Goal: Contribute content: Contribute content

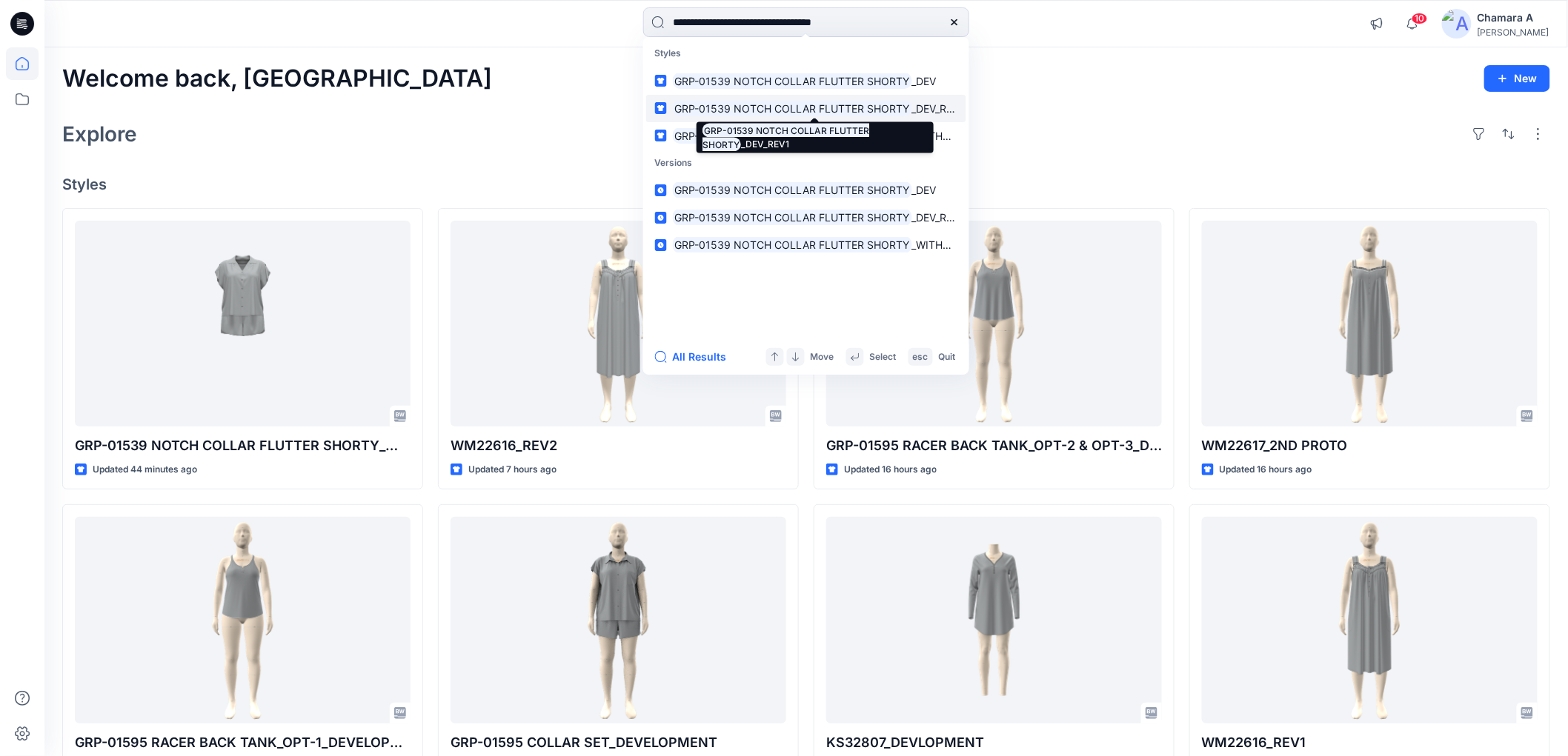
click at [861, 110] on mark "GRP-01539 NOTCH COLLAR FLUTTER SHORTY" at bounding box center [792, 108] width 239 height 17
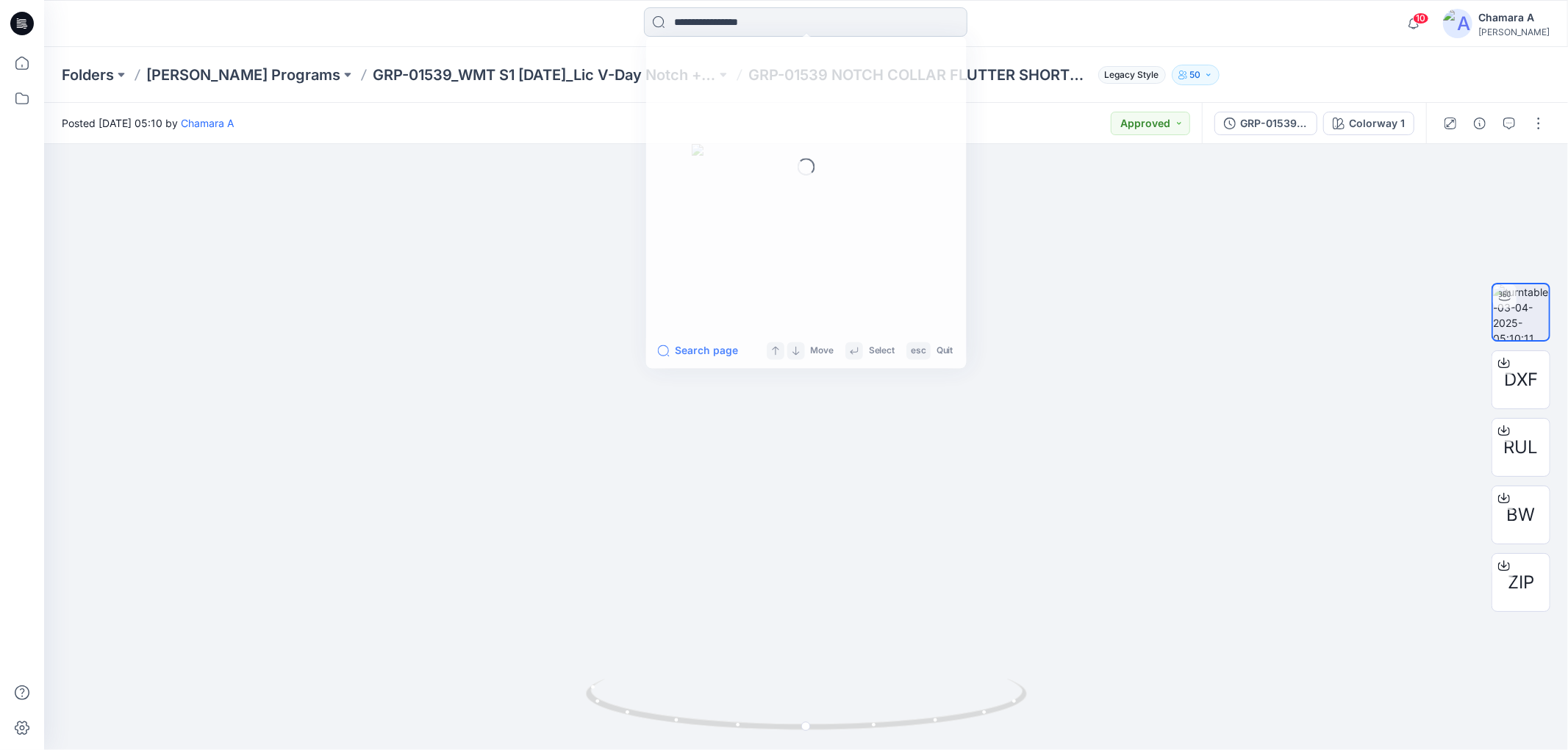
click at [772, 22] on input at bounding box center [805, 22] width 323 height 29
paste input "**********"
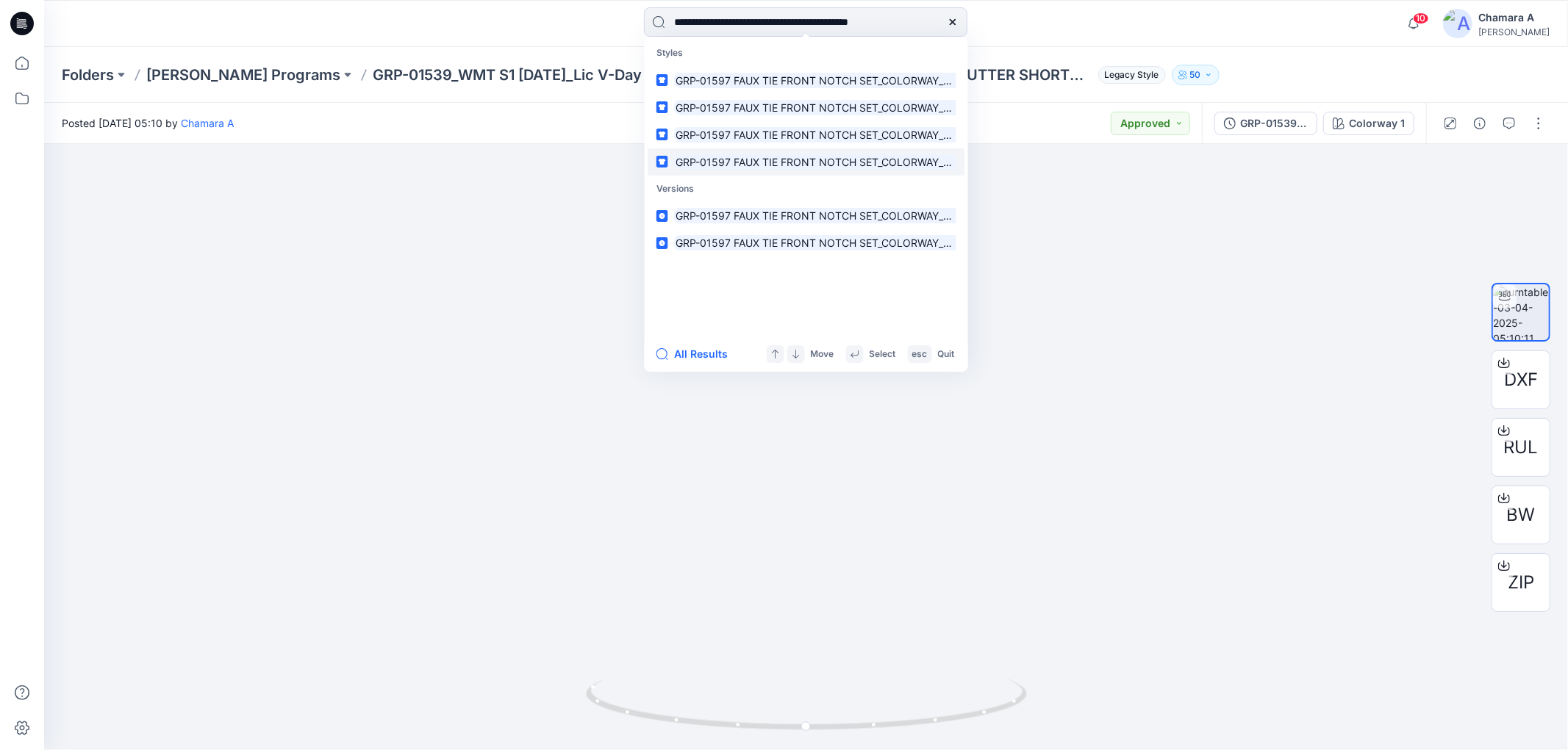
type input "**********"
click at [754, 158] on mark "GRP-01597 FAUX TIE FRONT NOTCH SET_COLORWAY_REV" at bounding box center [820, 162] width 291 height 16
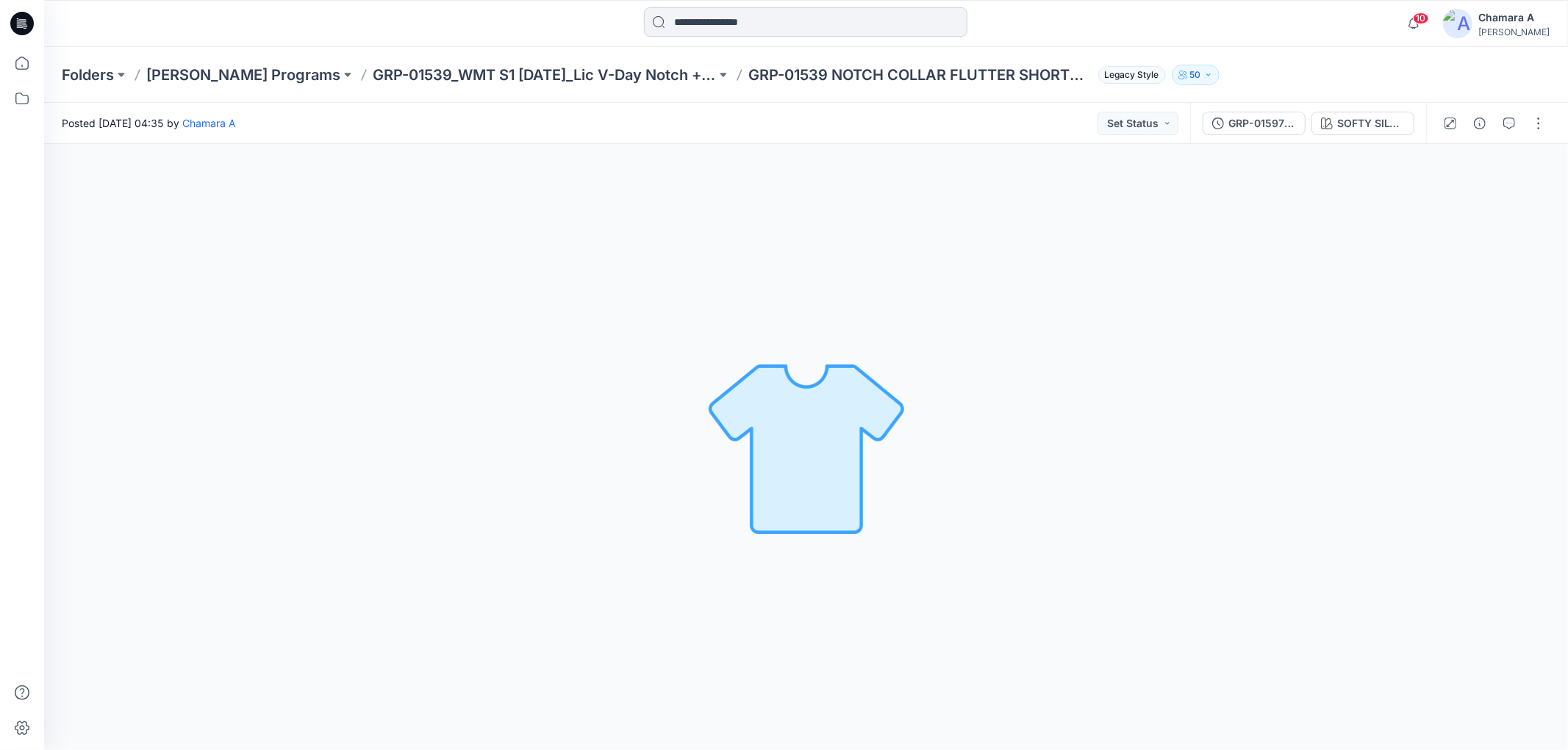
click at [768, 25] on input at bounding box center [805, 22] width 323 height 29
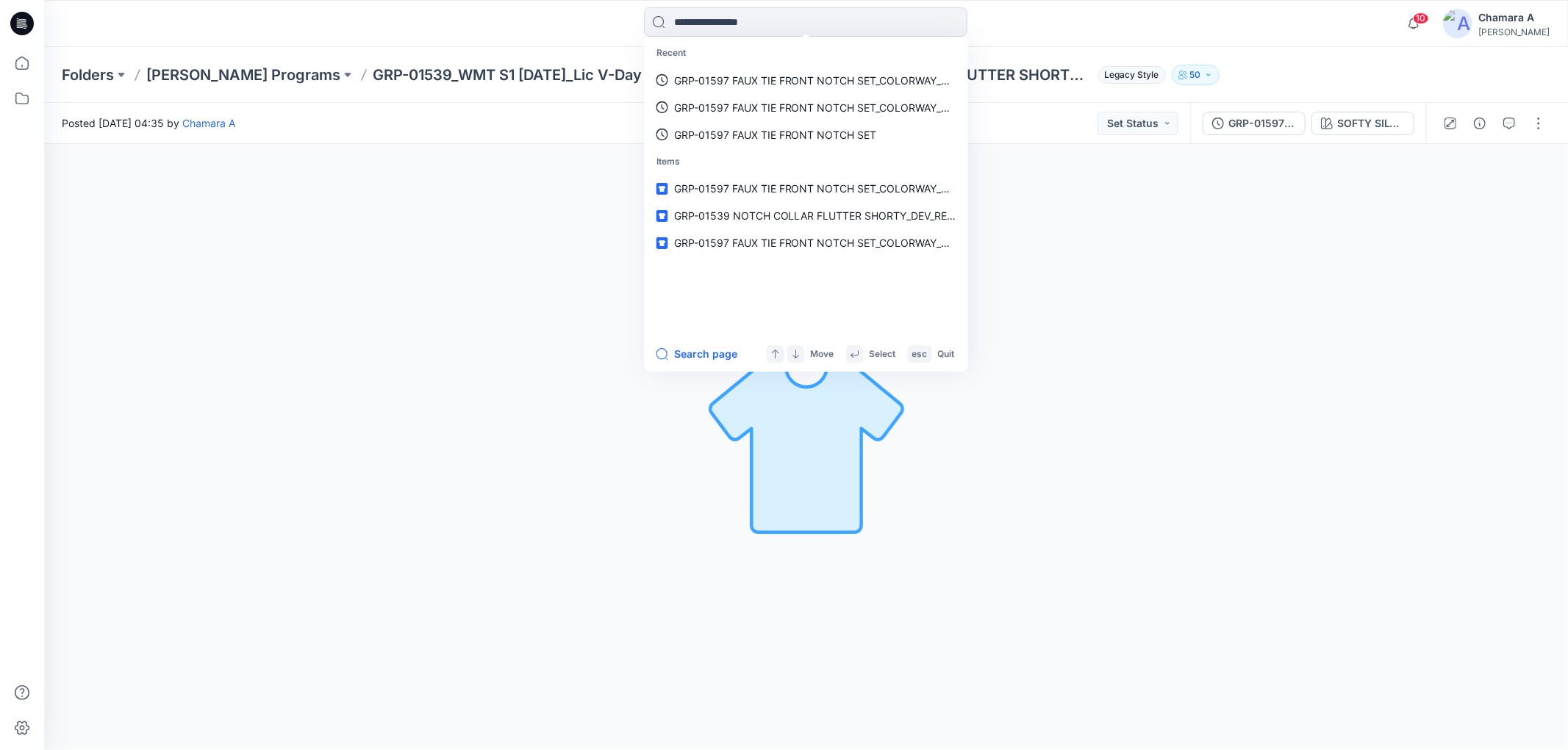
paste input "**********"
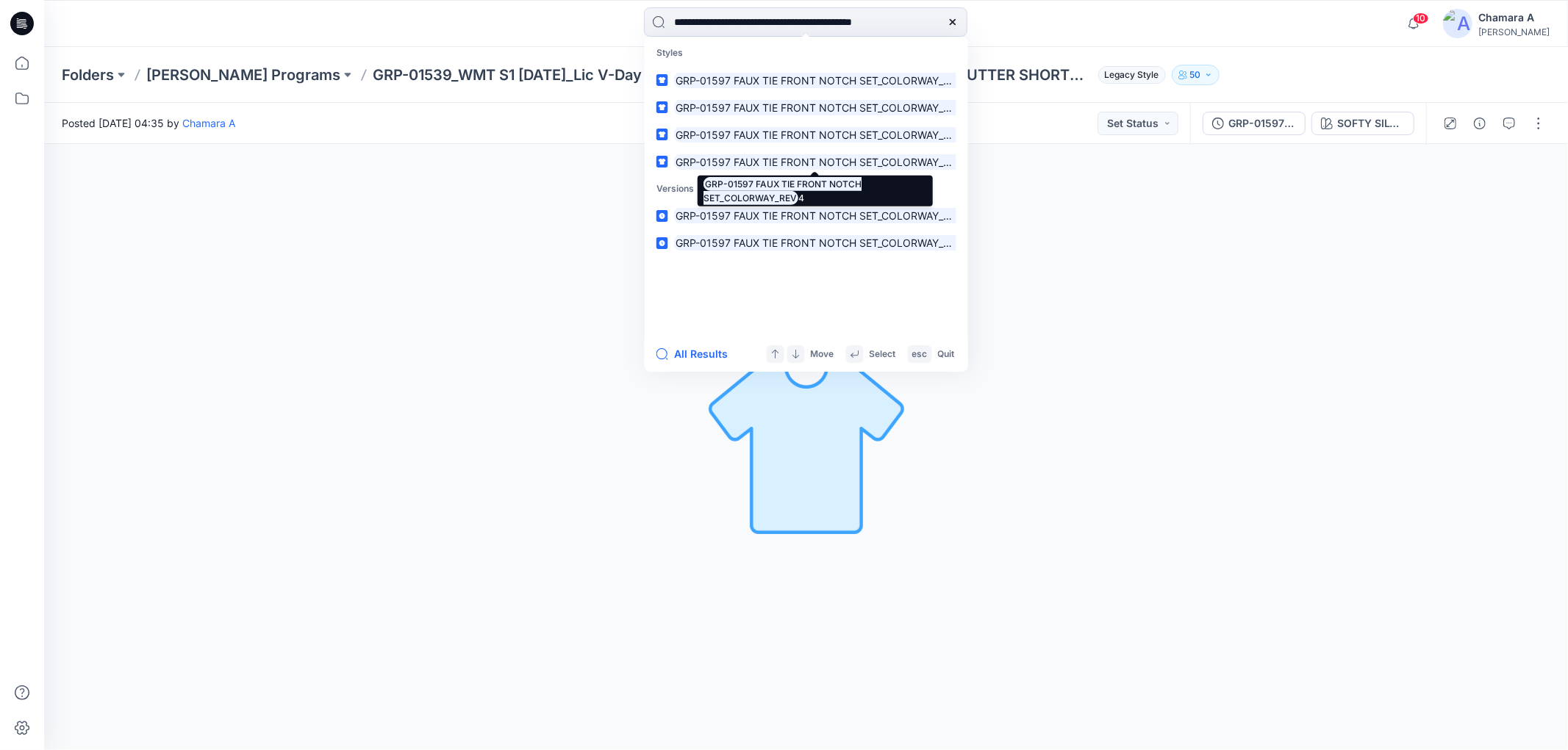
scroll to position [0, 31]
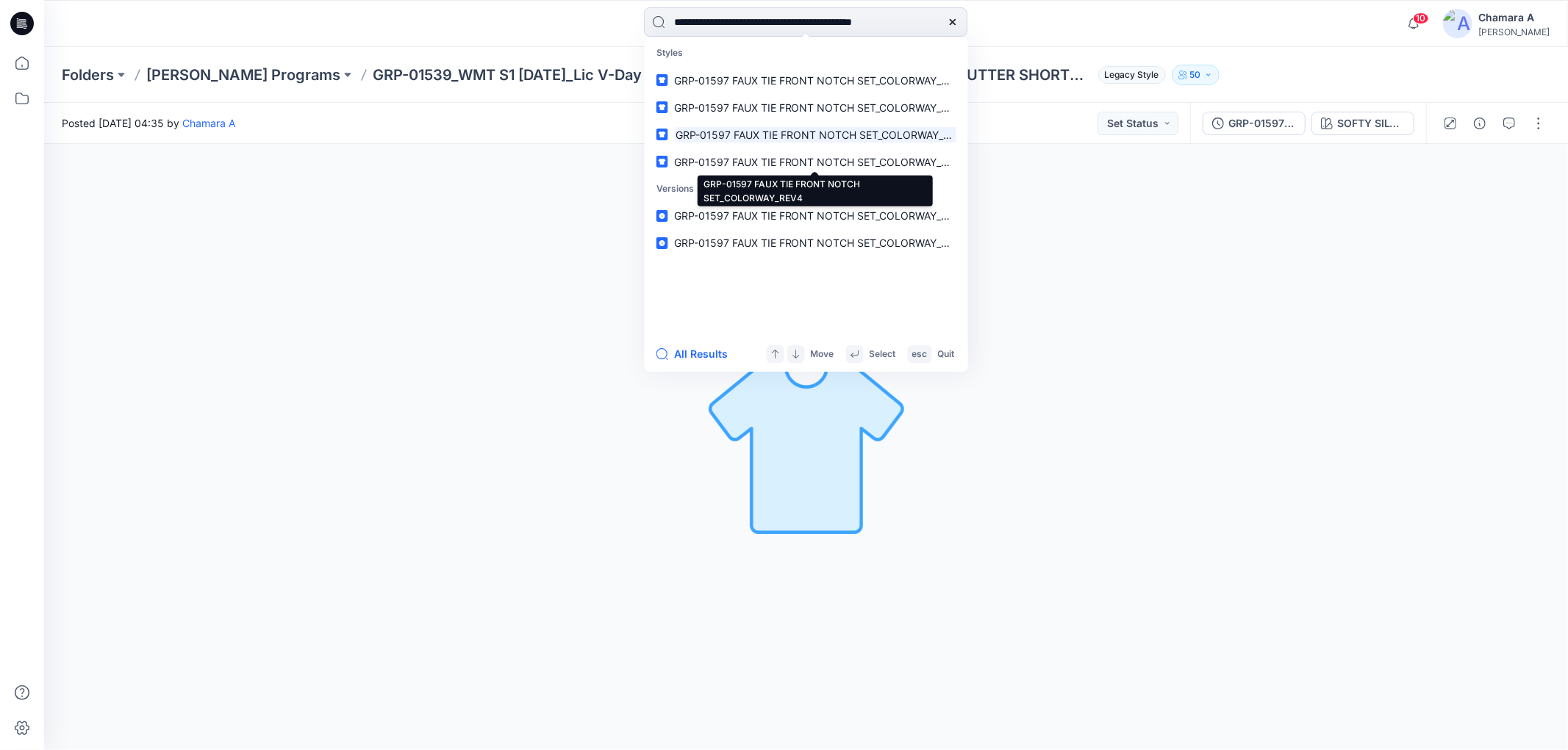
type input "**********"
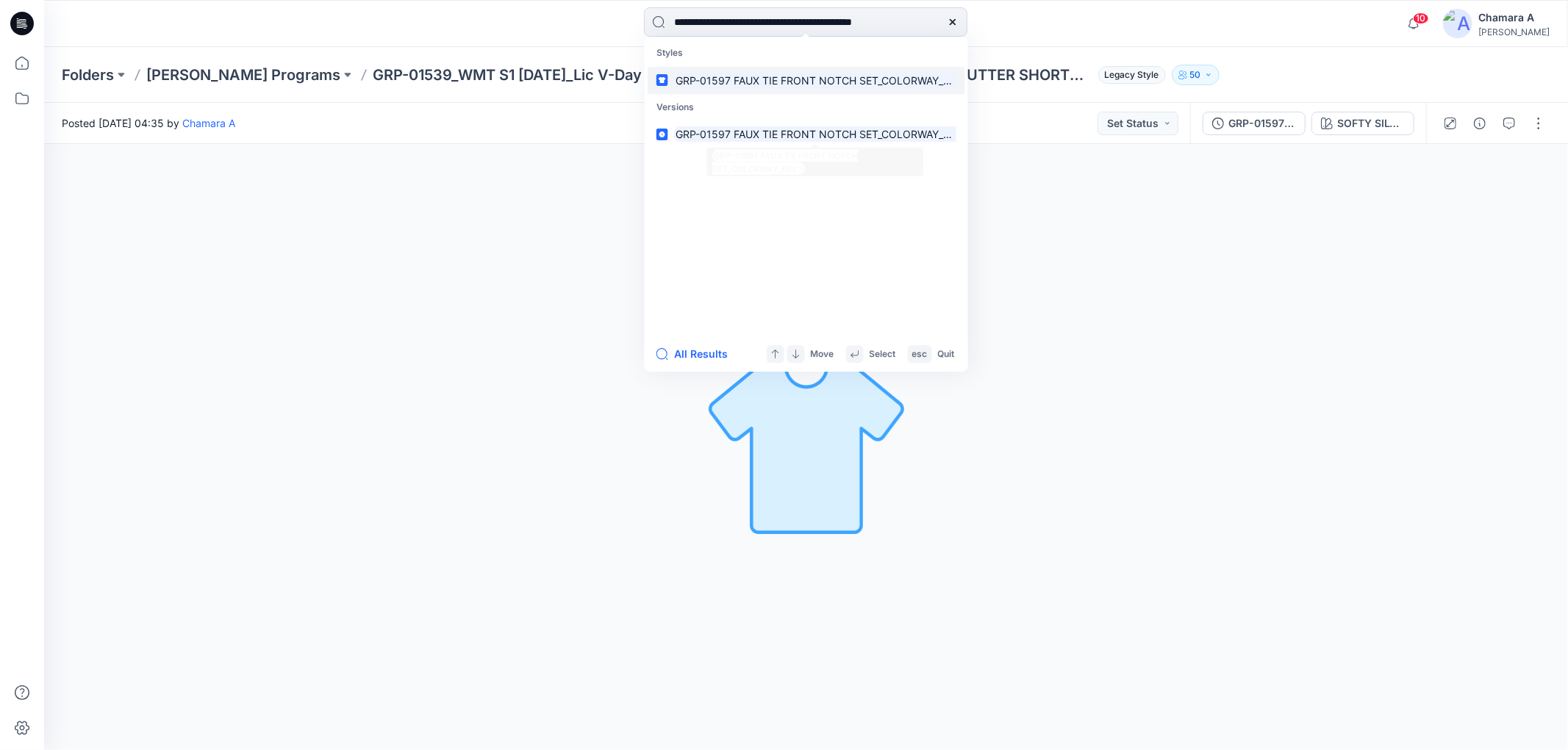
click at [785, 92] on link "GRP-01597 FAUX TIE FRONT NOTCH SET_COLORWAY_REV3" at bounding box center [806, 81] width 318 height 27
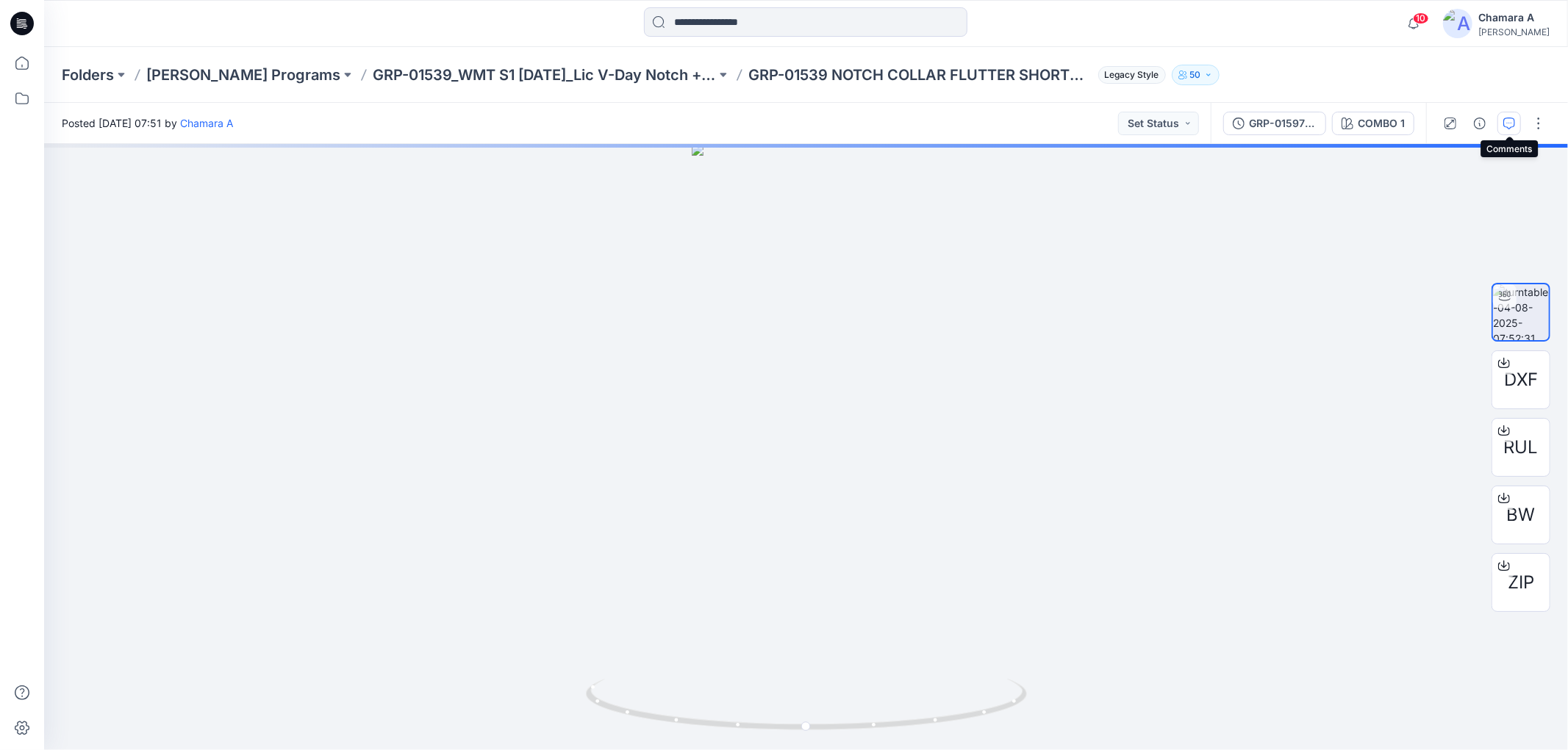
click at [1515, 124] on icon "button" at bounding box center [1508, 123] width 12 height 12
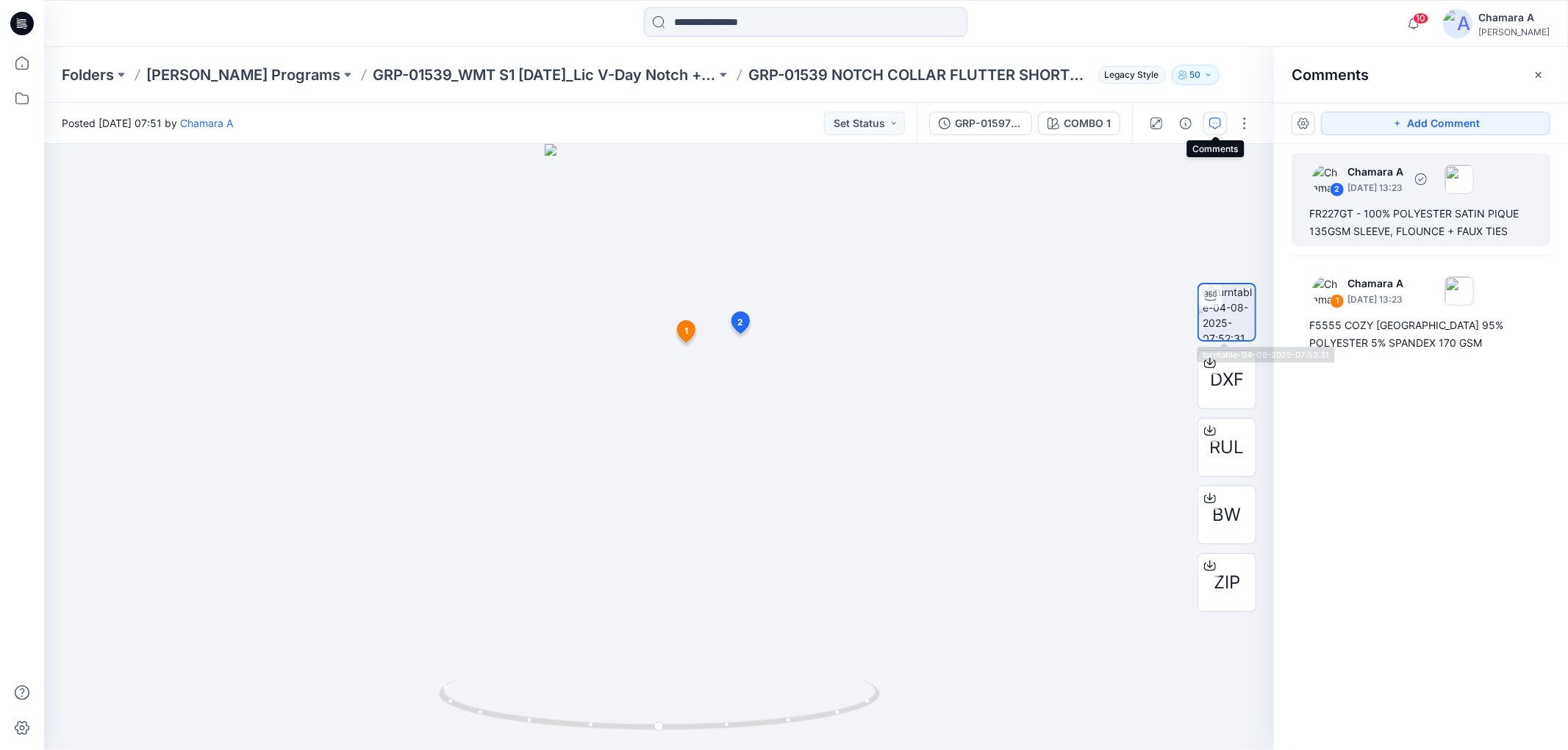
click at [1360, 206] on div "FR227GT - 100% POLYESTER SATIN PIQUE 135GSM SLEEVE, FLOUNCE + FAUX TIES" at bounding box center [1421, 223] width 223 height 36
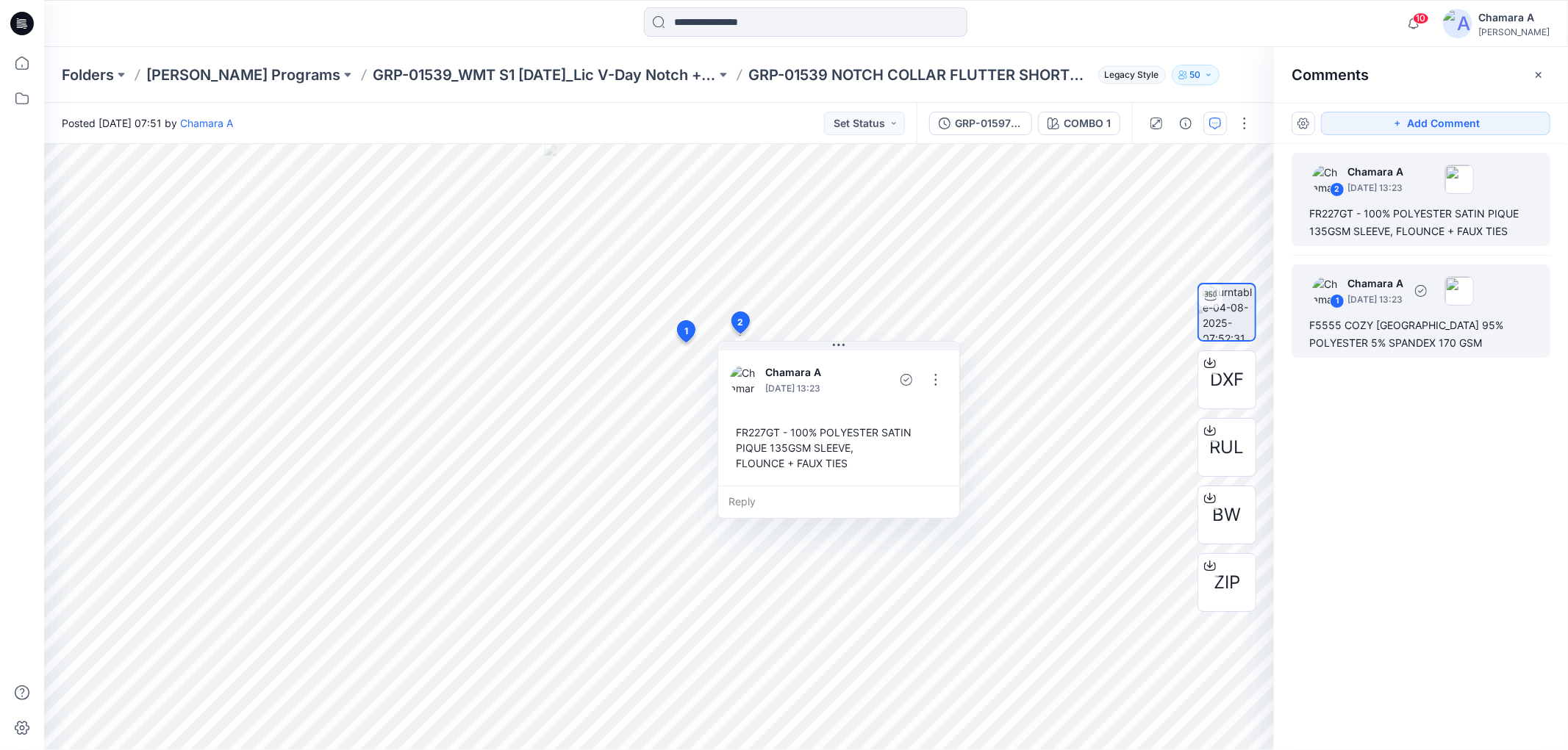
click at [1371, 313] on div "1 Chamara A August 04, 2025 13:23 F5555 COZY JERSEY 95% POLYESTER 5% SPANDEX 17…" at bounding box center [1421, 311] width 258 height 93
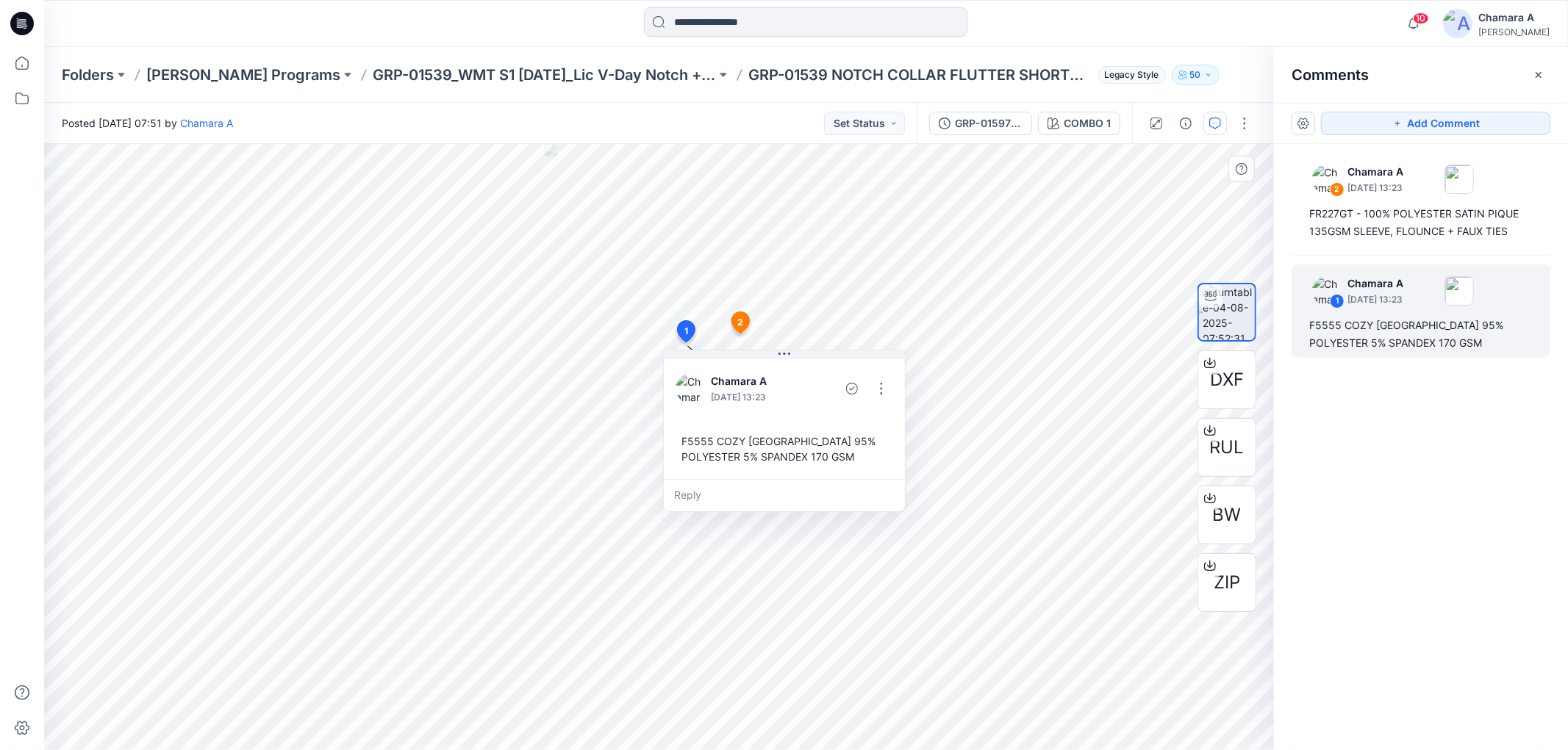
click at [684, 435] on div "F5555 COZY JERSEY 95% POLYESTER 5% SPANDEX 170 GSM" at bounding box center [784, 449] width 218 height 43
drag, startPoint x: 684, startPoint y: 435, endPoint x: 850, endPoint y: 460, distance: 167.9
click at [850, 460] on div "F5555 COZY JERSEY 95% POLYESTER 5% SPANDEX 170 GSM" at bounding box center [784, 449] width 218 height 43
copy div "F5555 COZY JERSEY 95% POLYESTER 5% SPANDEX 170 GSM Reply 2 Chamara A August 04,…"
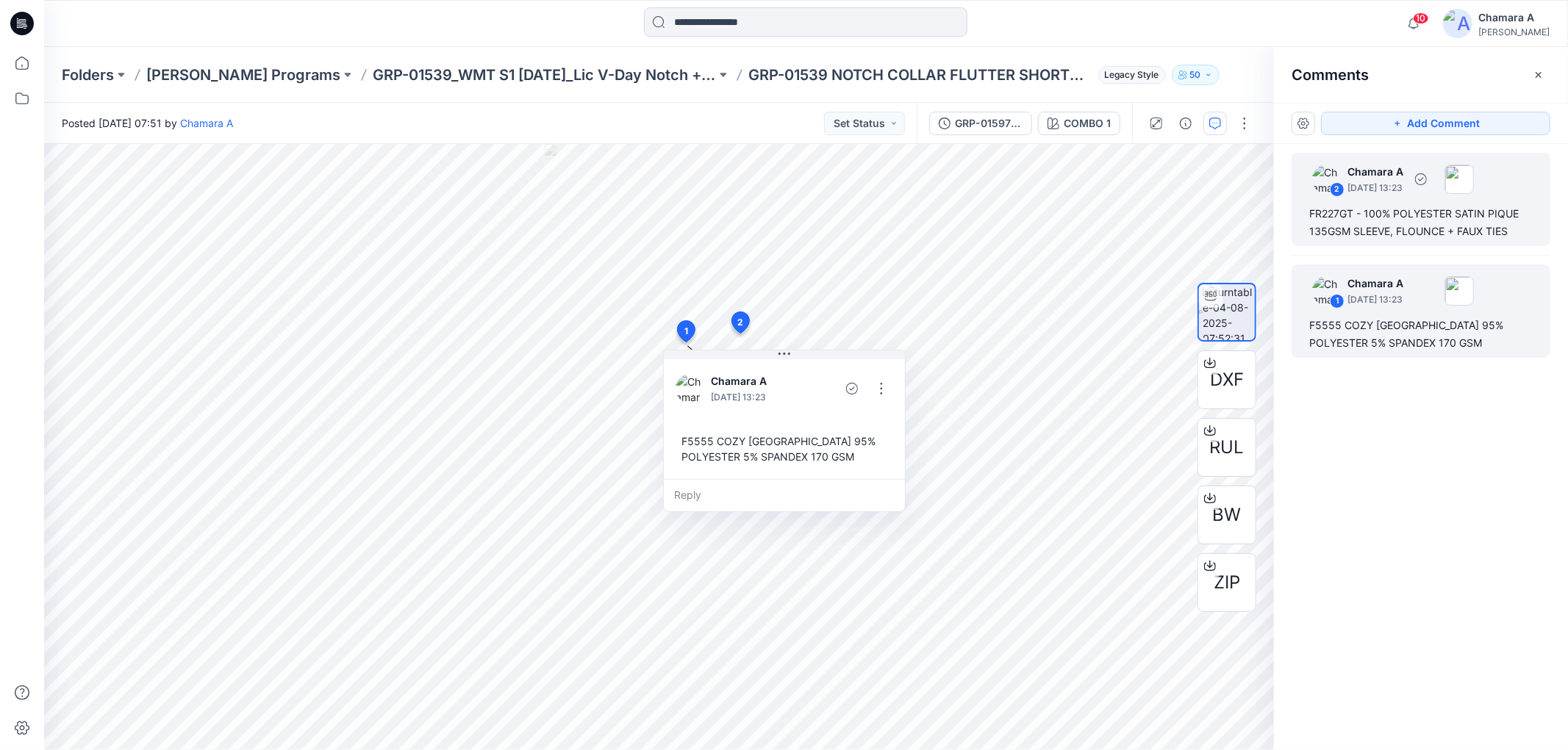
click at [1385, 194] on p "August 04, 2025 13:23" at bounding box center [1375, 188] width 56 height 15
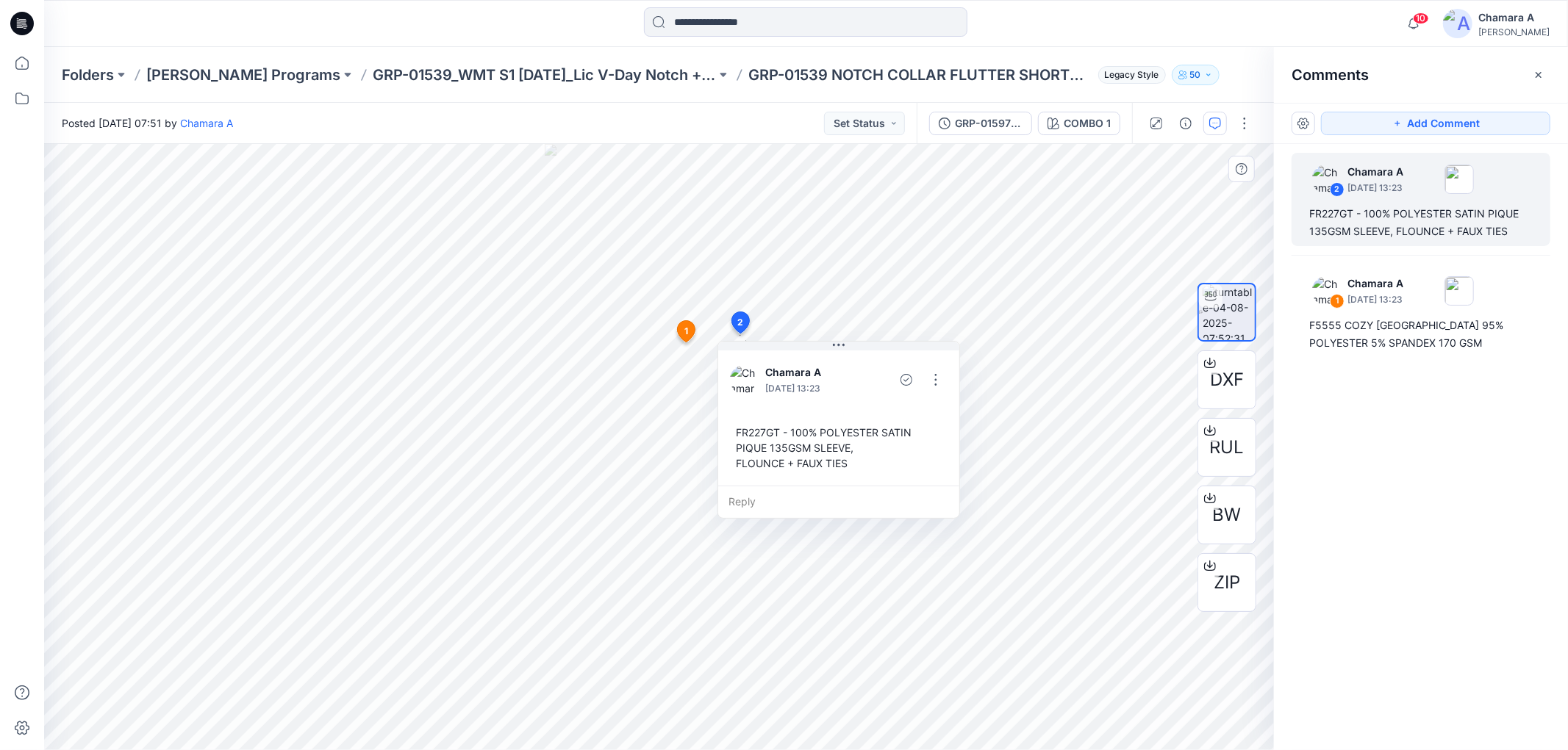
click at [741, 429] on div "FR227GT - 100% POLYESTER SATIN PIQUE 135GSM SLEEVE, FLOUNCE + FAUX TIES" at bounding box center [839, 447] width 218 height 58
drag, startPoint x: 741, startPoint y: 429, endPoint x: 854, endPoint y: 466, distance: 118.9
click at [854, 466] on div "FR227GT - 100% POLYESTER SATIN PIQUE 135GSM SLEEVE, FLOUNCE + FAUX TIES" at bounding box center [839, 447] width 218 height 58
copy div "FR227GT - 100% POLYESTER SATIN PIQUE 135GSM SLEEVE, FLOUNCE + FAUX TIES Reply L…"
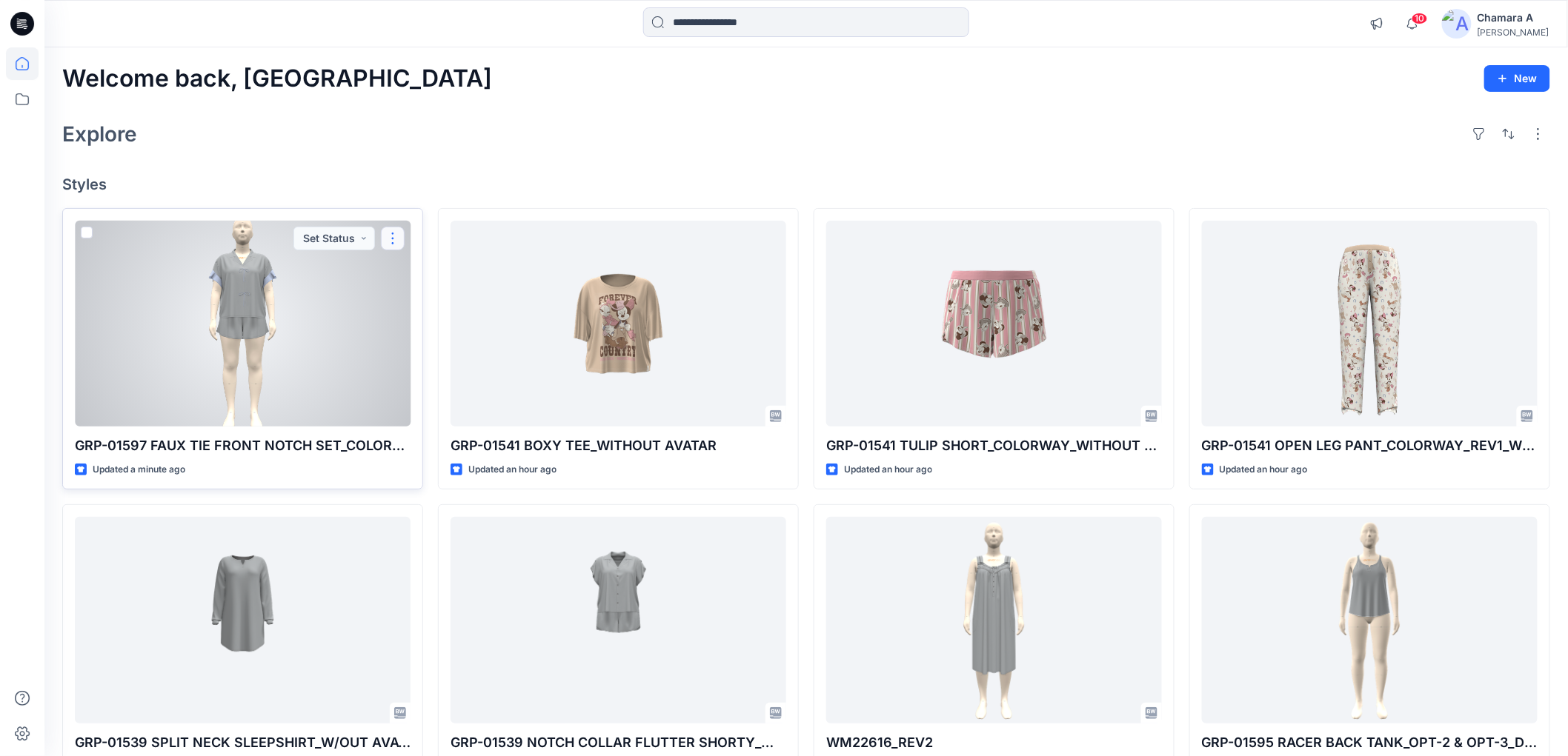
click at [391, 243] on button "button" at bounding box center [392, 239] width 24 height 24
click at [445, 294] on p "Comment" at bounding box center [434, 300] width 47 height 16
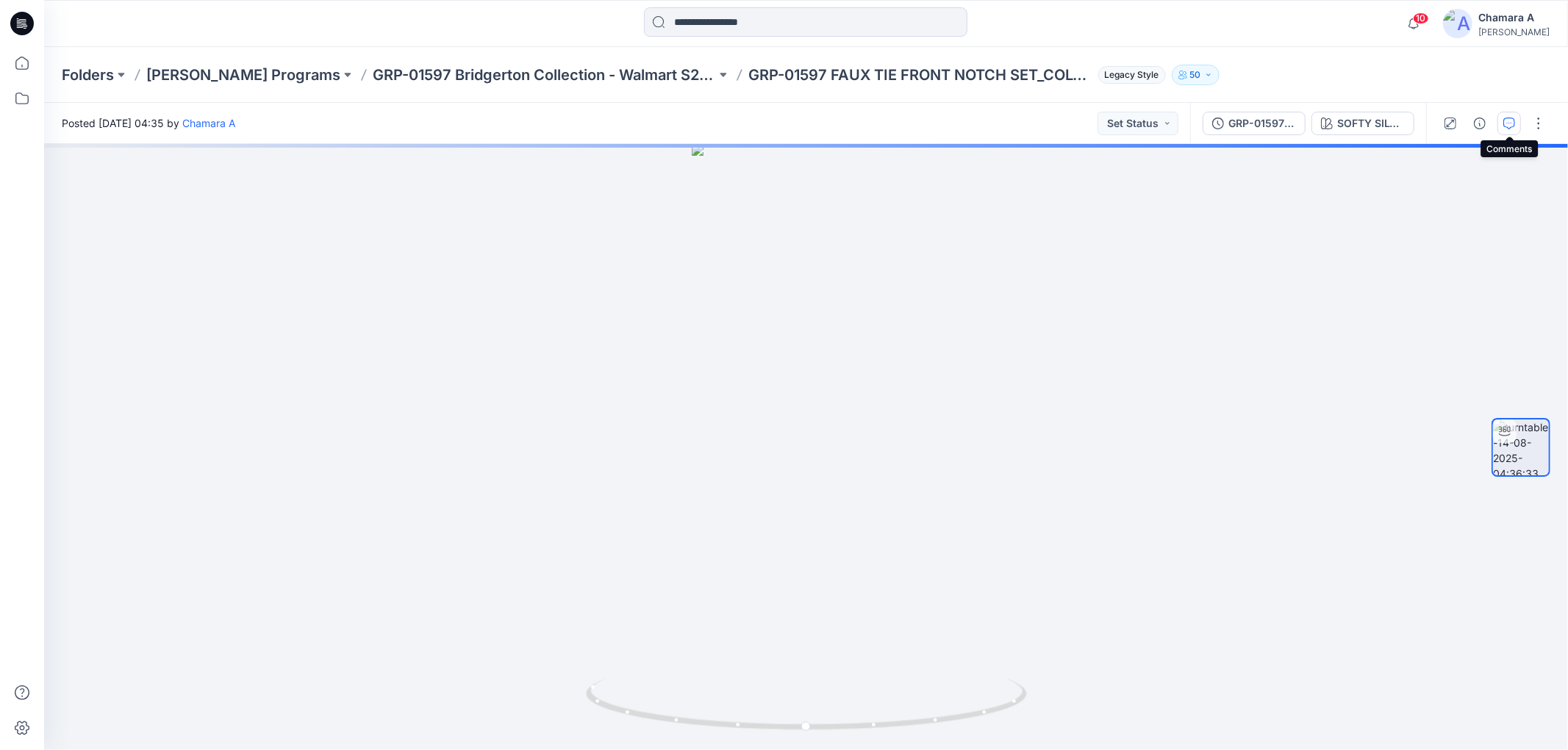
click at [1518, 116] on button "button" at bounding box center [1509, 124] width 24 height 24
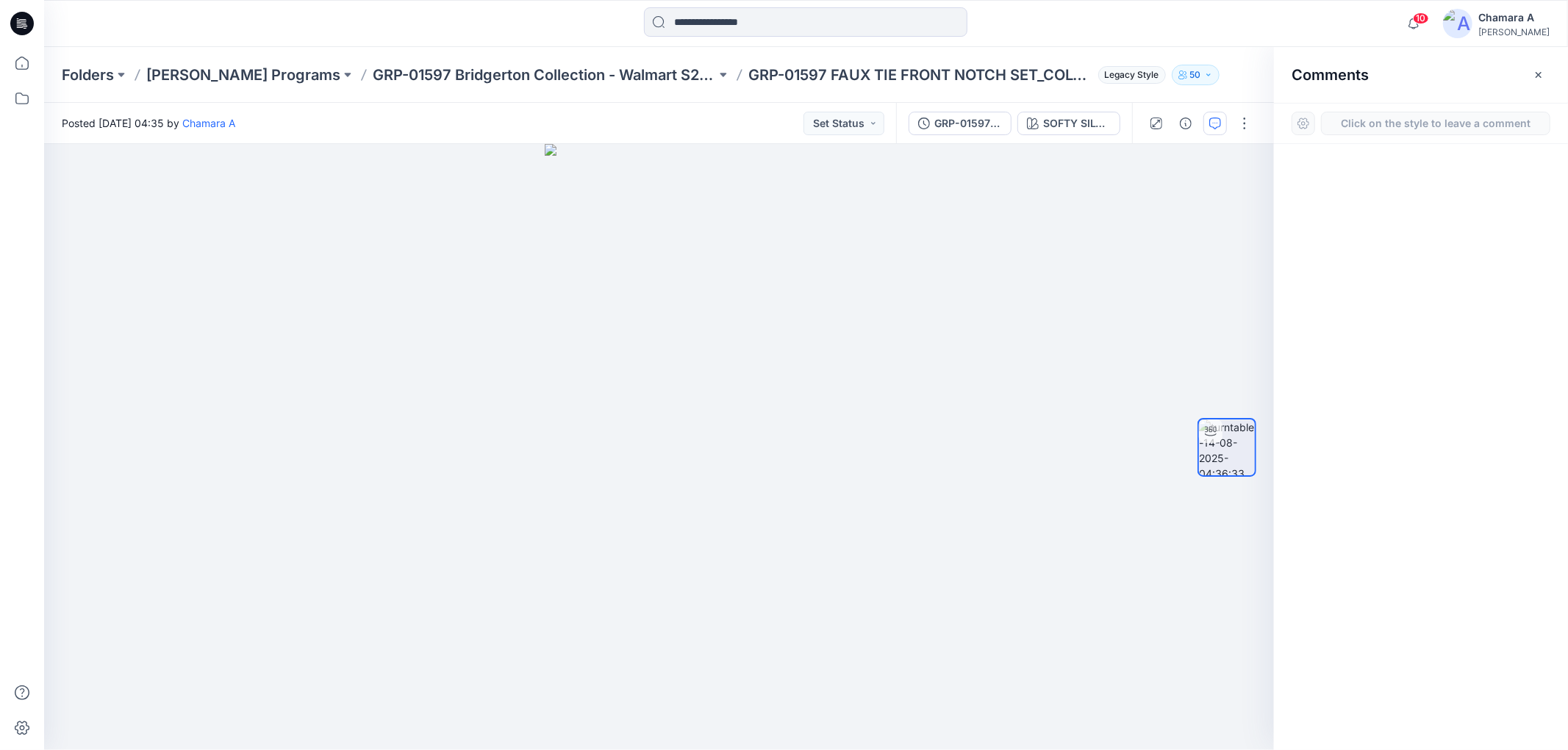
click at [1404, 122] on button "Click on the style to leave a comment" at bounding box center [1435, 124] width 229 height 24
click at [685, 390] on div "1" at bounding box center [659, 447] width 1229 height 606
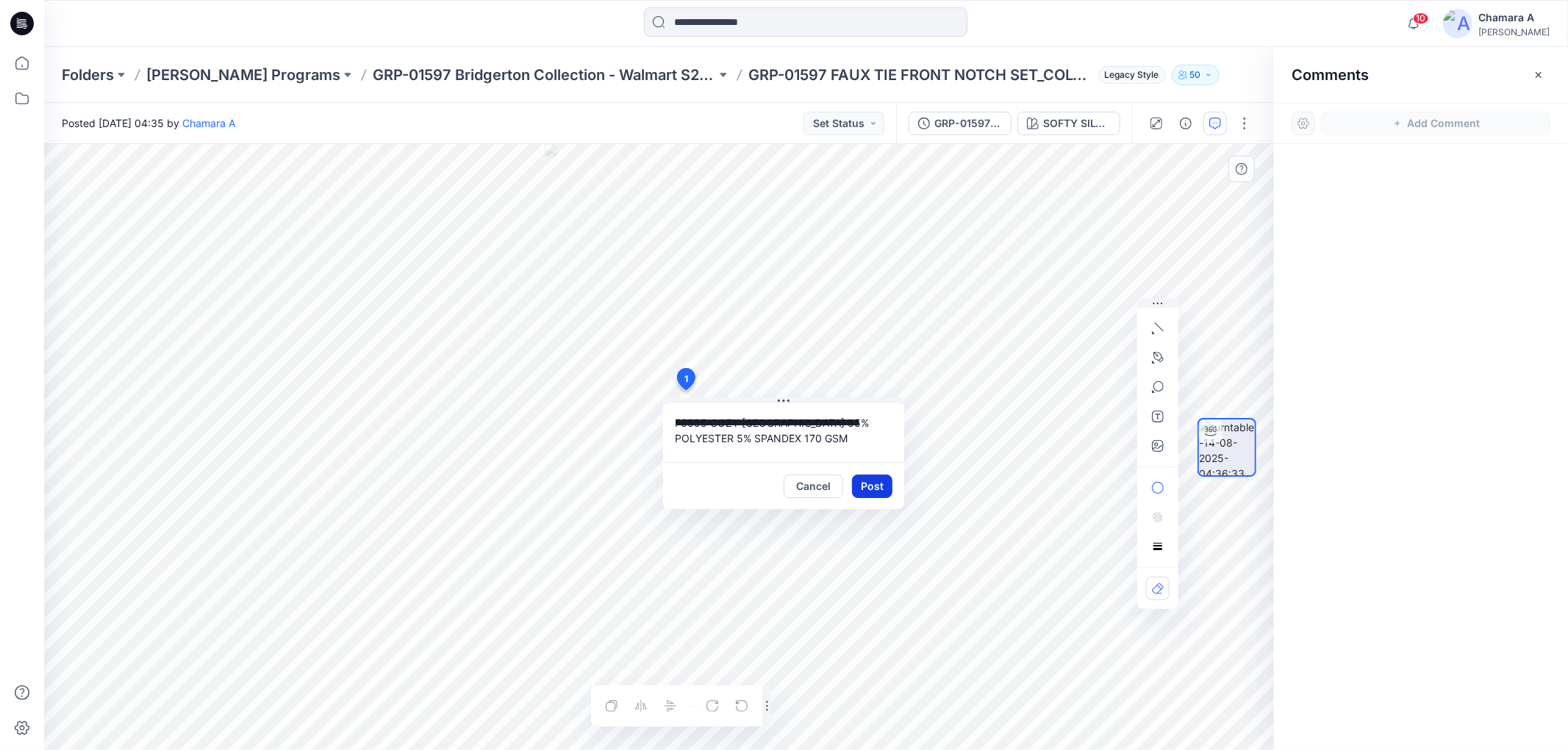
type textarea "**********"
click at [862, 480] on button "Post" at bounding box center [872, 486] width 40 height 24
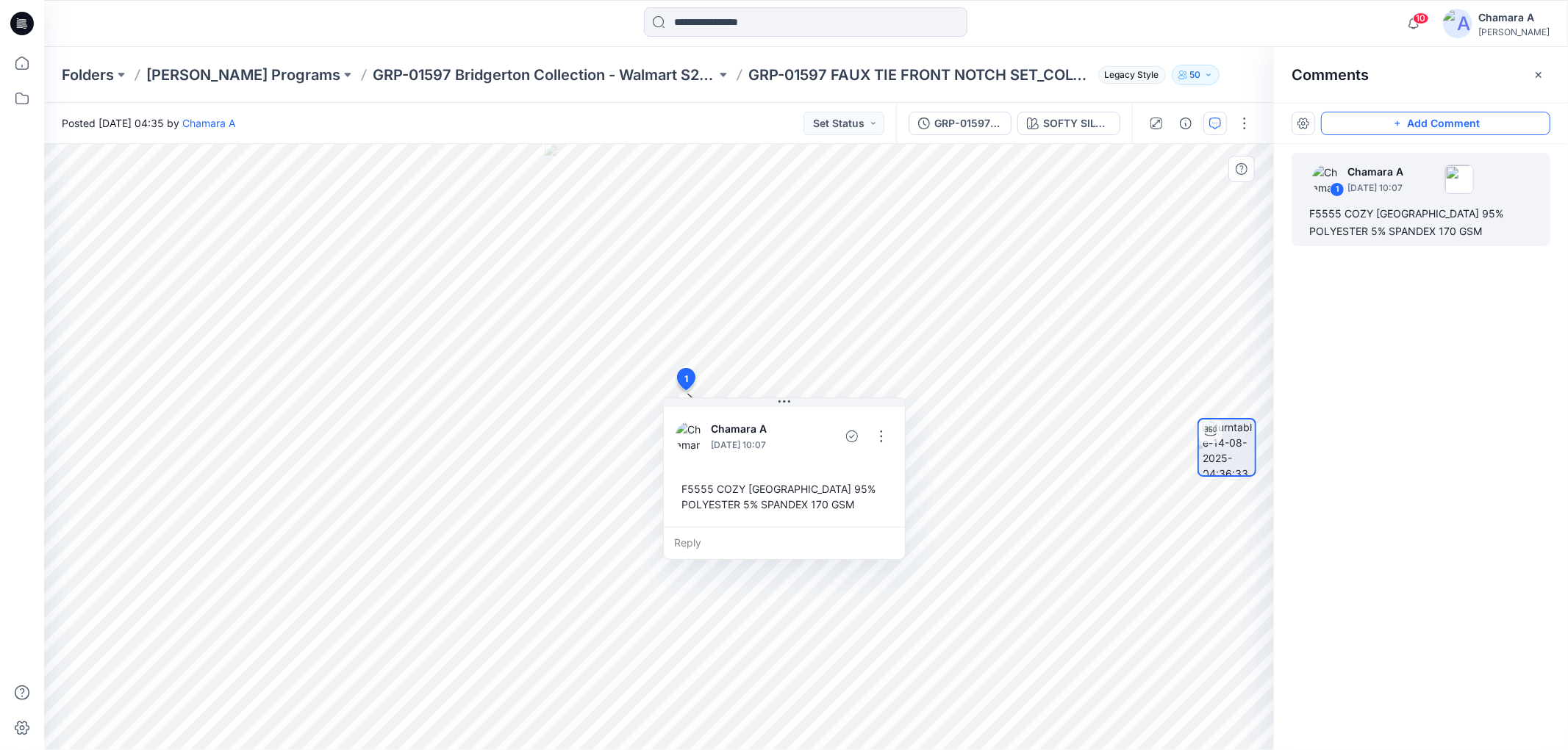
click at [1434, 130] on button "Add Comment" at bounding box center [1435, 124] width 229 height 24
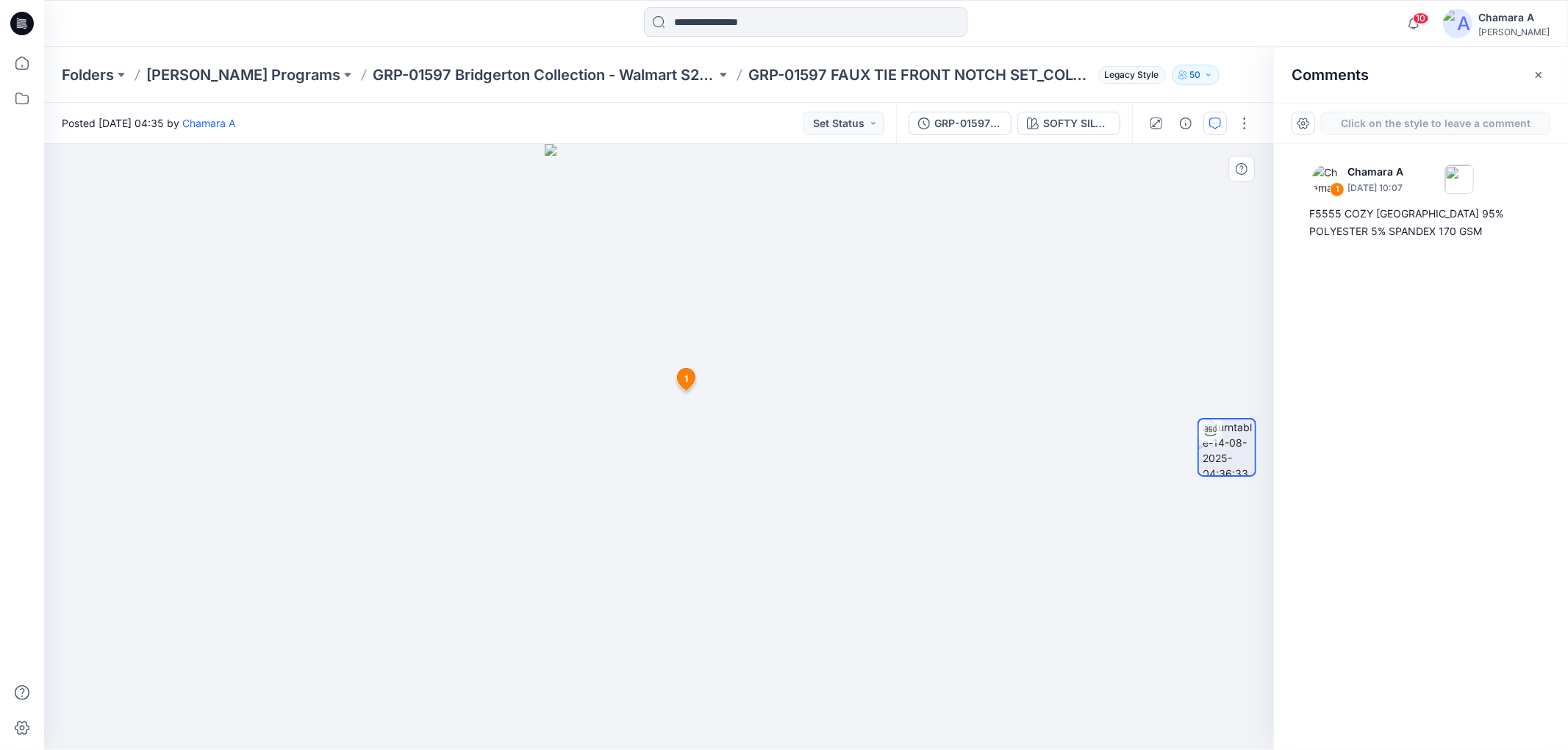
click at [735, 321] on div "2 1 Chamara A August 14, 2025 10:07 F5555 COZY JERSEY 95% POLYESTER 5% SPANDEX …" at bounding box center [659, 447] width 1229 height 606
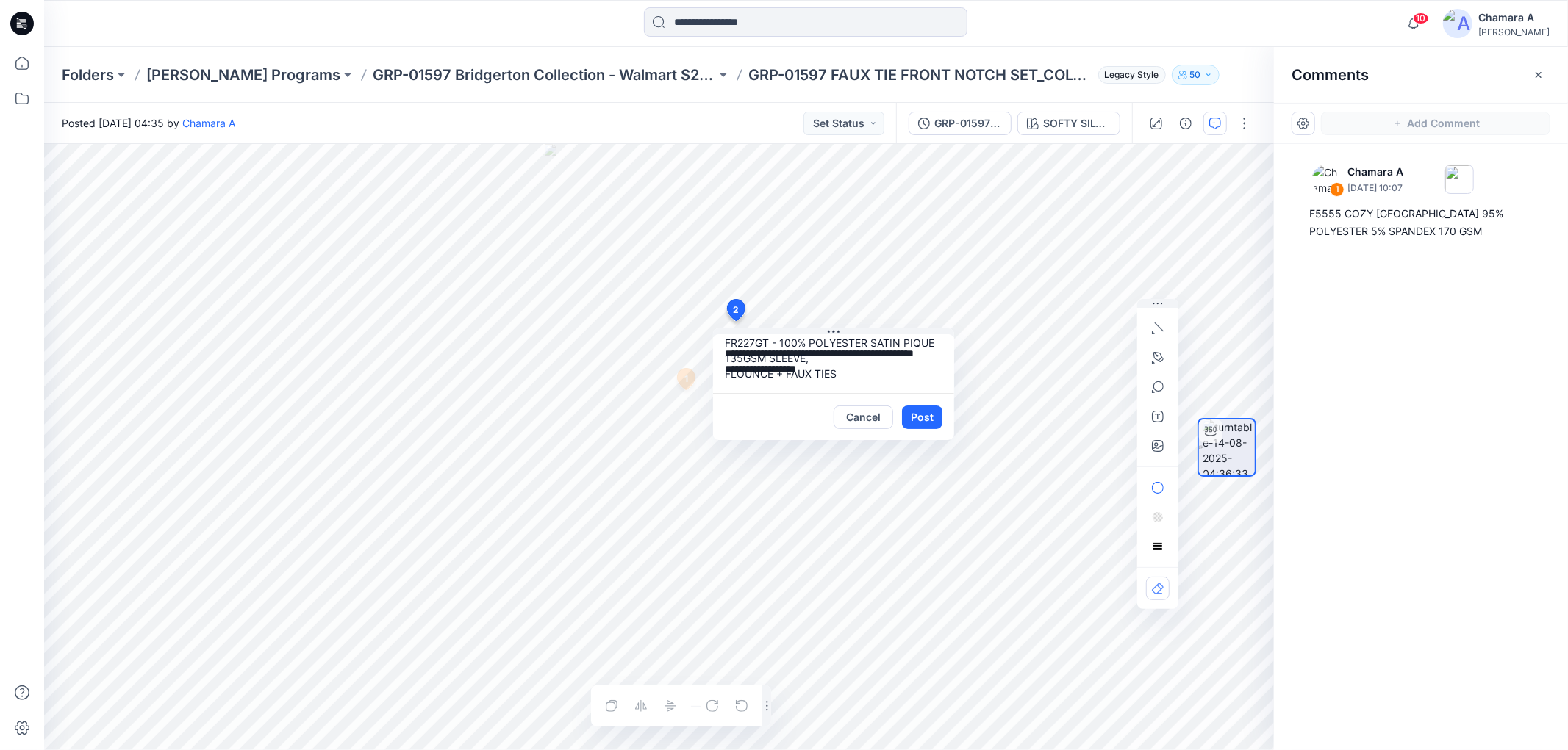
scroll to position [10, 0]
type textarea "**********"
click at [935, 419] on button "Post" at bounding box center [922, 418] width 40 height 24
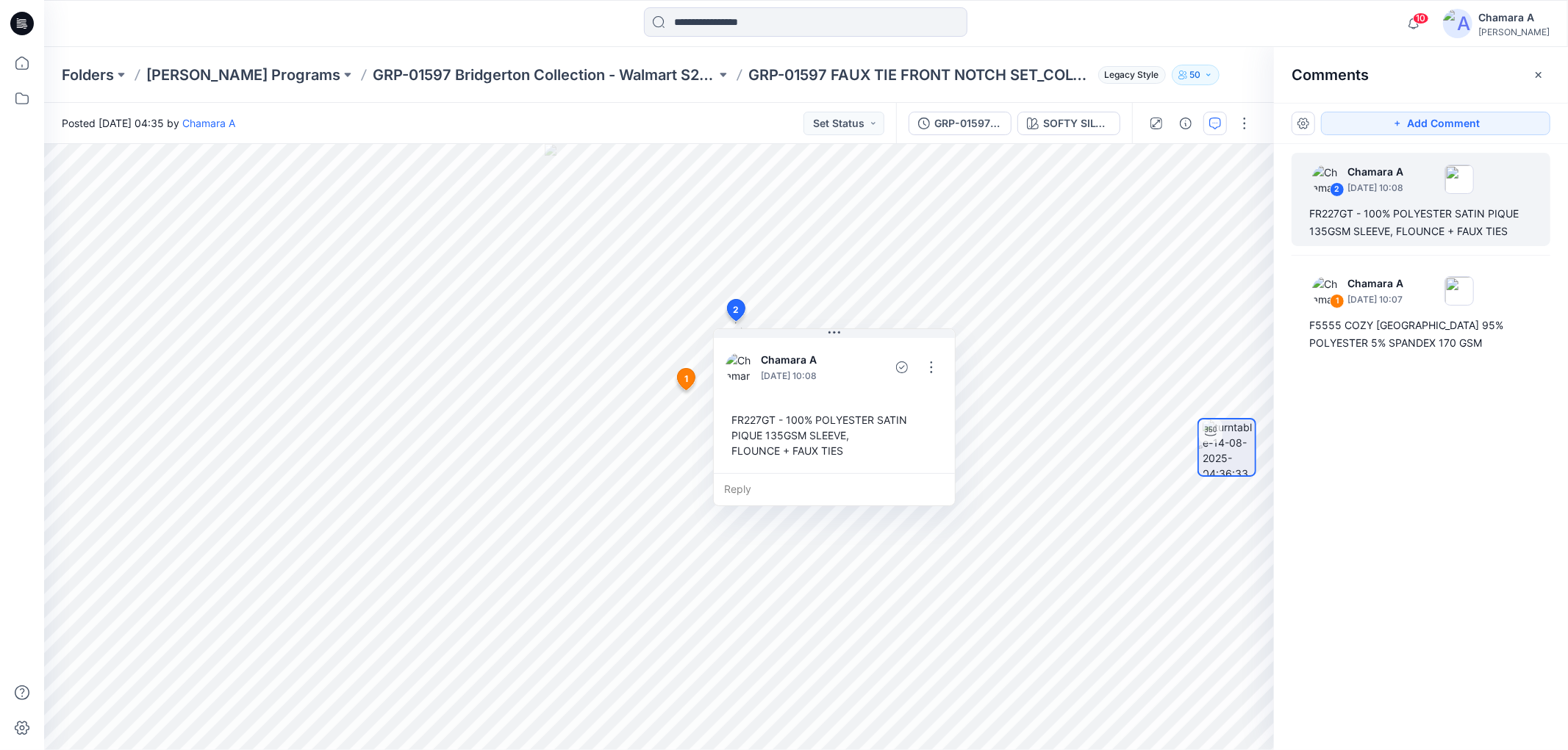
click at [1258, 121] on div at bounding box center [1200, 123] width 136 height 41
click at [1253, 121] on button "button" at bounding box center [1245, 124] width 24 height 24
click at [1222, 155] on button "Edit" at bounding box center [1183, 157] width 136 height 27
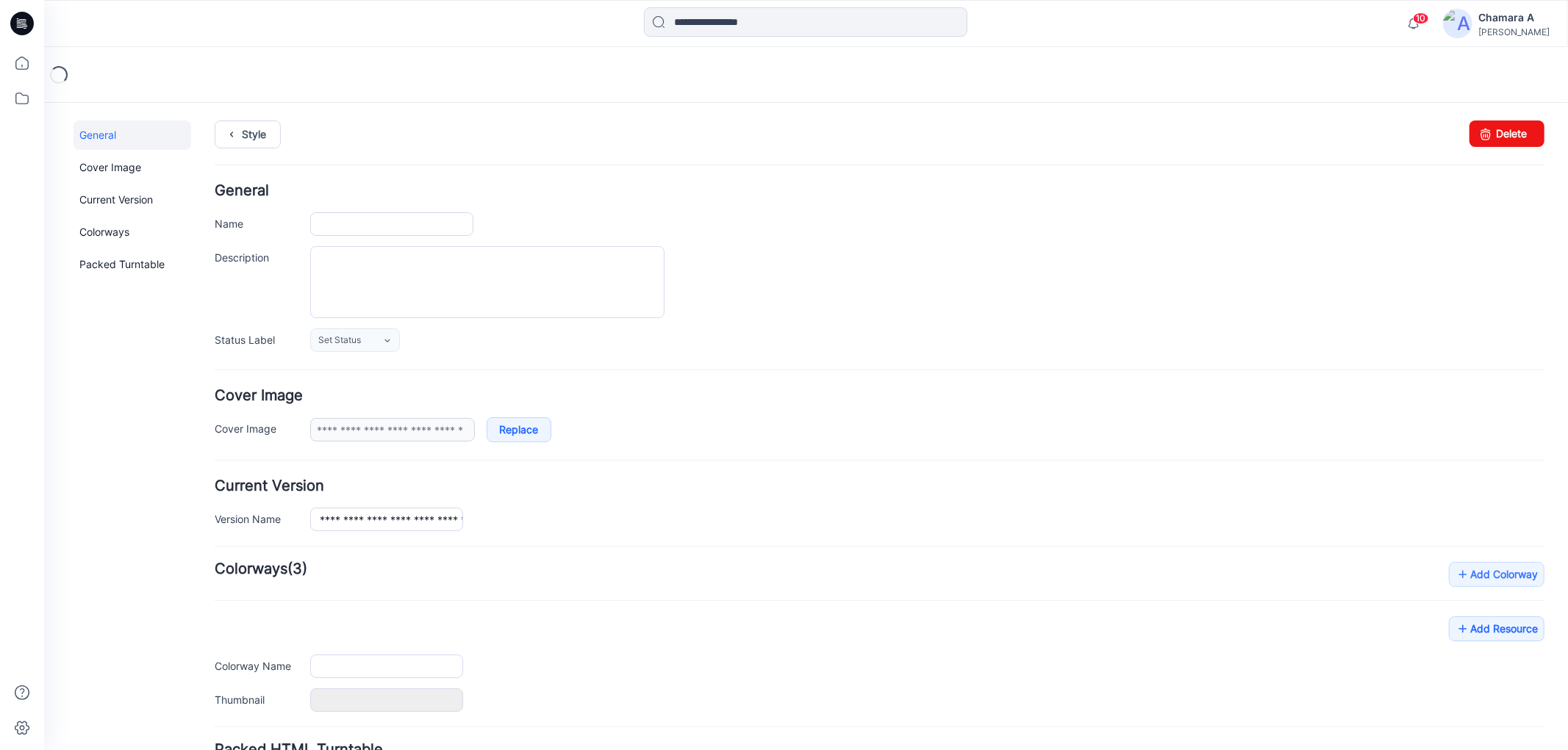
type input "**********"
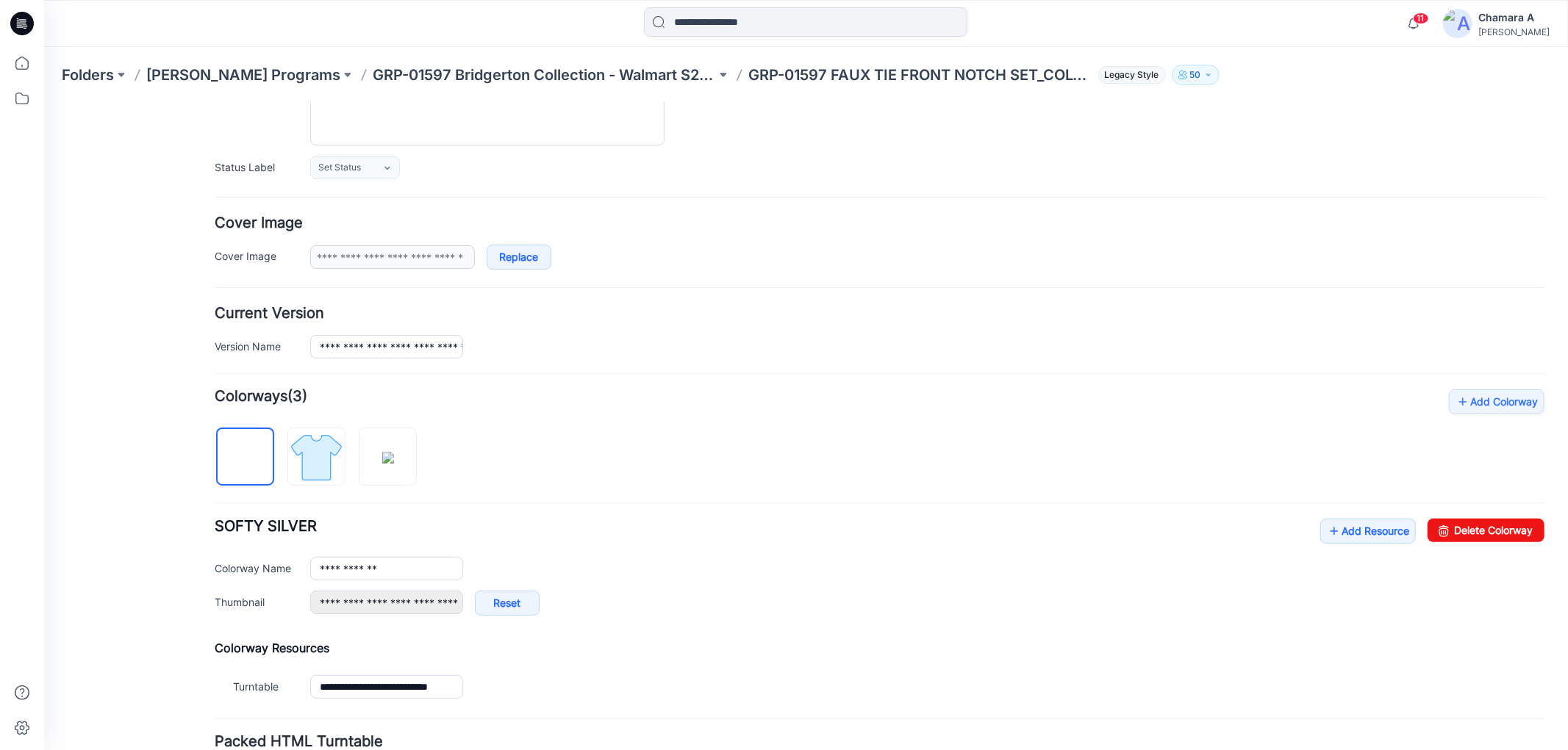
scroll to position [297, 0]
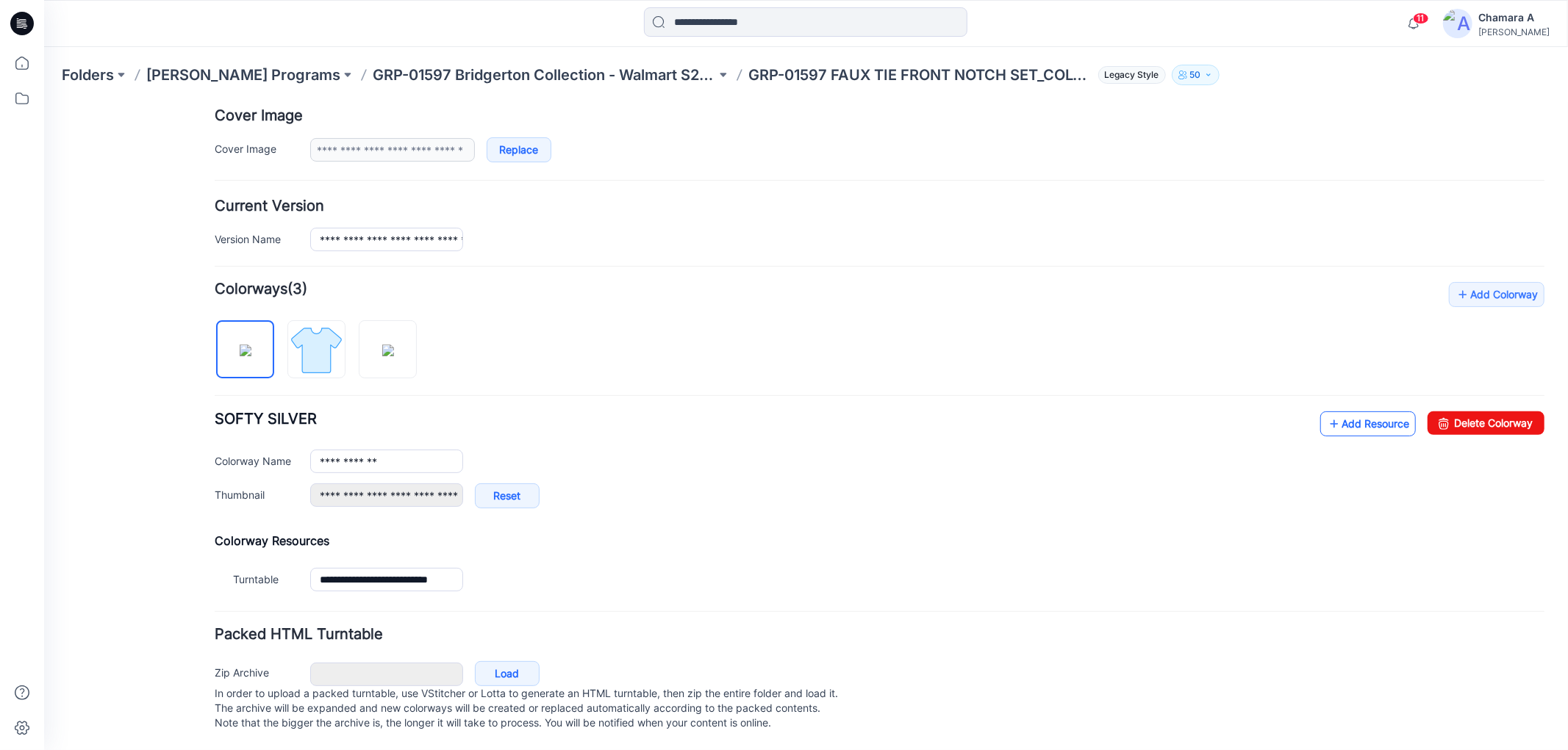
click at [1326, 416] on icon at bounding box center [1334, 423] width 15 height 24
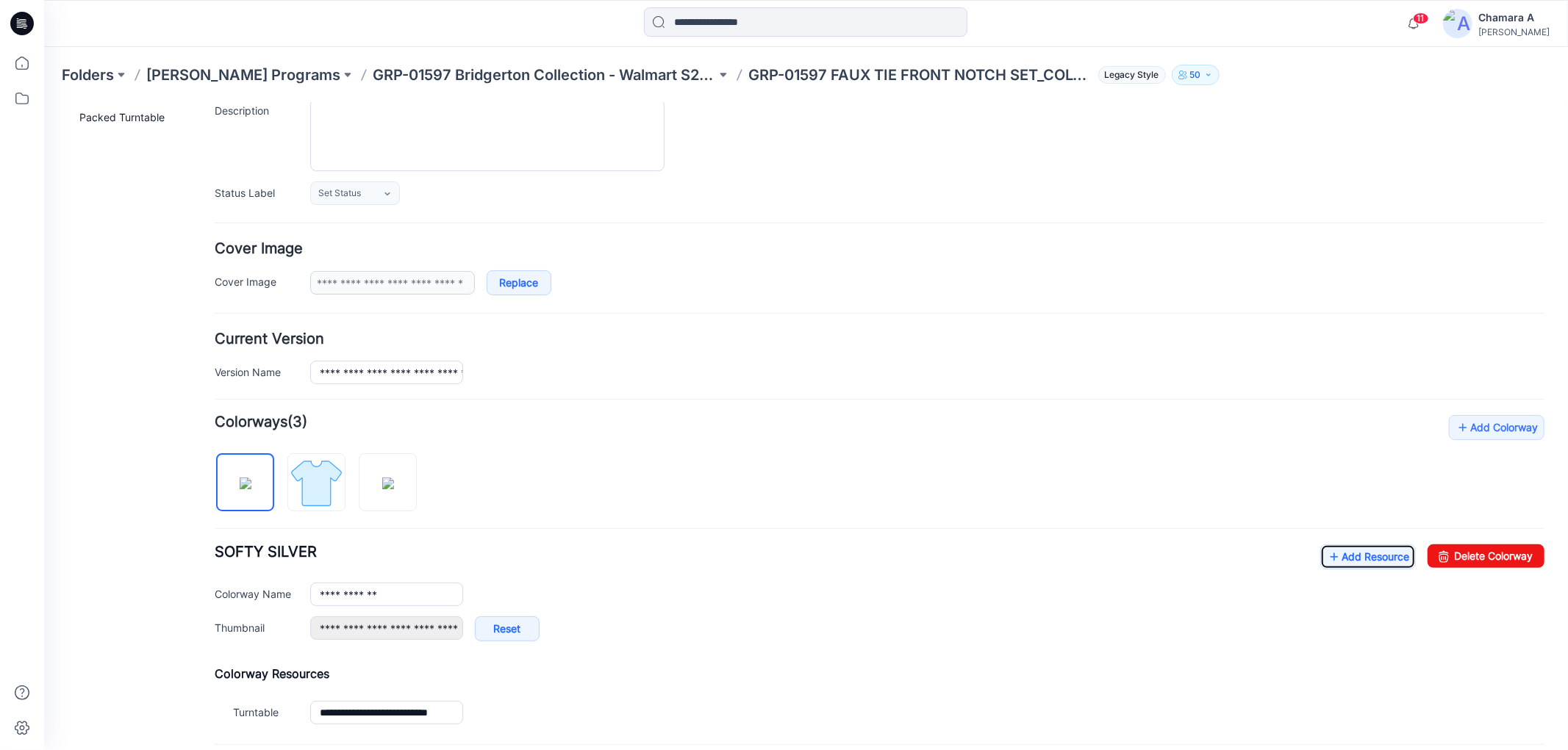
scroll to position [0, 0]
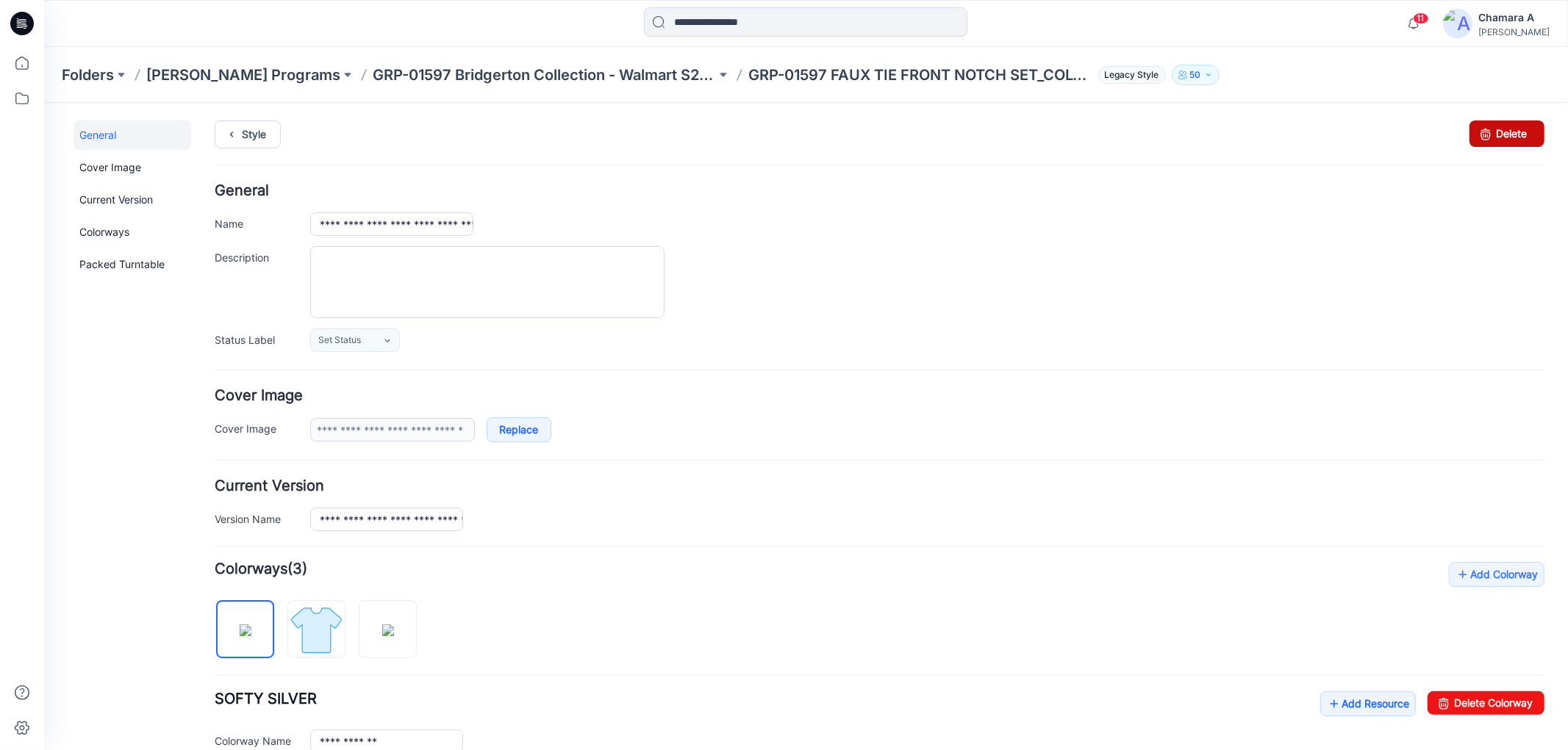
drag, startPoint x: 1478, startPoint y: 139, endPoint x: 906, endPoint y: 181, distance: 573.5
click at [1478, 139] on icon at bounding box center [1485, 133] width 20 height 27
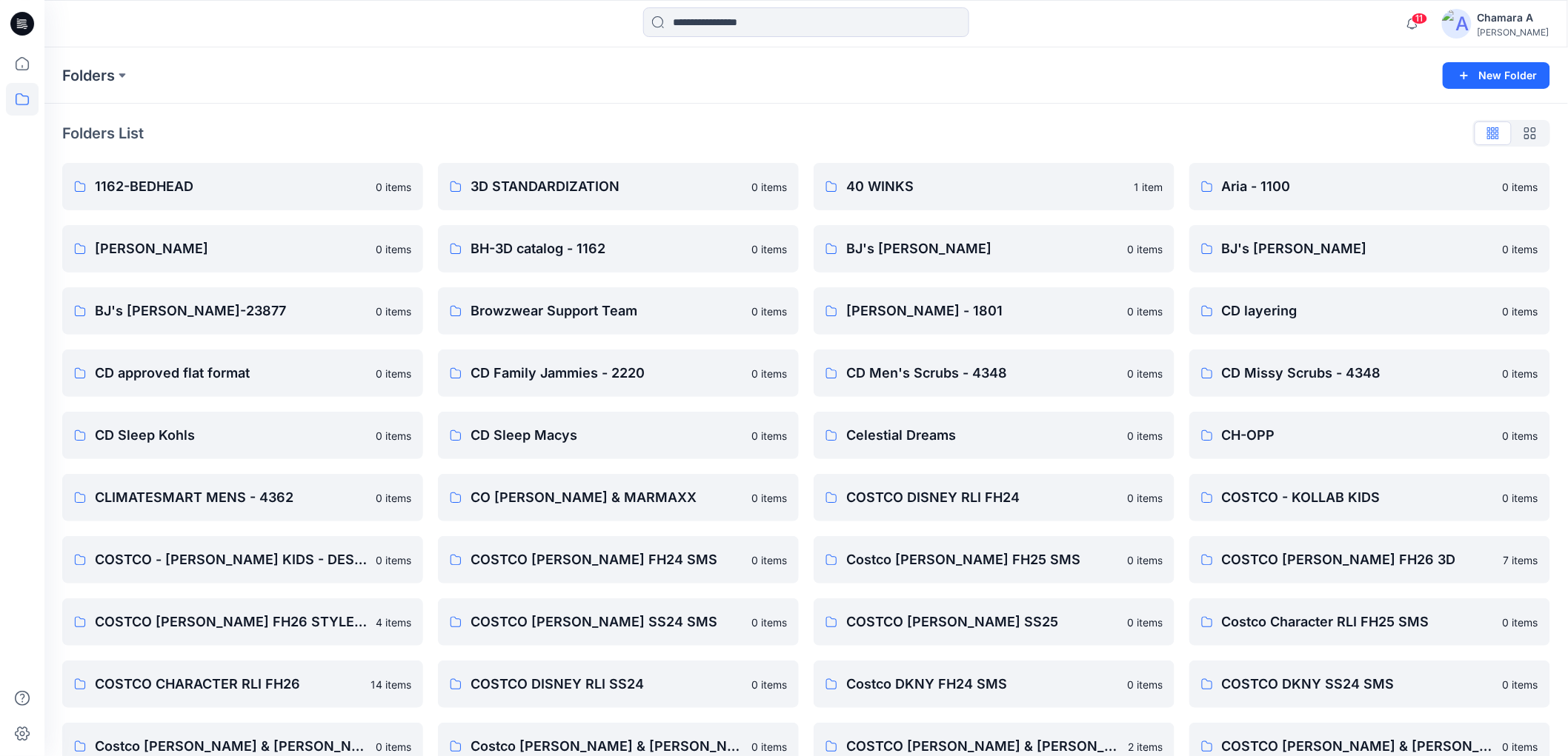
click at [1514, 17] on div "Chamara A" at bounding box center [1514, 18] width 72 height 18
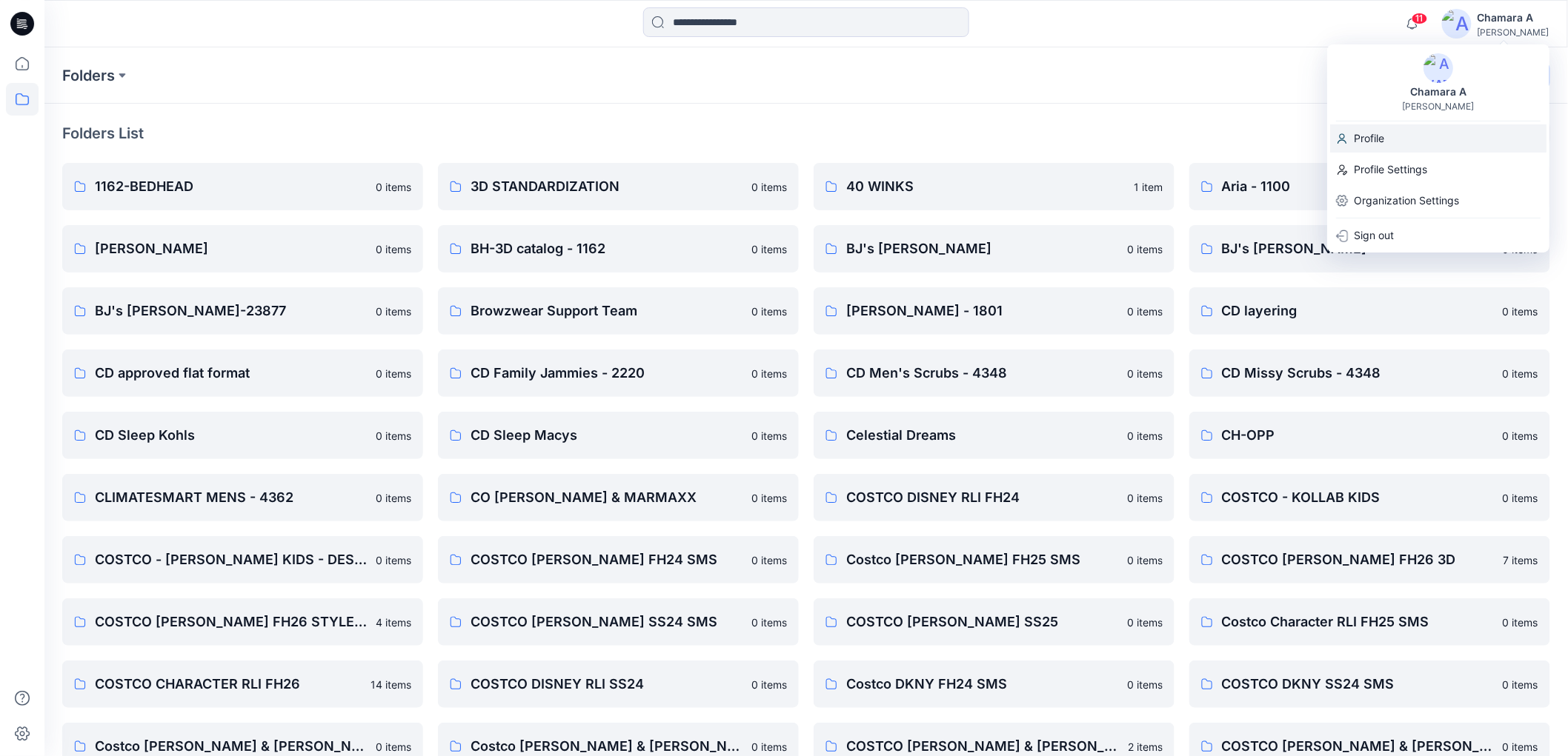
click at [1413, 132] on div "Profile" at bounding box center [1438, 138] width 216 height 28
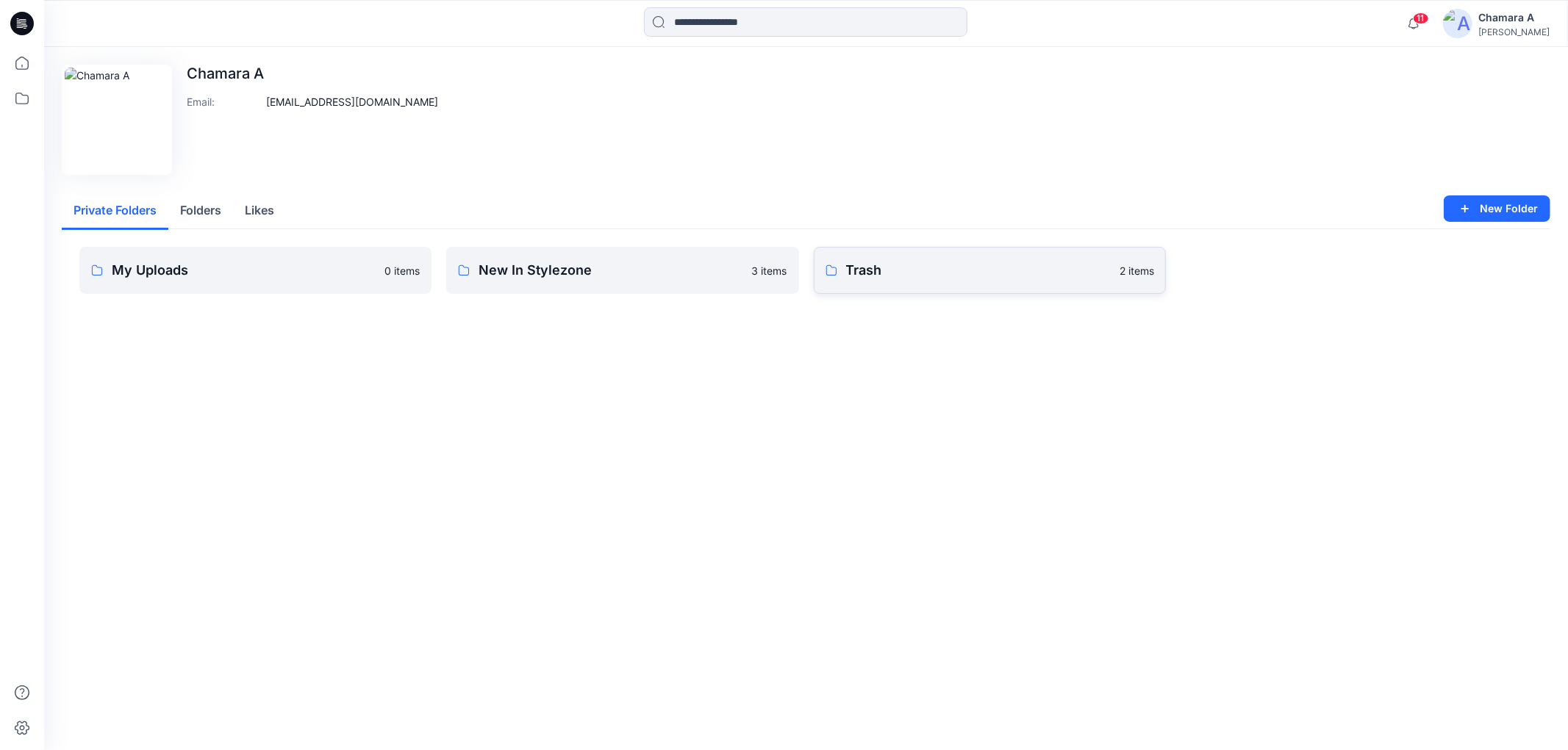
click at [851, 265] on p "Trash" at bounding box center [978, 270] width 265 height 20
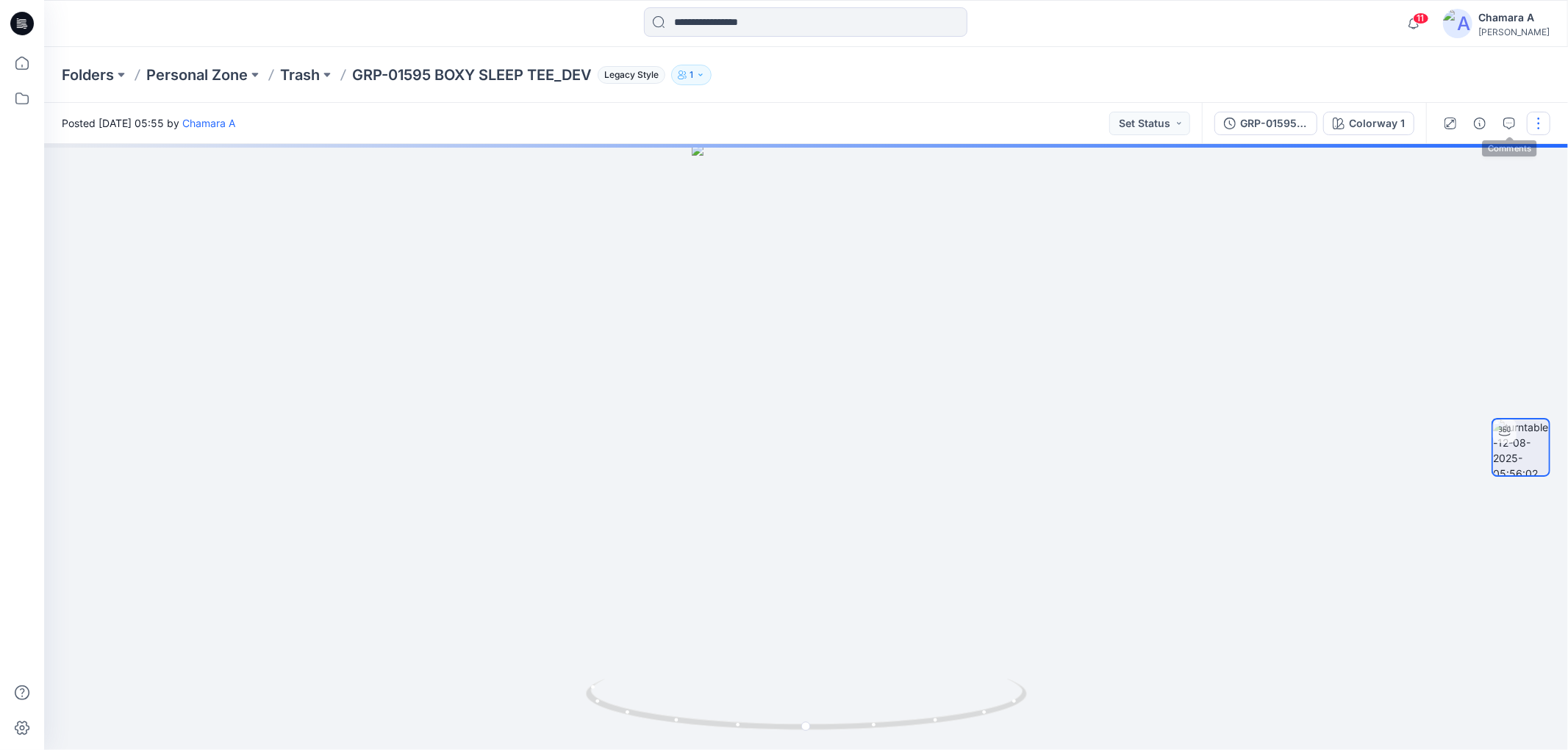
click at [1537, 122] on button "button" at bounding box center [1539, 124] width 24 height 24
click at [1475, 160] on button "Edit" at bounding box center [1476, 157] width 136 height 27
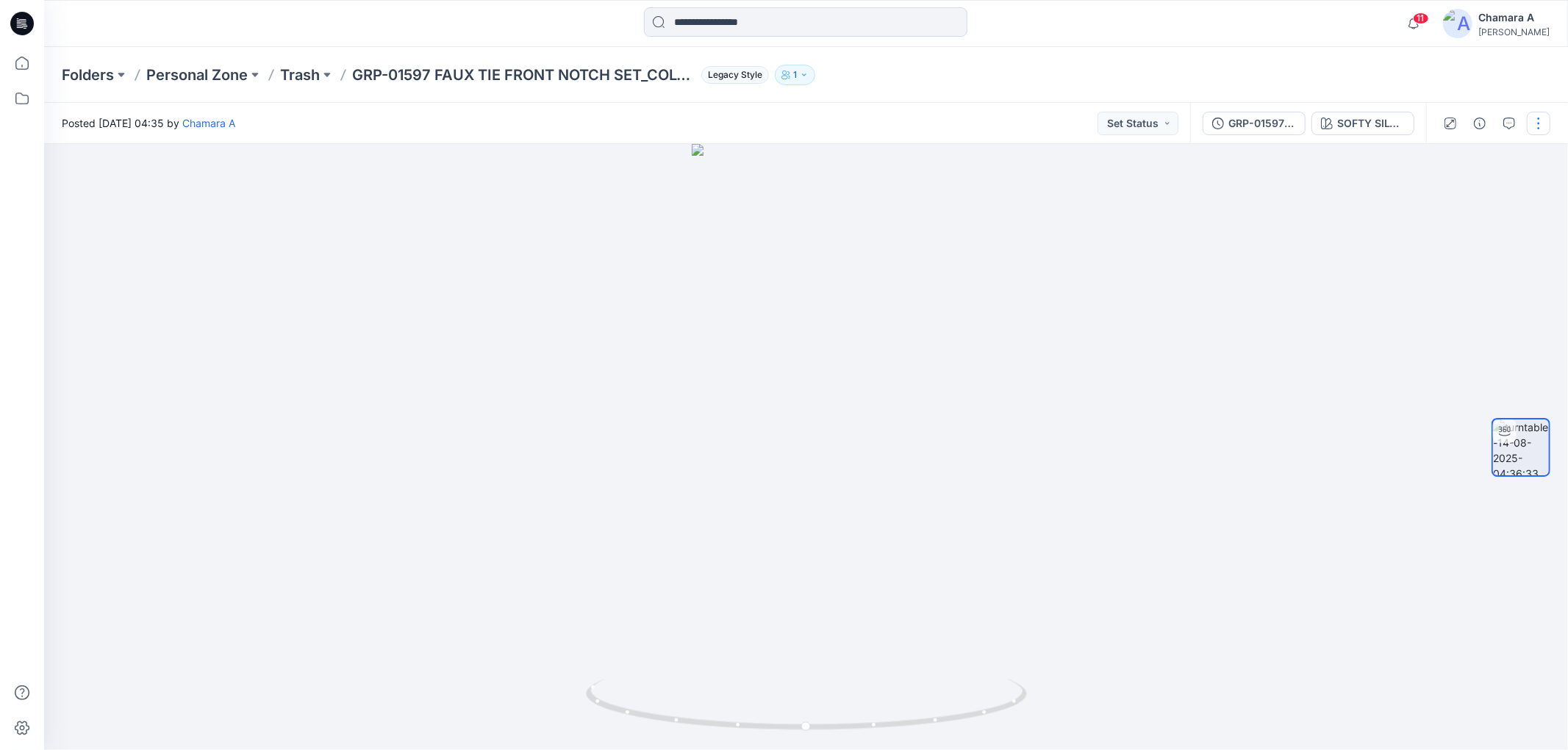
click at [1542, 119] on button "button" at bounding box center [1539, 124] width 24 height 24
click at [1443, 155] on p "Edit" at bounding box center [1444, 157] width 18 height 16
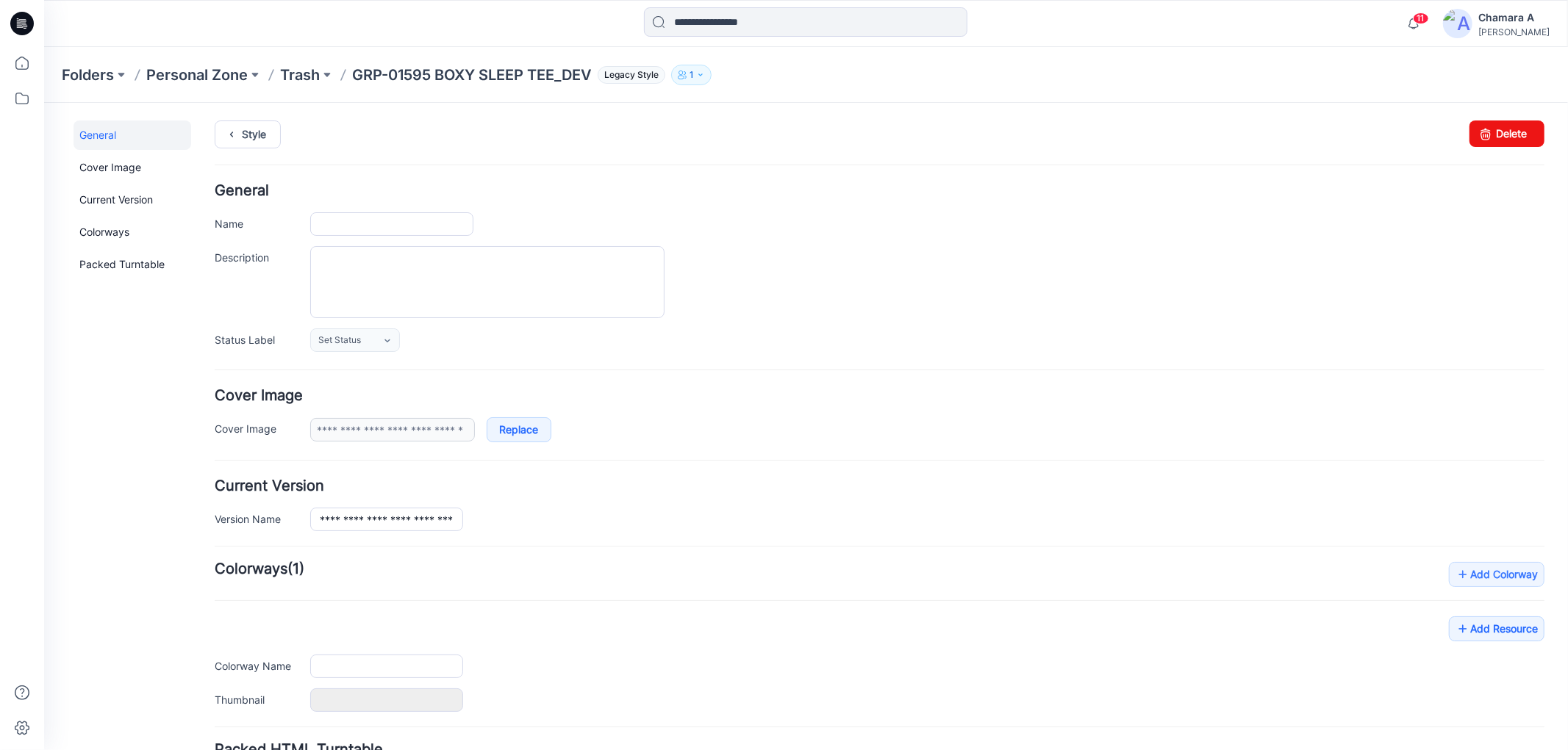
type input "**********"
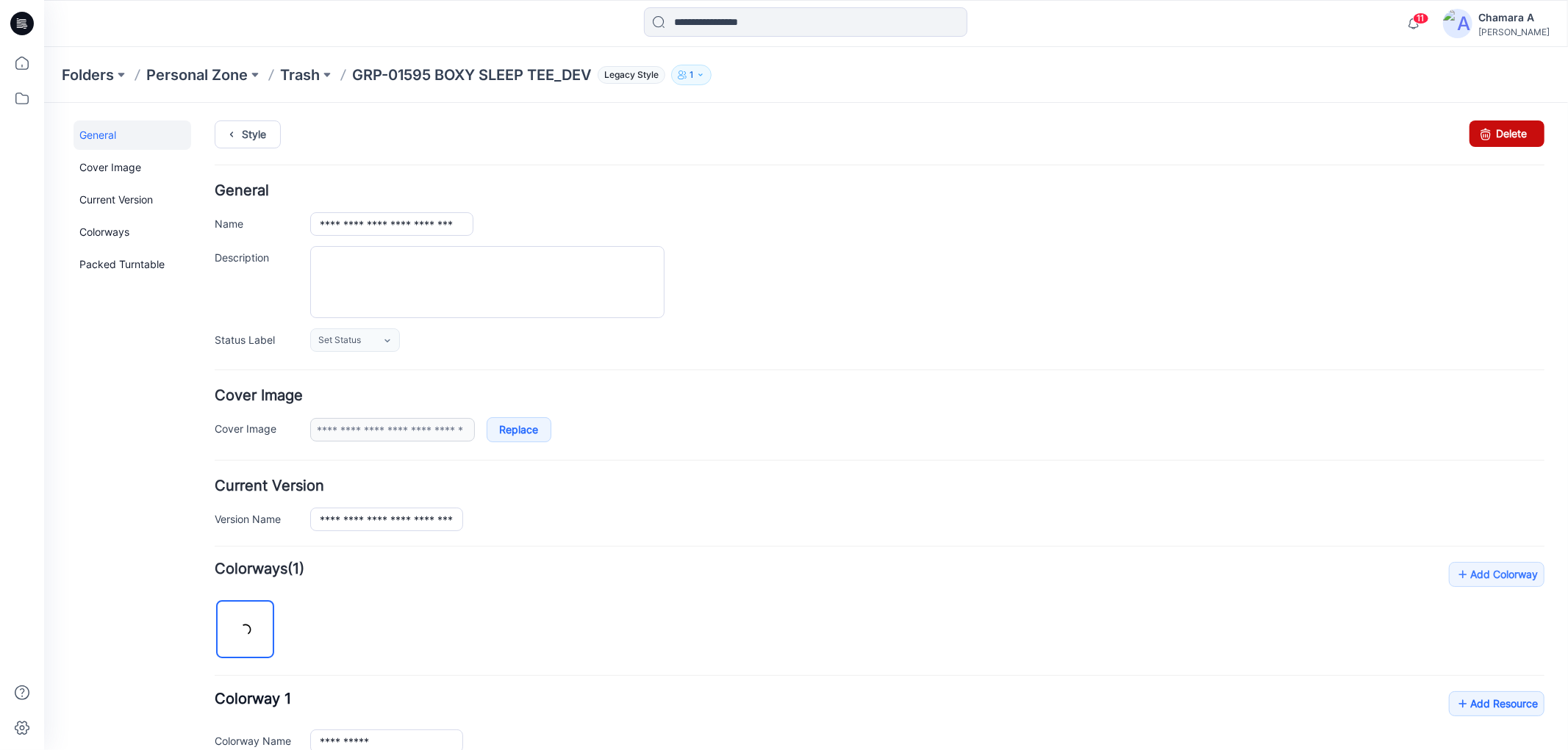
drag, startPoint x: 1503, startPoint y: 133, endPoint x: 896, endPoint y: 173, distance: 608.3
click at [1503, 133] on link "Delete" at bounding box center [1506, 133] width 75 height 27
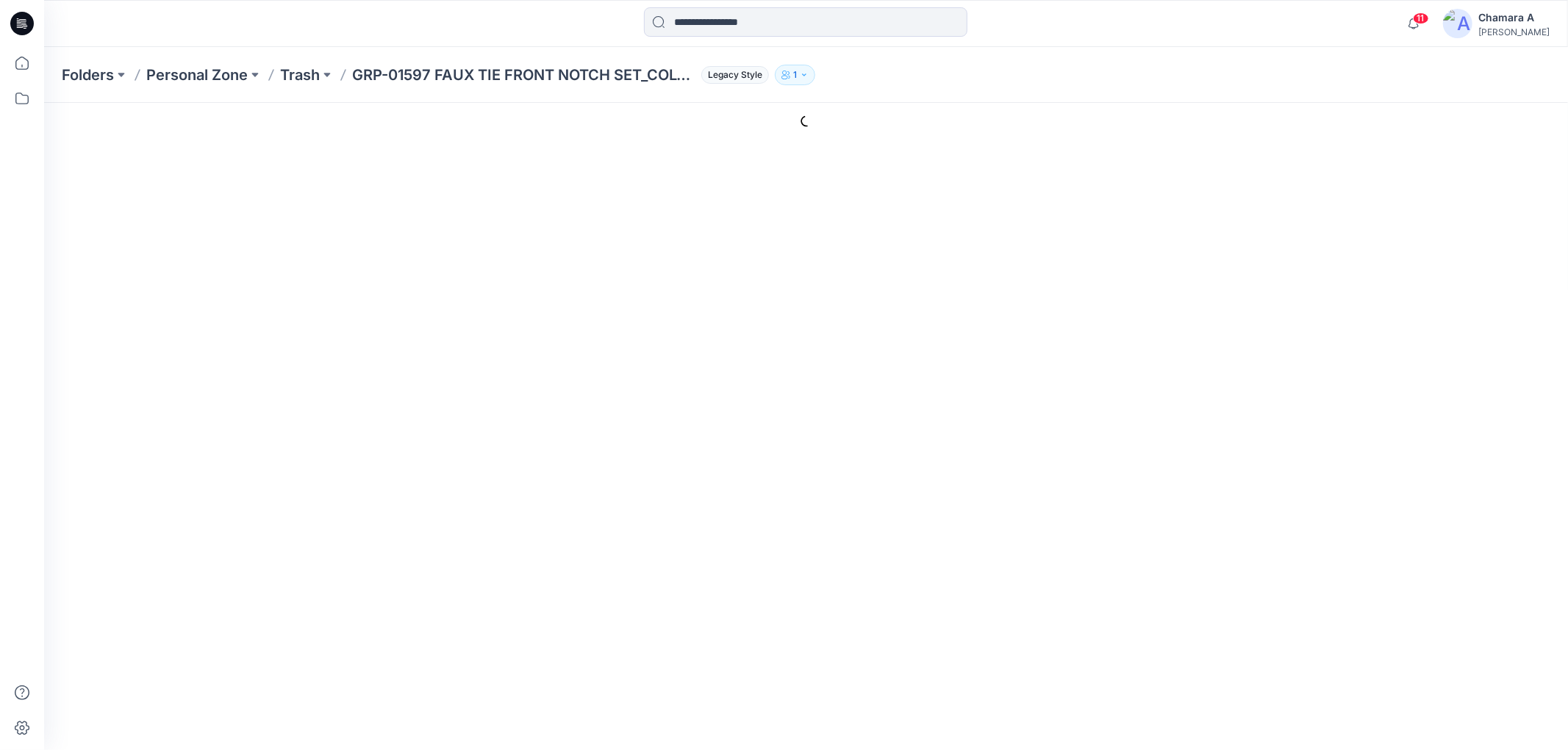
type input "**********"
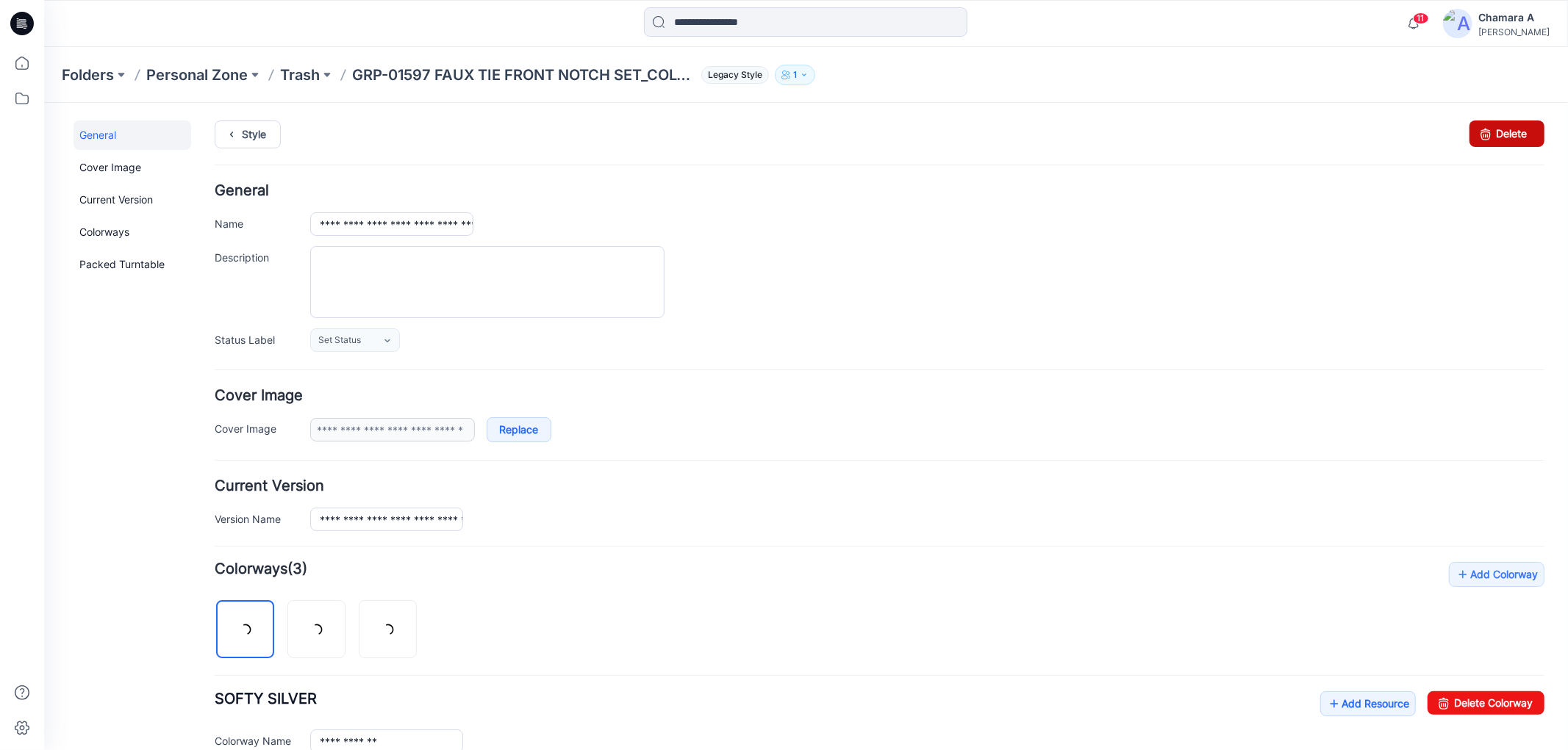
click at [1501, 127] on link "Delete" at bounding box center [1506, 133] width 75 height 27
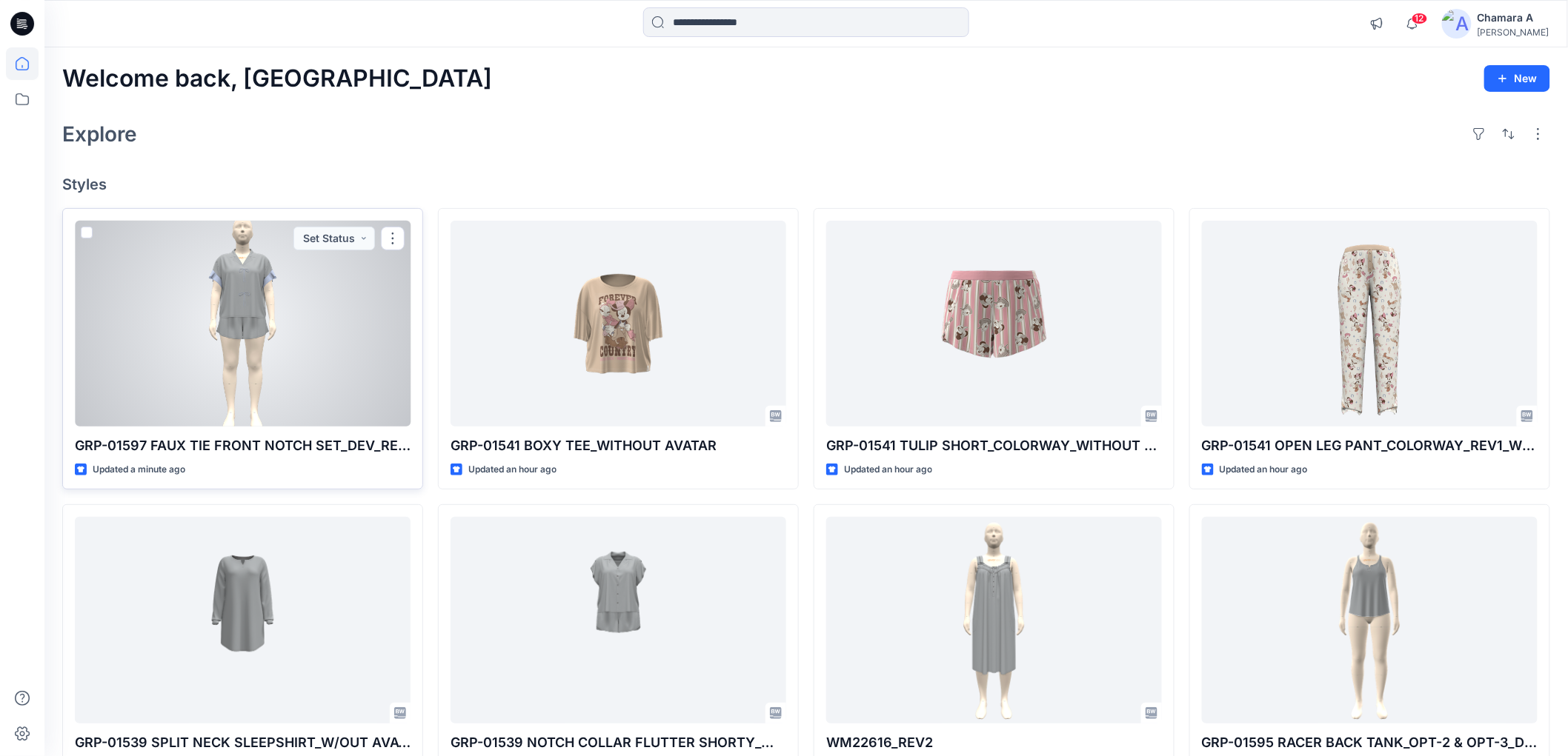
click at [299, 311] on div at bounding box center [243, 323] width 336 height 206
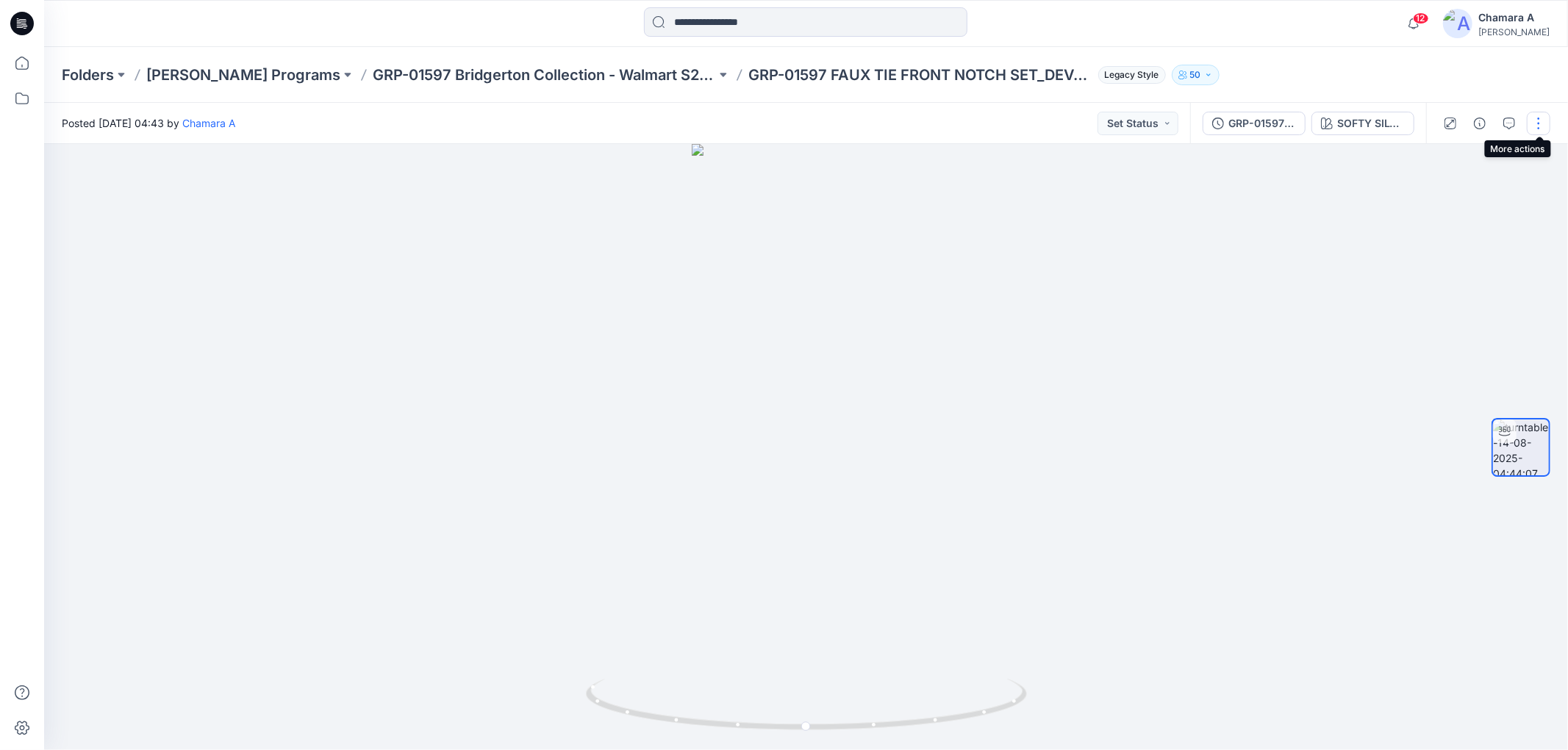
click at [1539, 128] on button "button" at bounding box center [1539, 124] width 24 height 24
click at [1465, 160] on button "Edit" at bounding box center [1476, 157] width 136 height 27
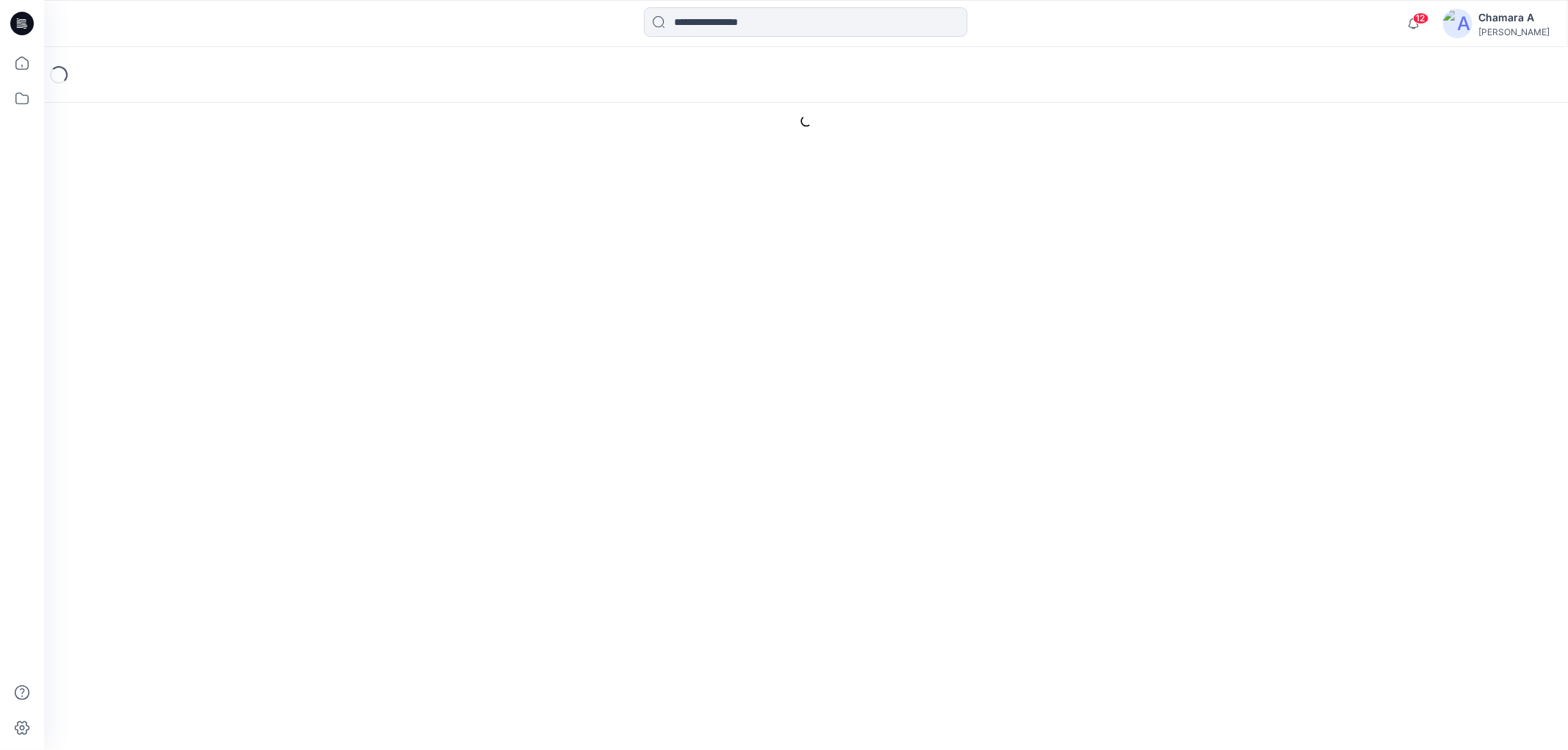
type input "**********"
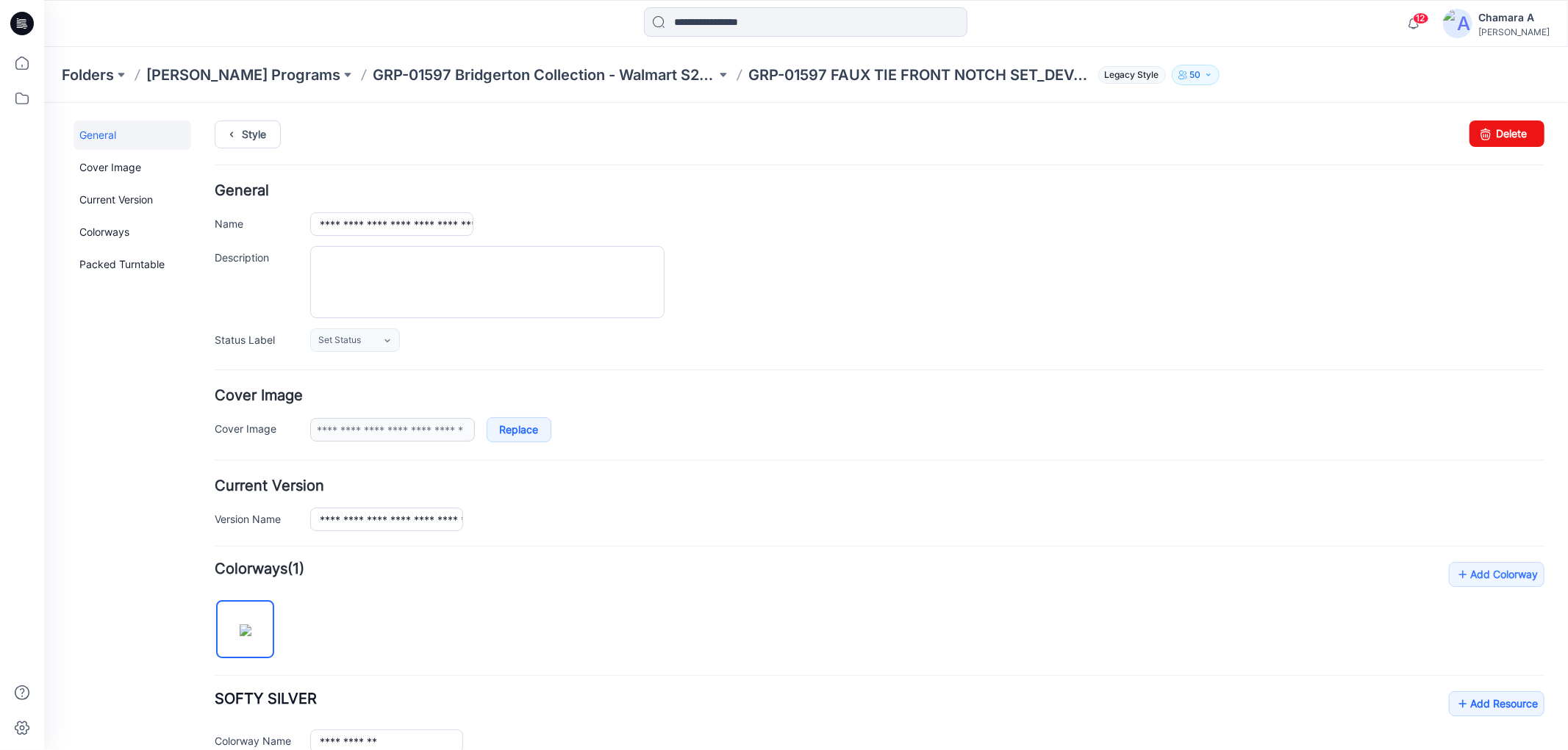
scroll to position [297, 0]
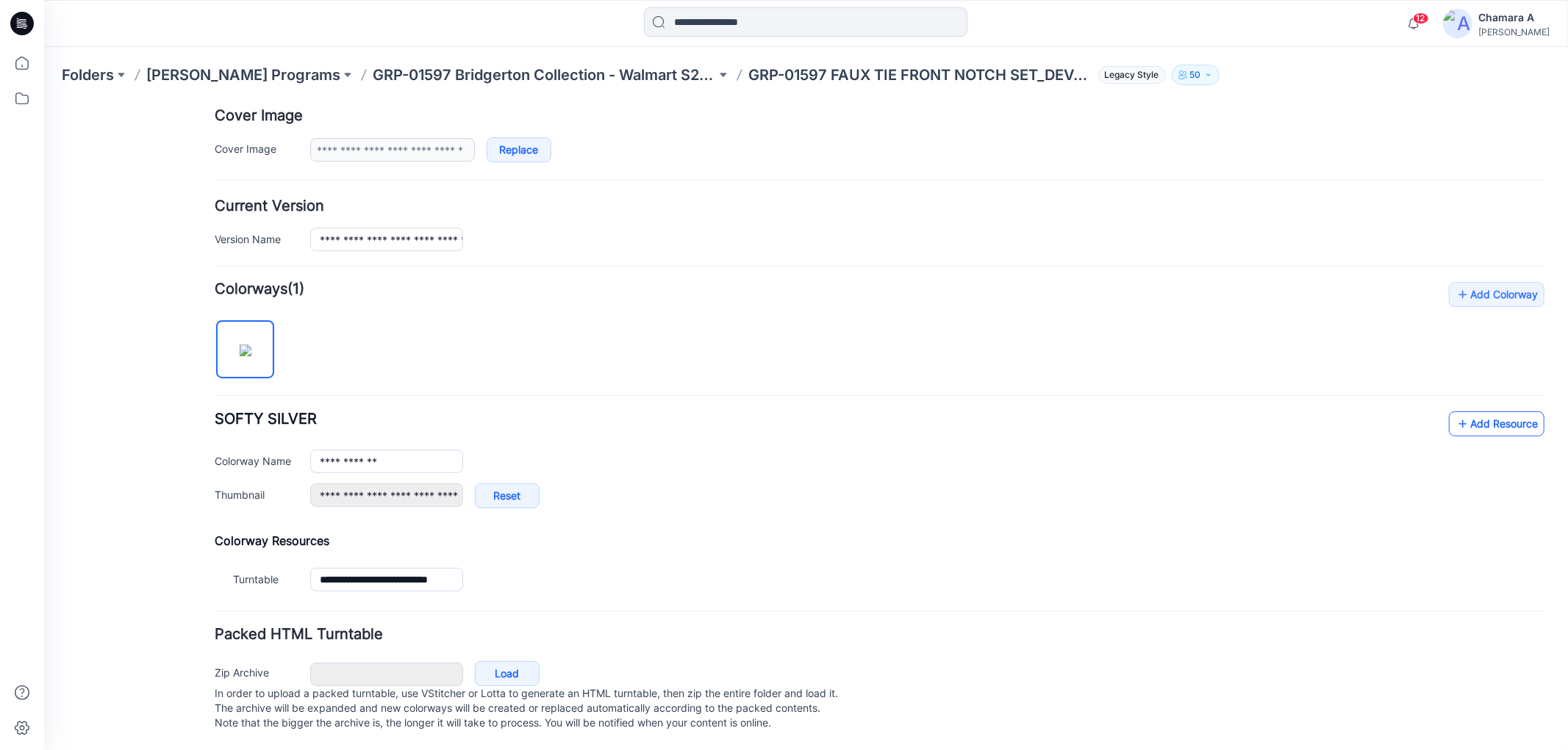
click at [1463, 411] on link "Add Resource" at bounding box center [1496, 423] width 95 height 25
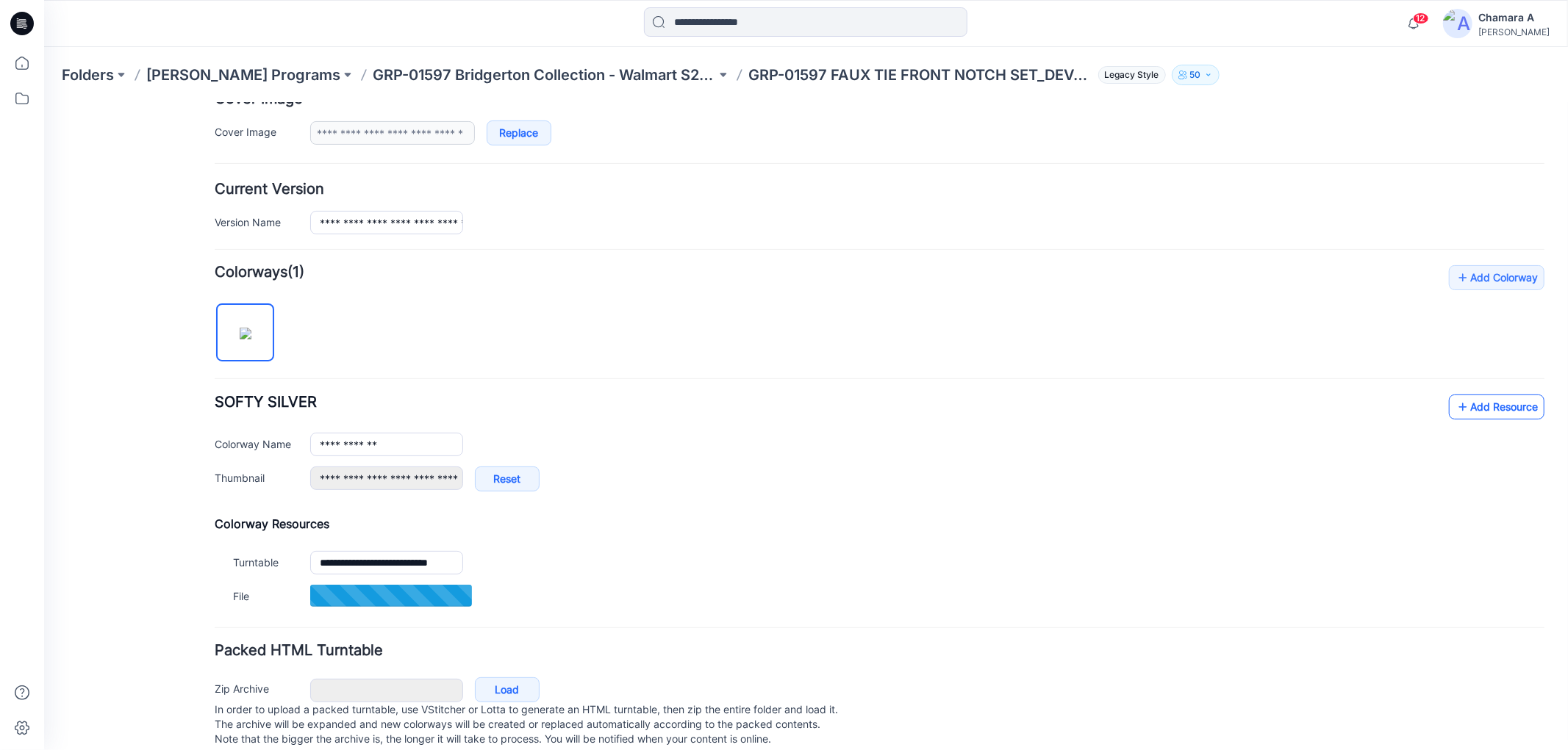
click at [1454, 407] on icon at bounding box center [1462, 407] width 15 height 24
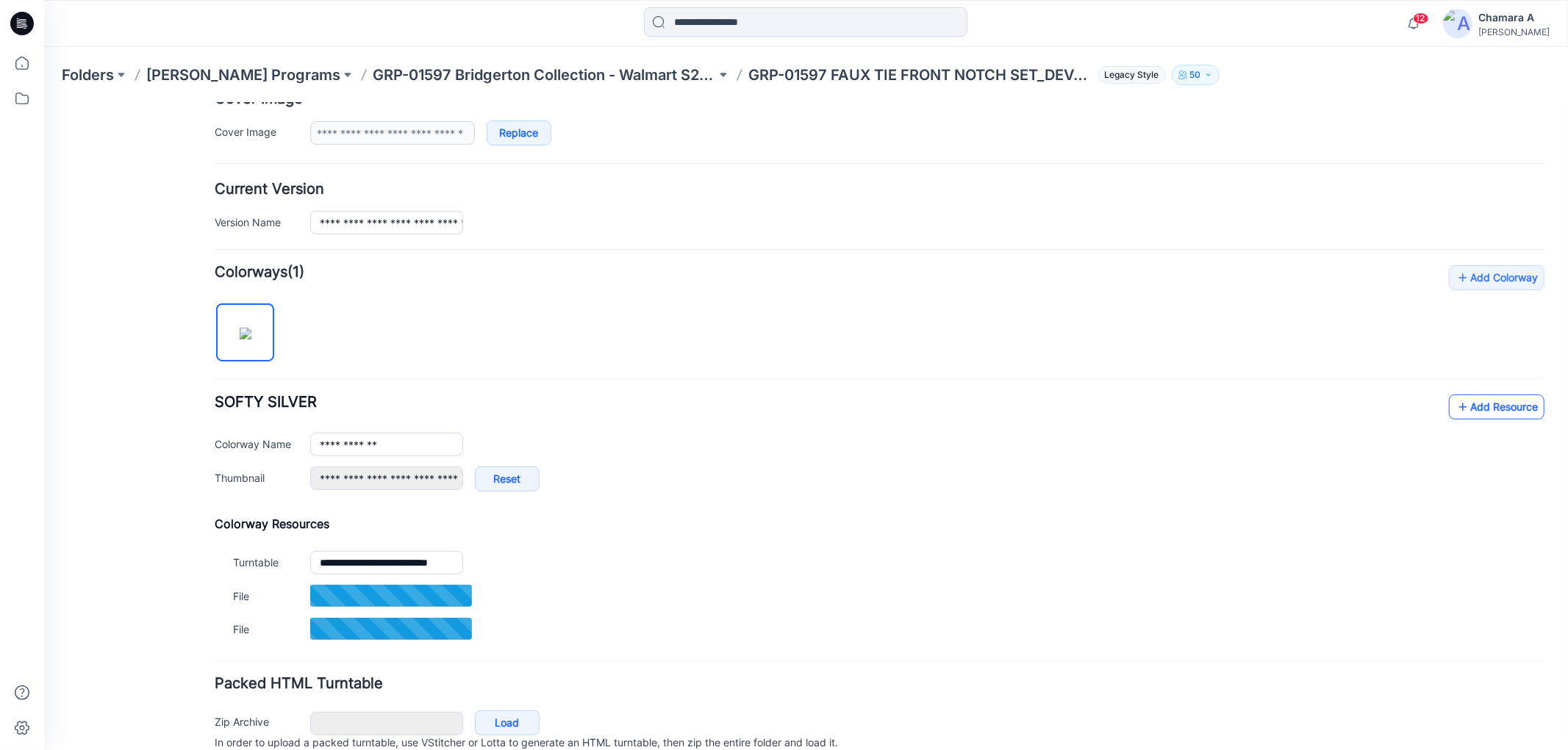
click at [1464, 411] on link "Add Resource" at bounding box center [1496, 406] width 95 height 25
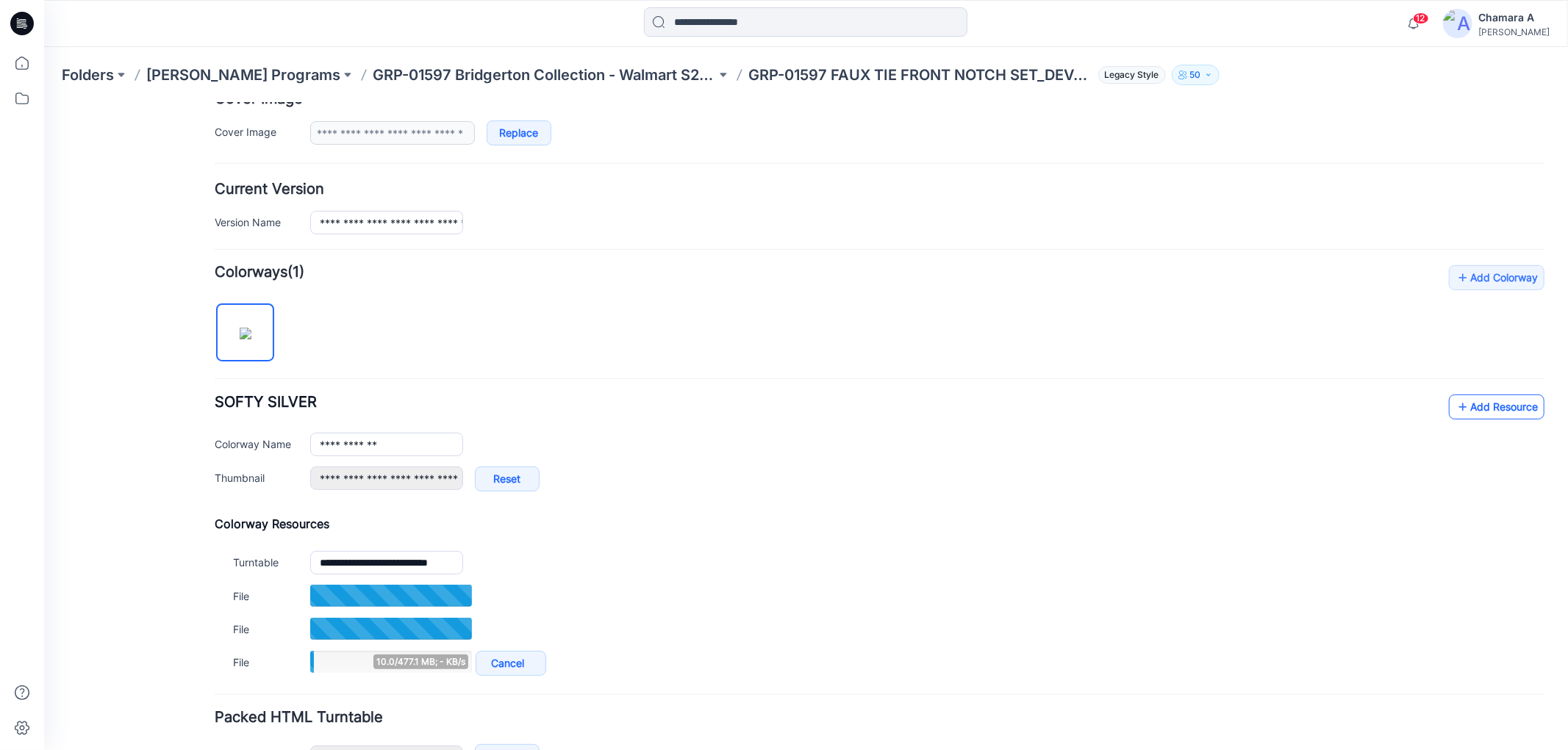
click at [1508, 414] on link "Add Resource" at bounding box center [1496, 406] width 95 height 25
click at [1475, 397] on link "Add Resource" at bounding box center [1496, 406] width 95 height 25
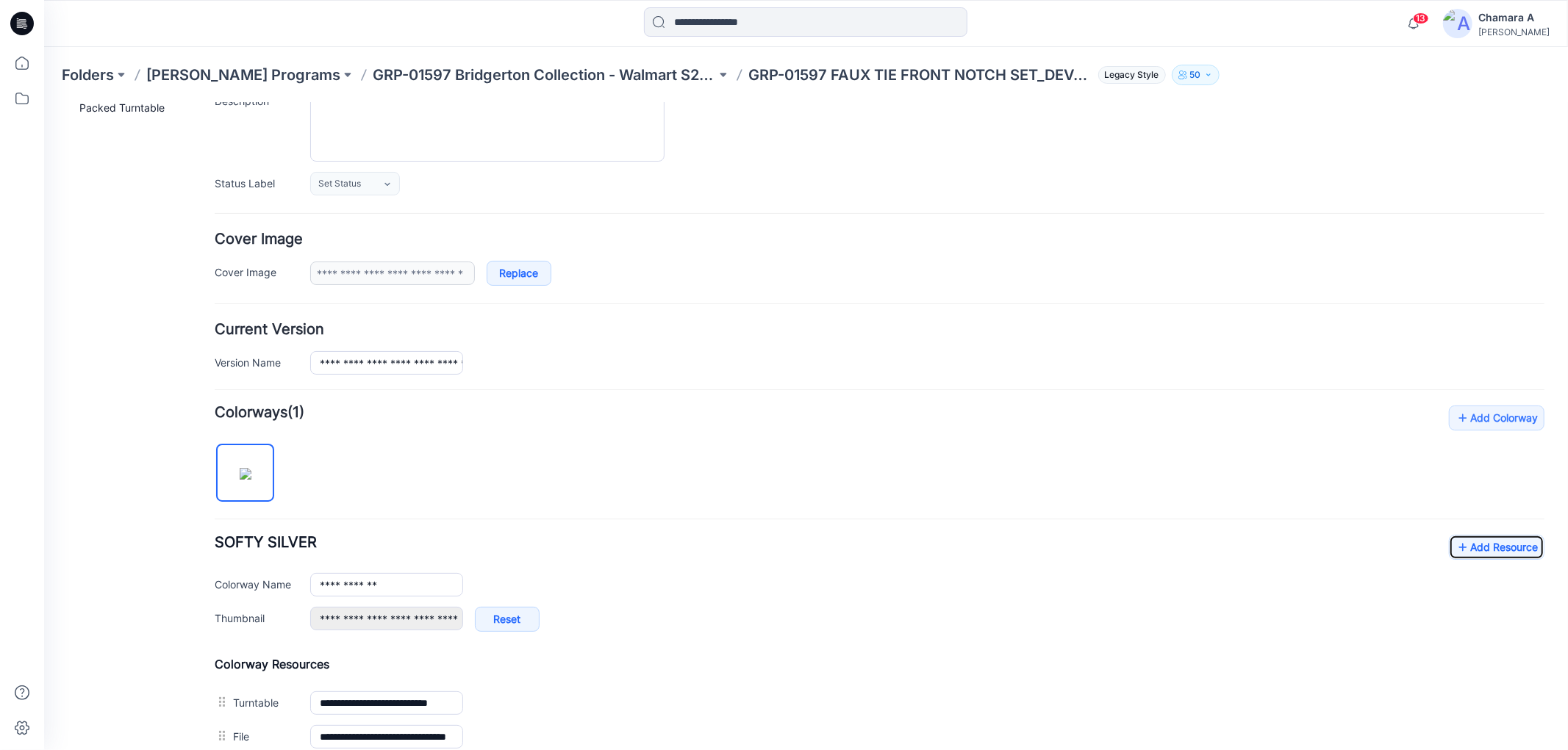
scroll to position [0, 0]
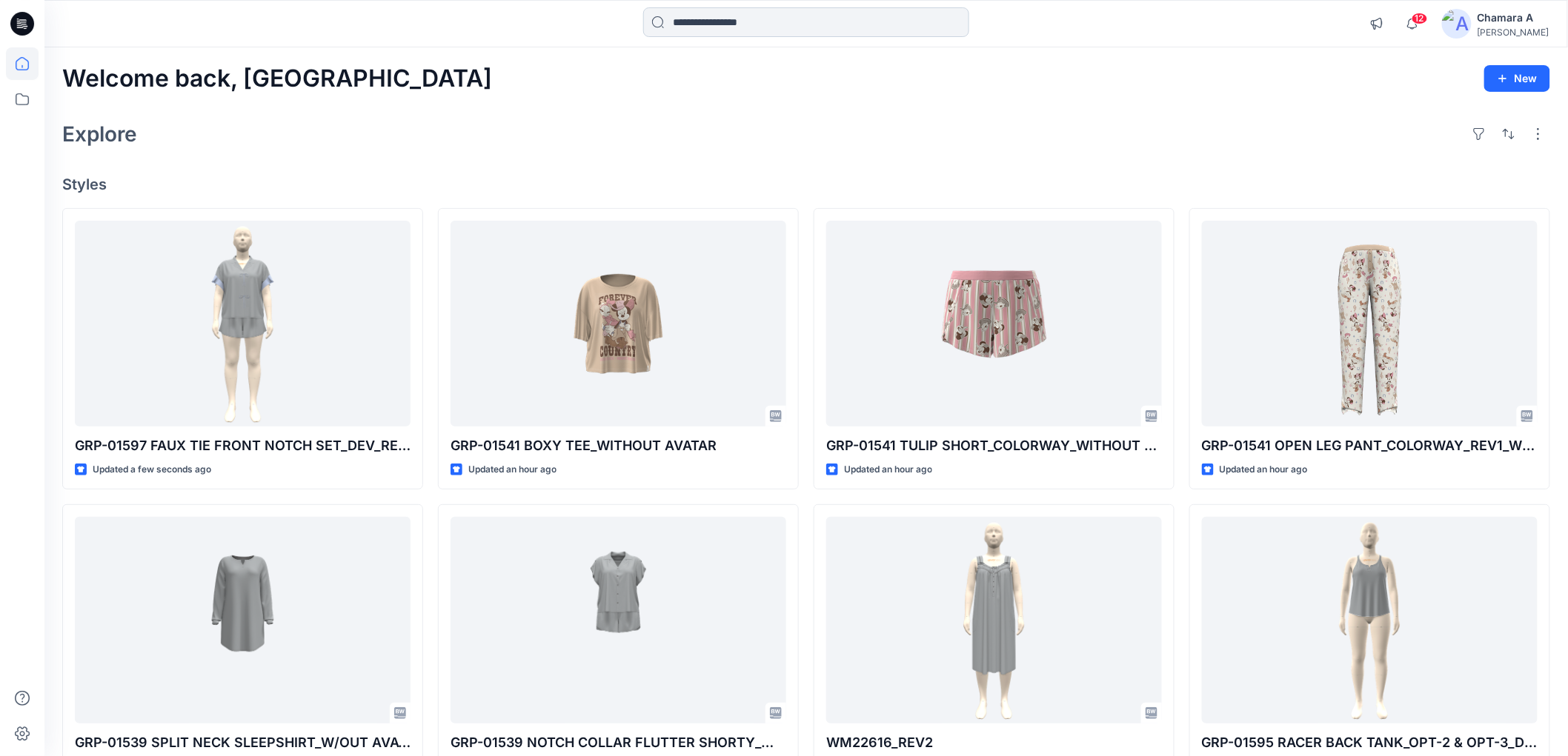
click at [689, 20] on input at bounding box center [806, 22] width 326 height 30
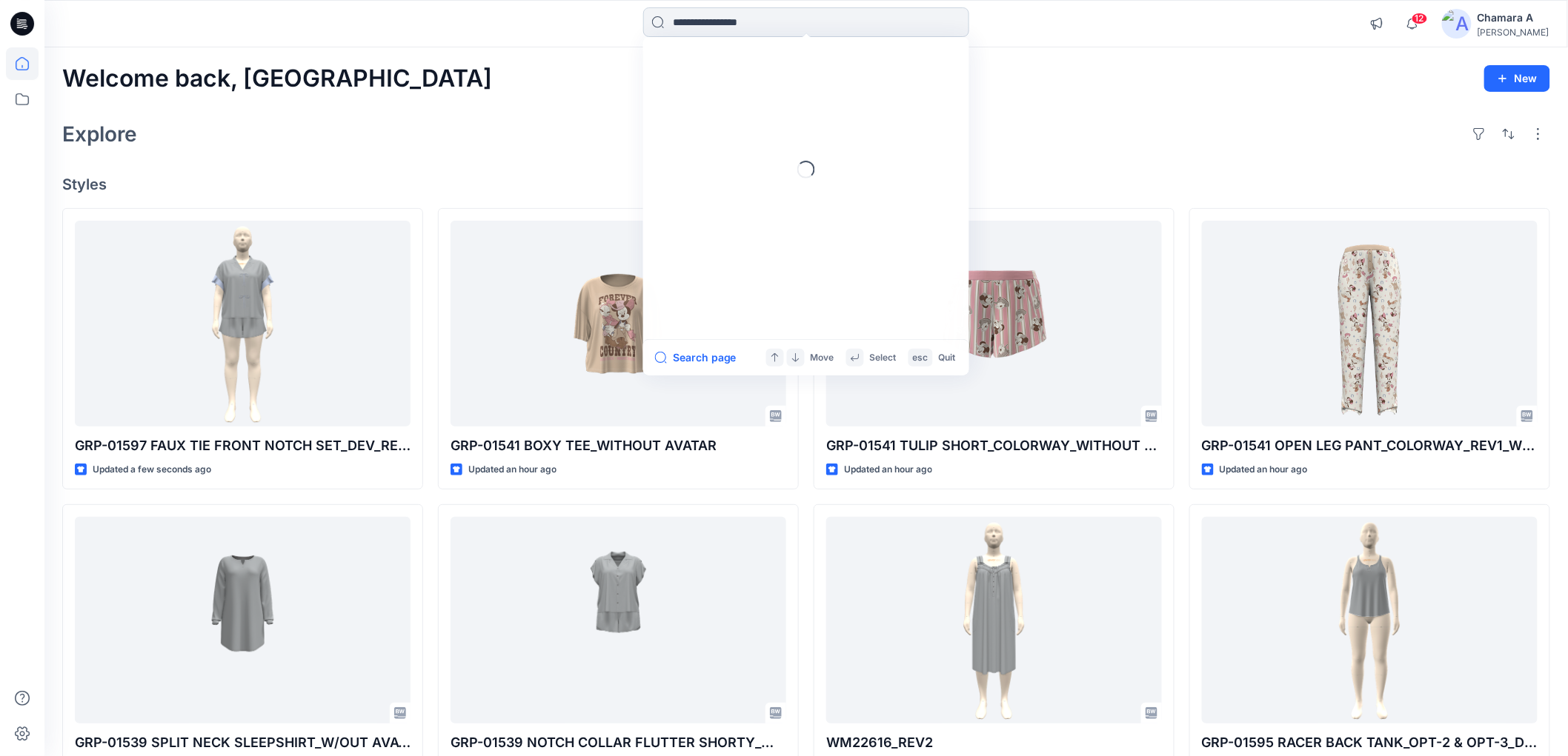
paste input "**********"
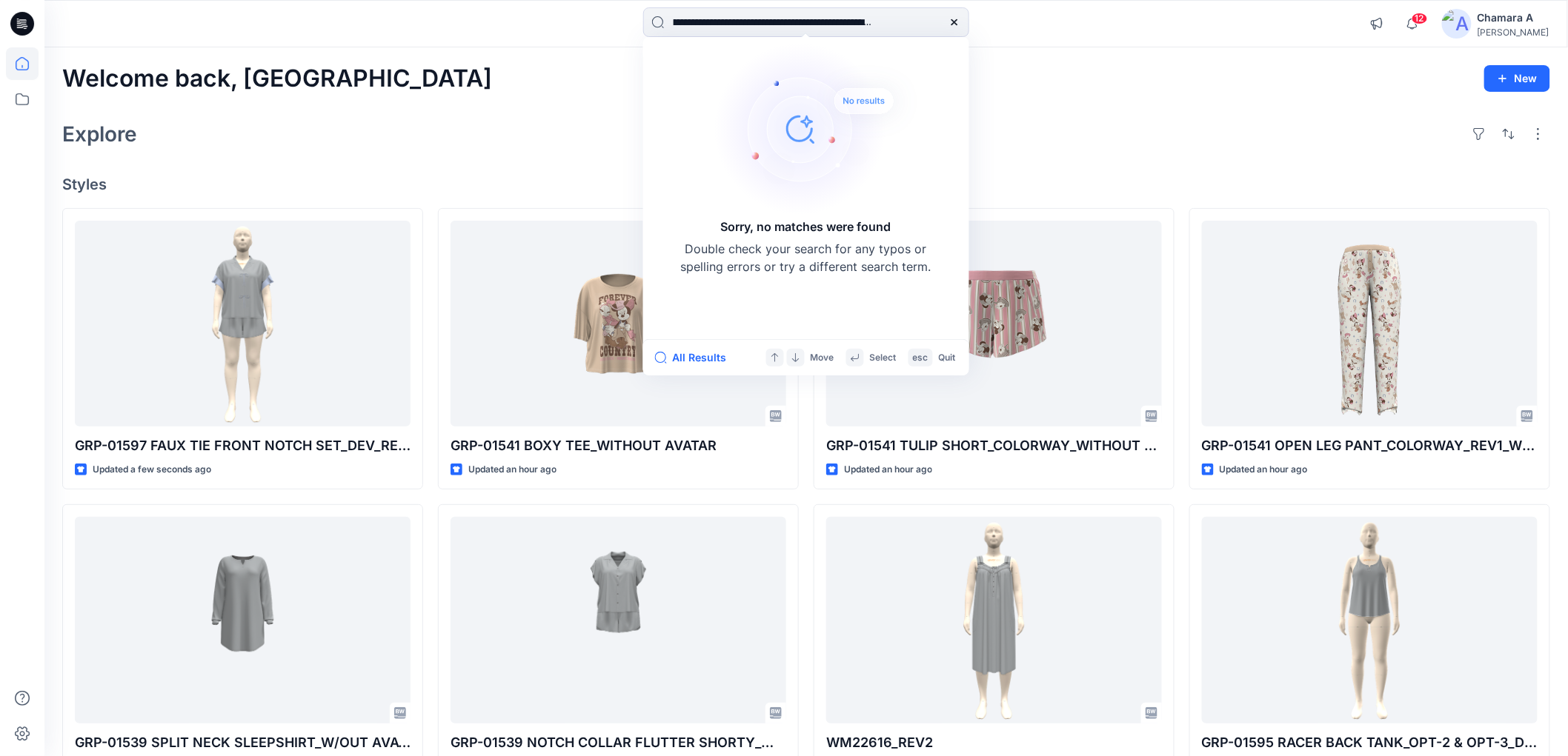
scroll to position [0, 213]
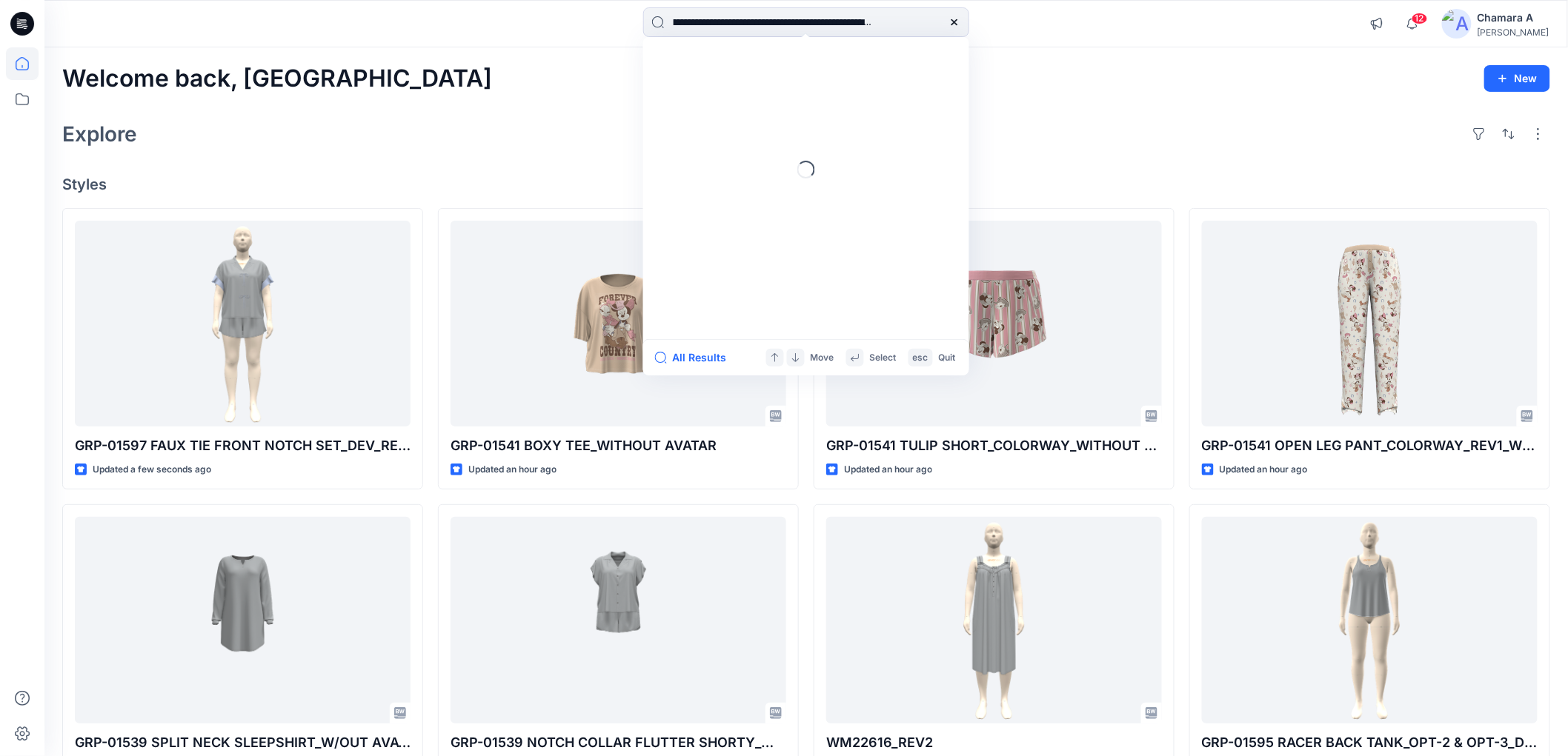
type input "**********"
click at [959, 18] on icon at bounding box center [954, 22] width 12 height 12
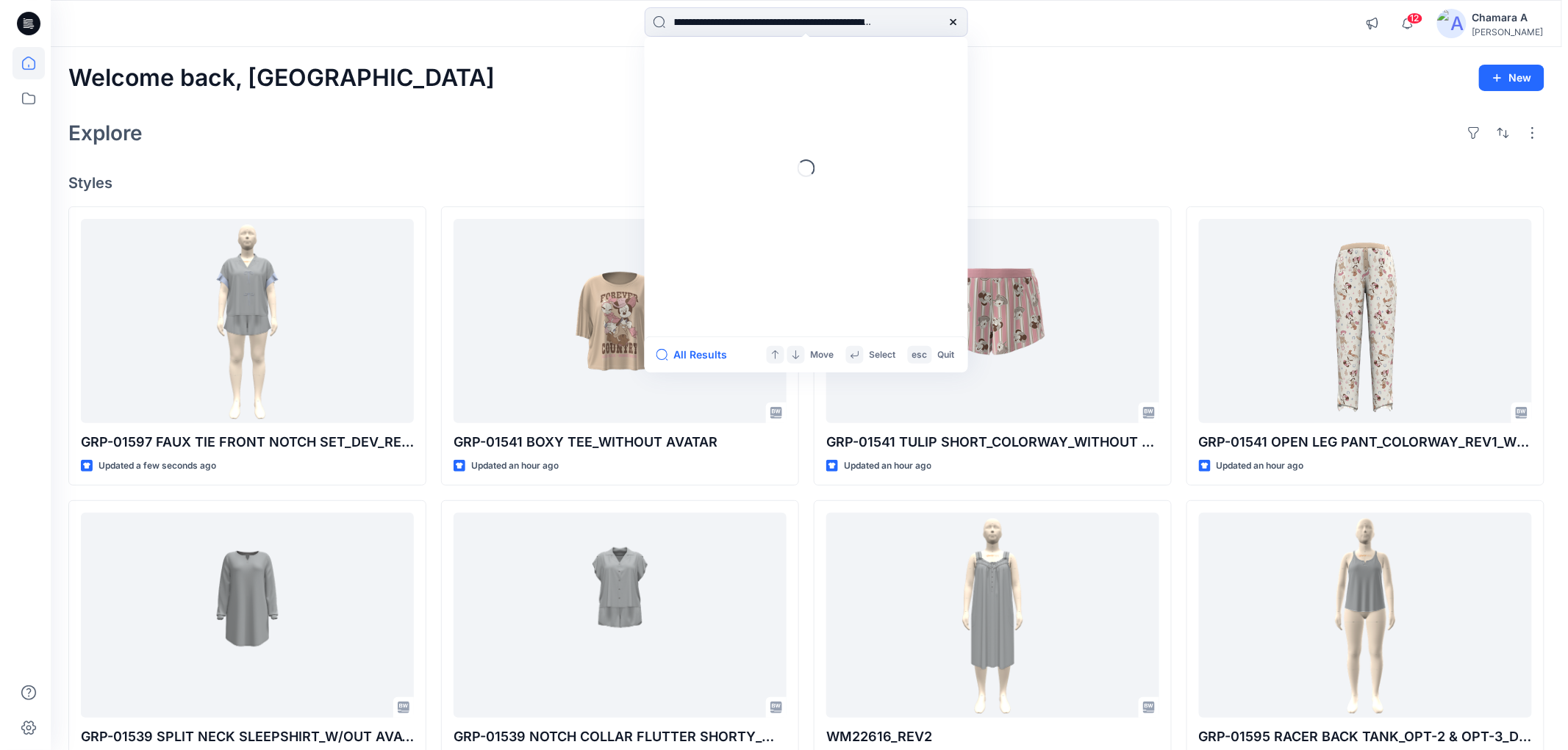
scroll to position [0, 0]
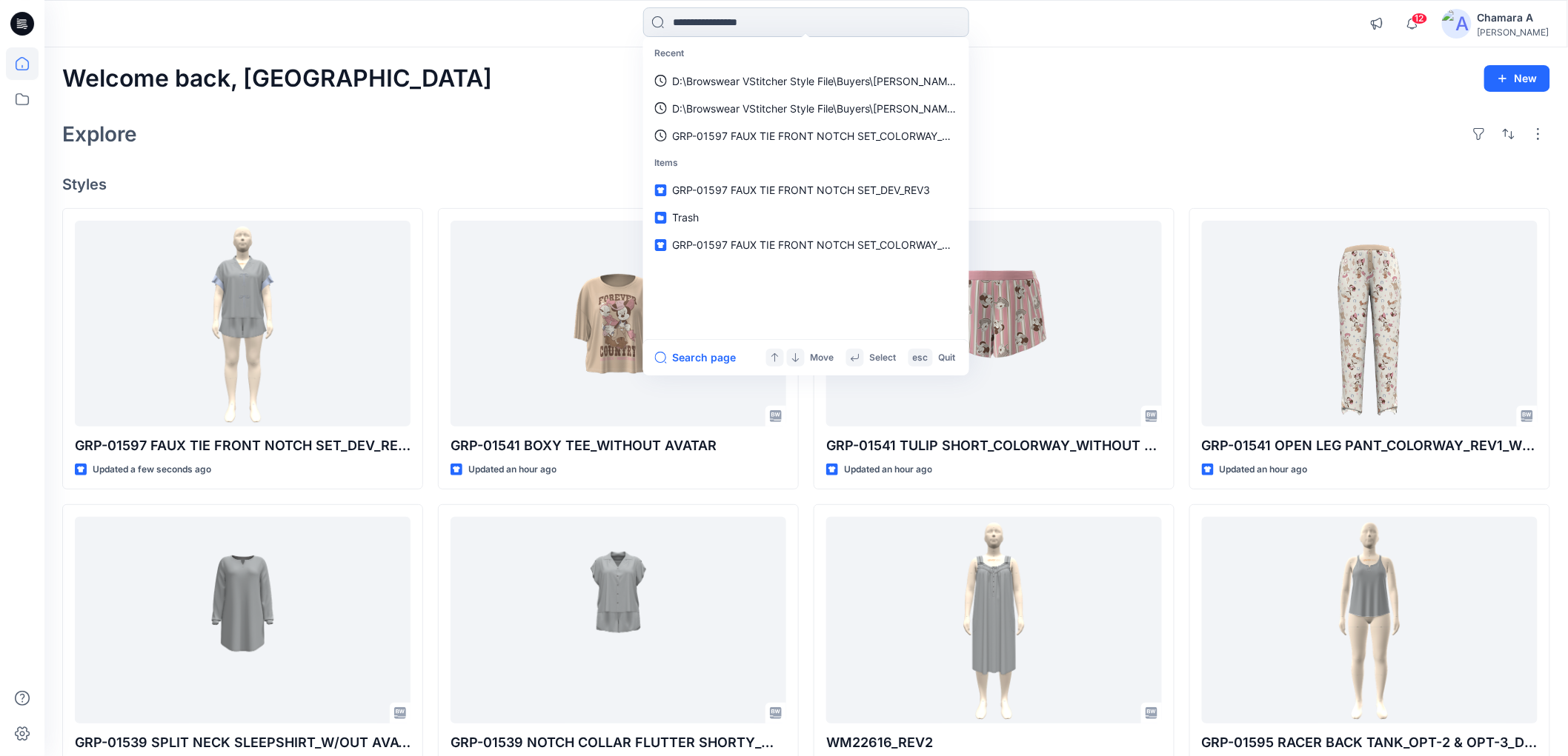
click at [783, 30] on input at bounding box center [806, 22] width 326 height 30
paste input "**********"
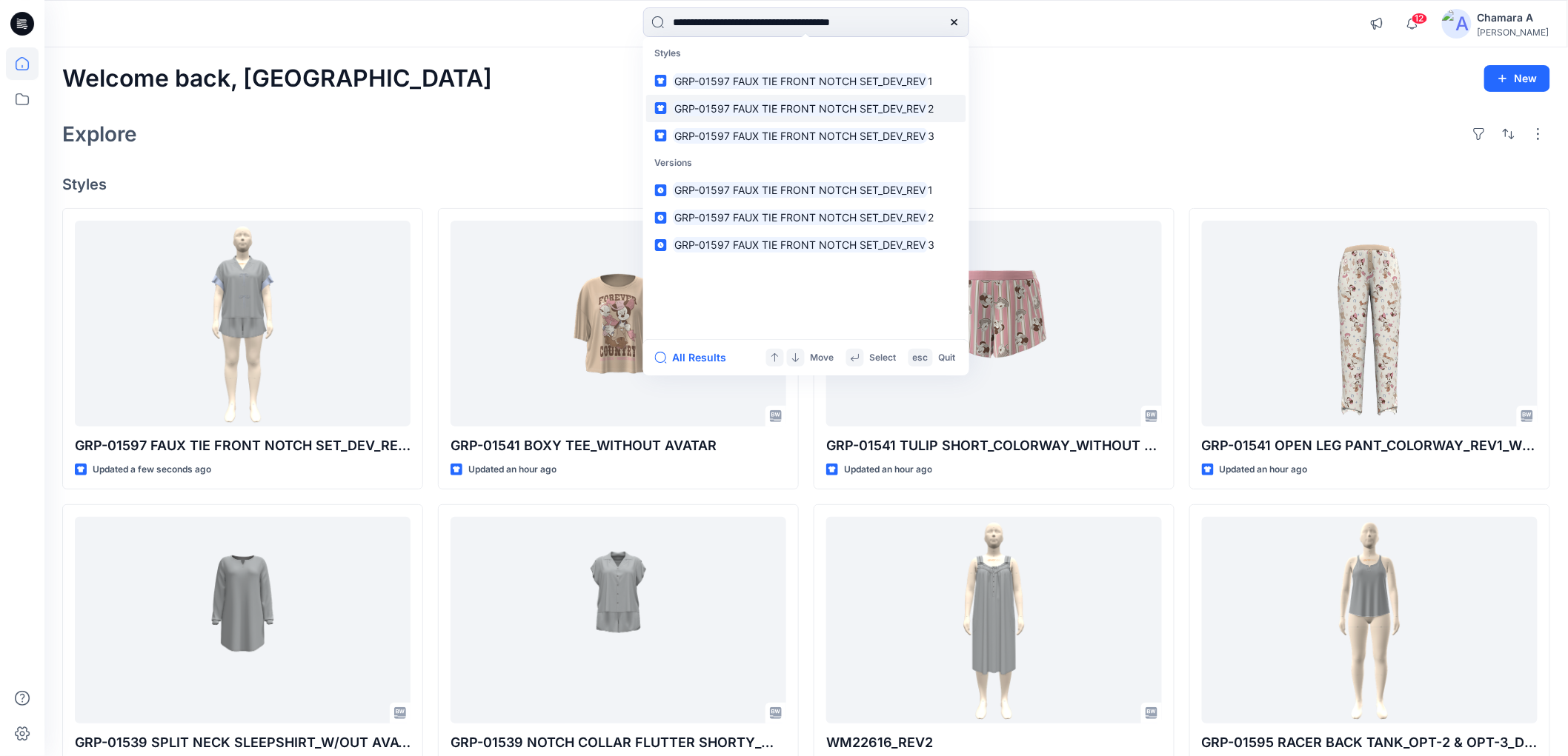
type input "**********"
click at [787, 113] on mark "GRP-01597 FAUX TIE FRONT NOTCH SET_DEV_REV" at bounding box center [801, 108] width 256 height 17
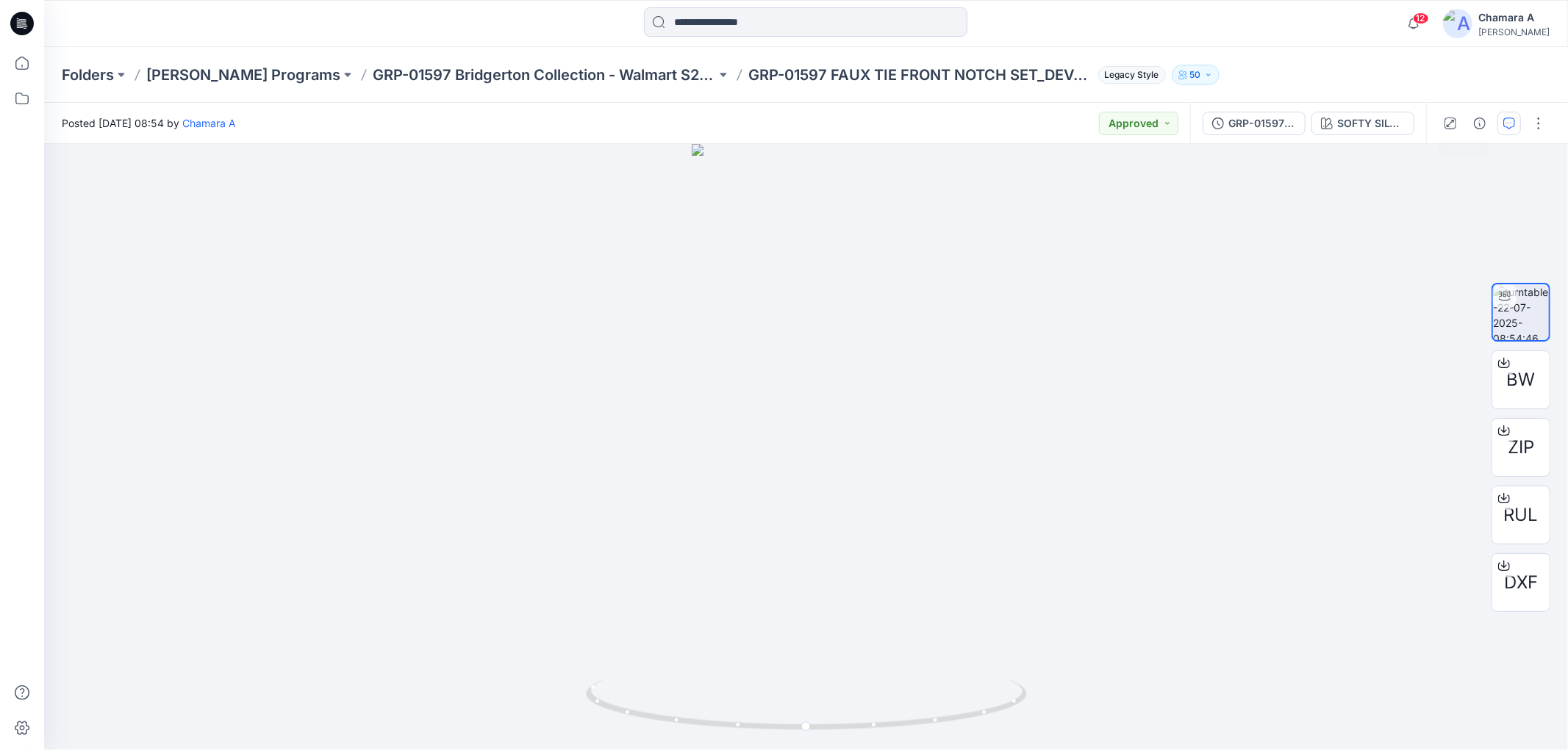
click at [1500, 129] on button "button" at bounding box center [1509, 124] width 24 height 24
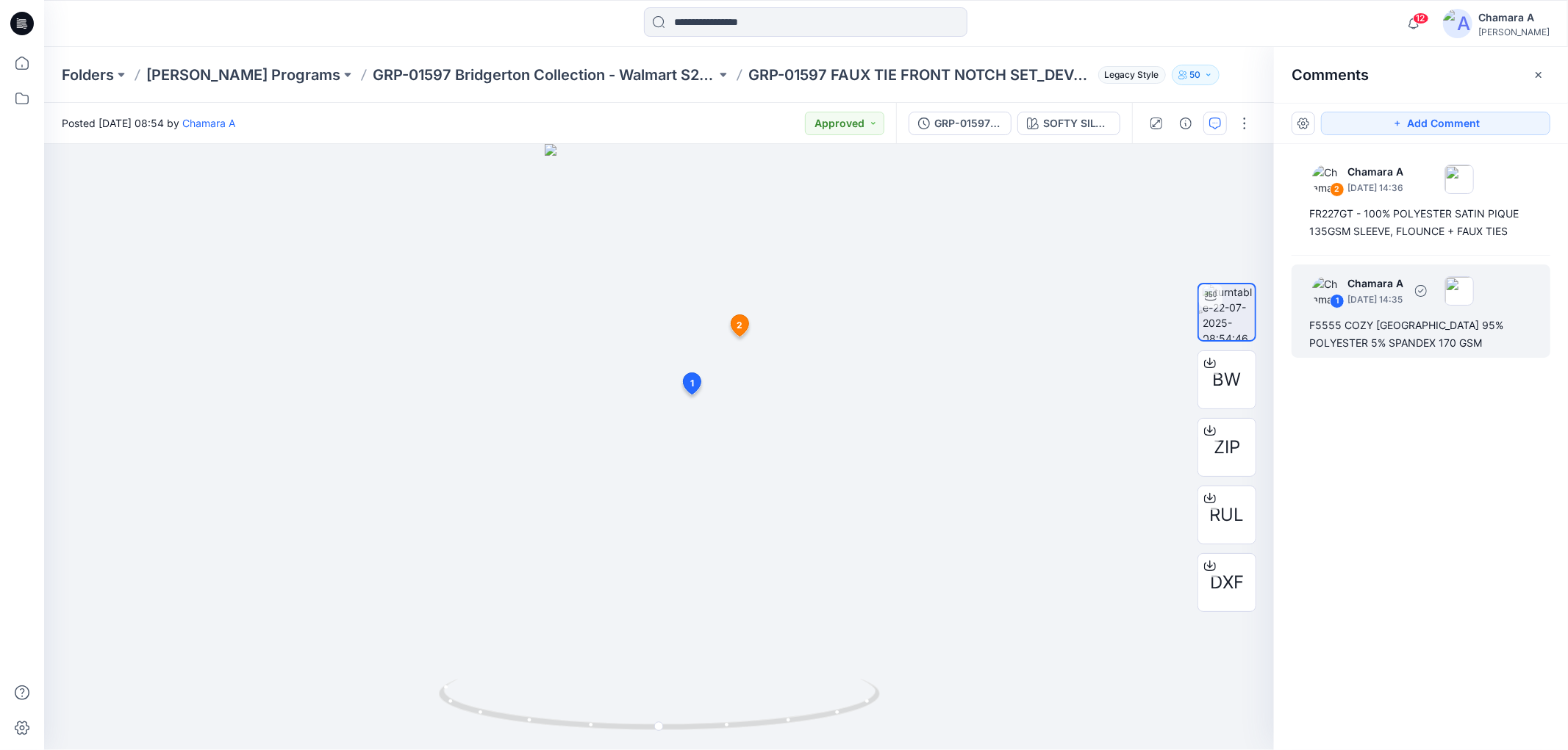
click at [1337, 338] on div "F5555 COZY [GEOGRAPHIC_DATA] 95% POLYESTER 5% SPANDEX 170 GSM" at bounding box center [1421, 334] width 223 height 36
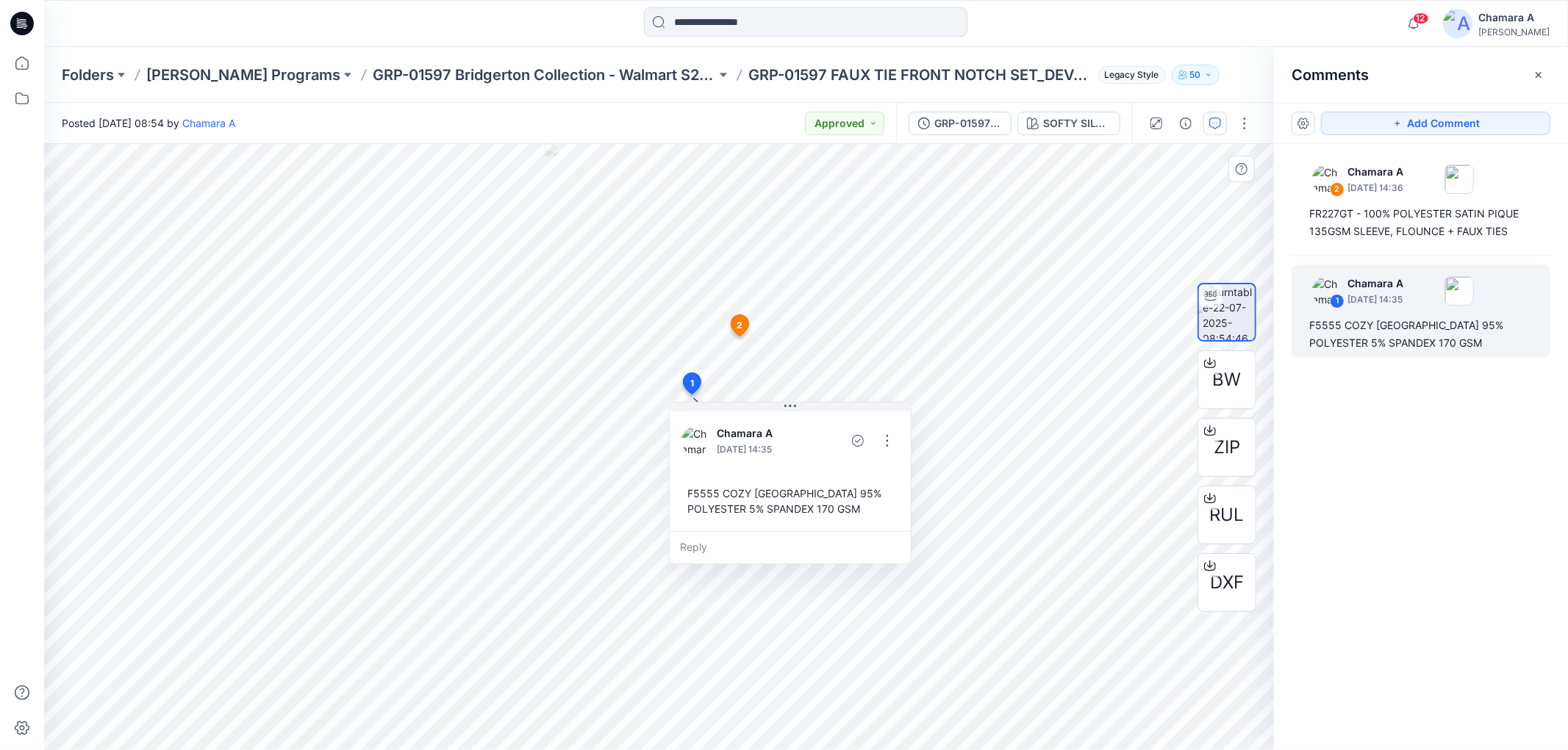
click at [687, 486] on div "F5555 COZY [GEOGRAPHIC_DATA] 95% POLYESTER 5% SPANDEX 170 GSM" at bounding box center [790, 501] width 218 height 43
drag, startPoint x: 687, startPoint y: 486, endPoint x: 798, endPoint y: 503, distance: 112.3
click at [832, 515] on div "F5555 COZY [GEOGRAPHIC_DATA] 95% POLYESTER 5% SPANDEX 170 GSM" at bounding box center [790, 501] width 218 height 43
copy div "F5555 COZY JERSEY 95% POLYESTER 5% SPANDEX 170 GSM Reply 2 Chamara A July 22, 2…"
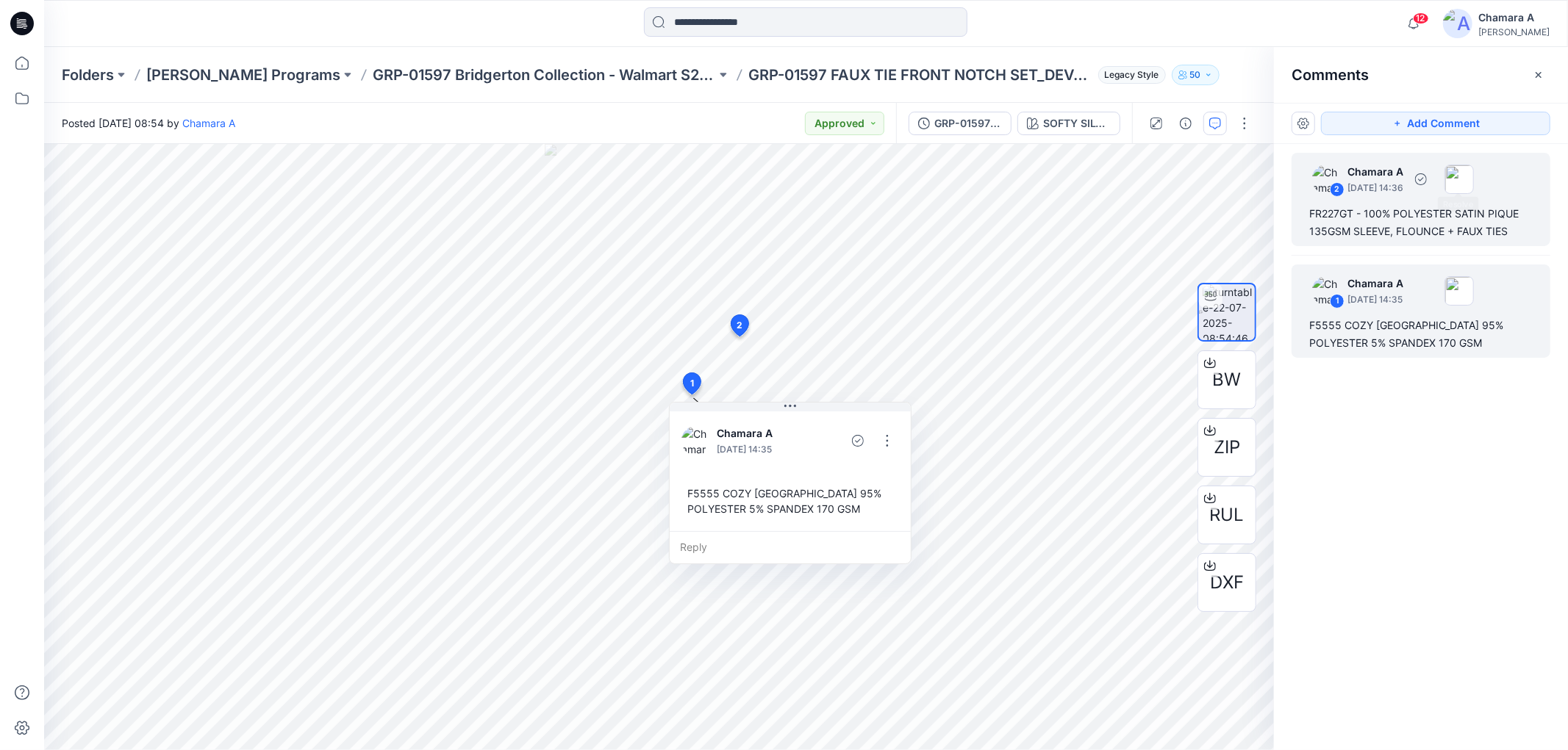
click at [1403, 185] on p "July 22, 2025 14:36" at bounding box center [1375, 188] width 56 height 15
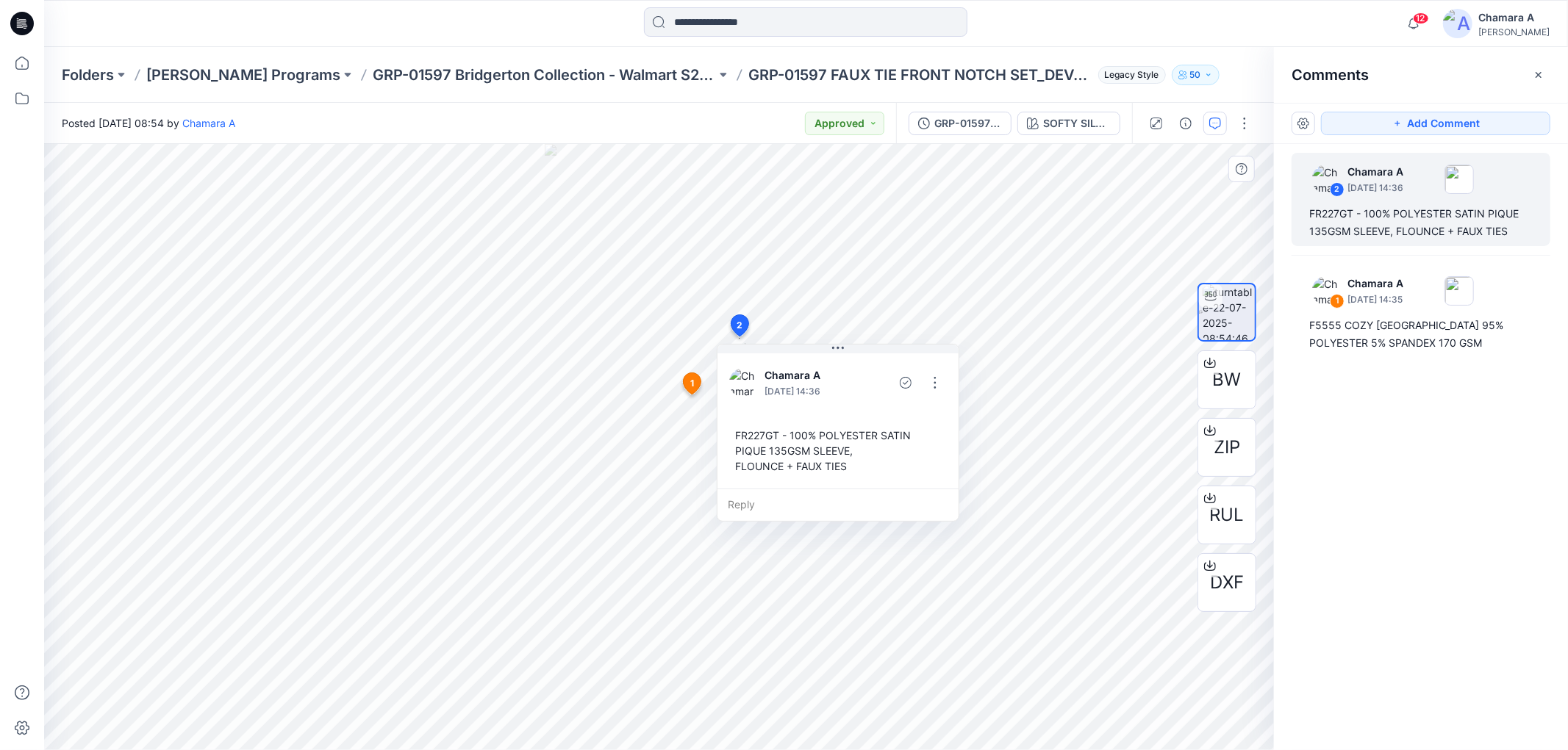
click at [731, 435] on div "FR227GT - 100% POLYESTER SATIN PIQUE 135GSM SLEEVE, FLOUNCE + FAUX TIES" at bounding box center [838, 451] width 218 height 58
drag, startPoint x: 731, startPoint y: 435, endPoint x: 814, endPoint y: 463, distance: 87.6
click at [816, 495] on div "Chamara A July 22, 2025 14:36 FR227GT - 100% POLYESTER SATIN PIQUE 135GSM SLEEV…" at bounding box center [837, 433] width 243 height 178
copy div "FR227GT - 100% POLYESTER SATIN PIQUE 135GSM SLEEVE, FLOUNCE + FAUX TIES Reply L…"
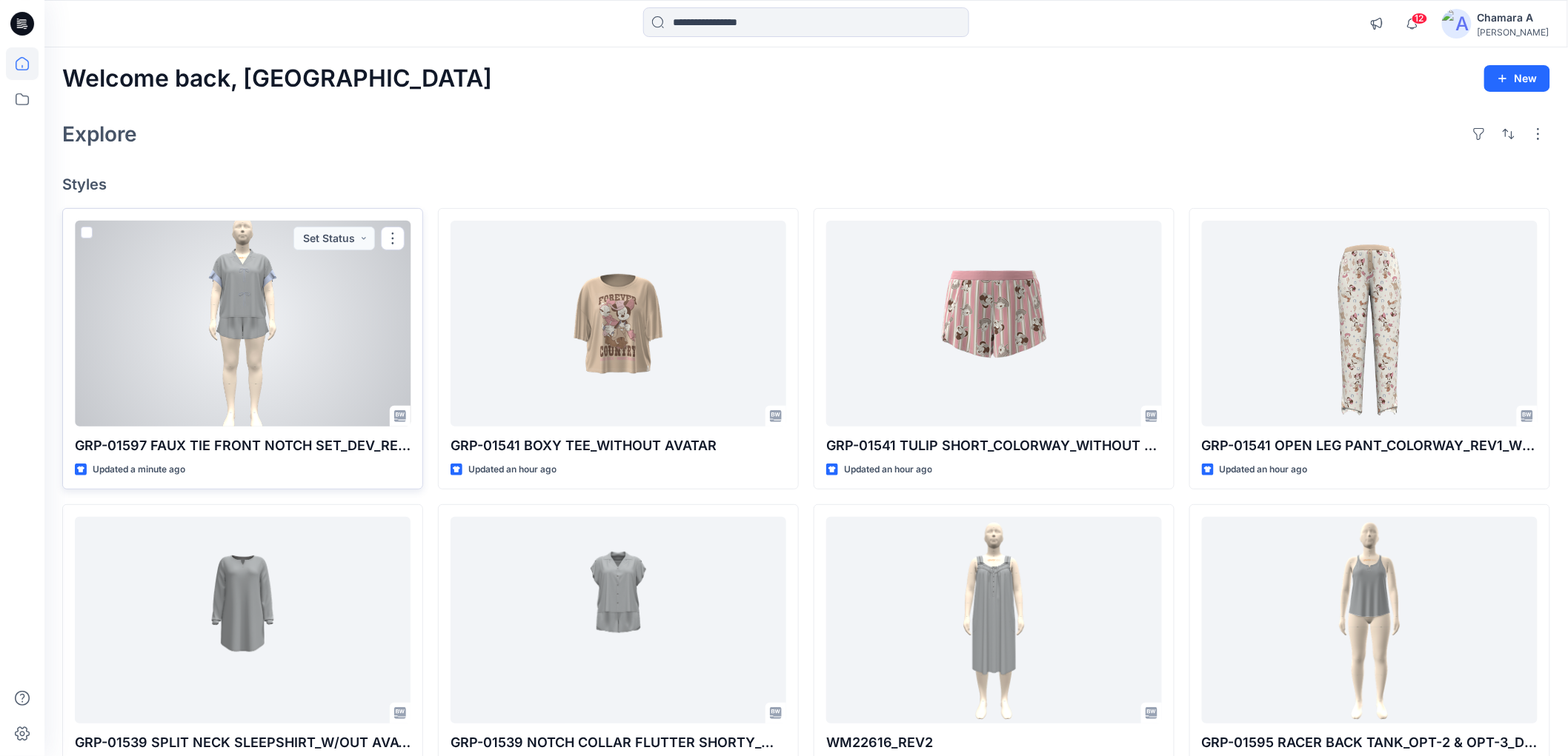
click at [286, 319] on div at bounding box center [243, 323] width 336 height 206
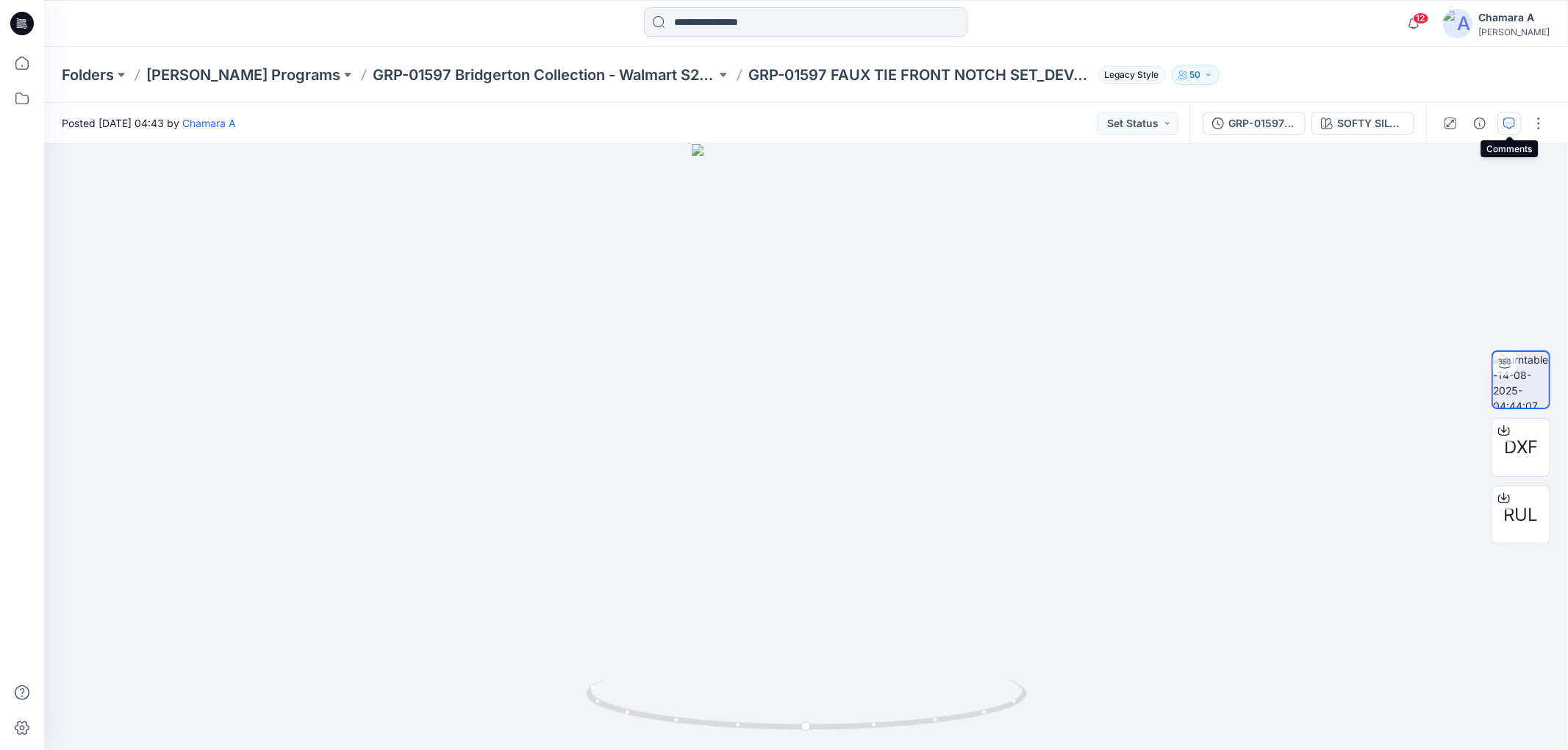
click at [1509, 123] on icon "button" at bounding box center [1508, 123] width 12 height 12
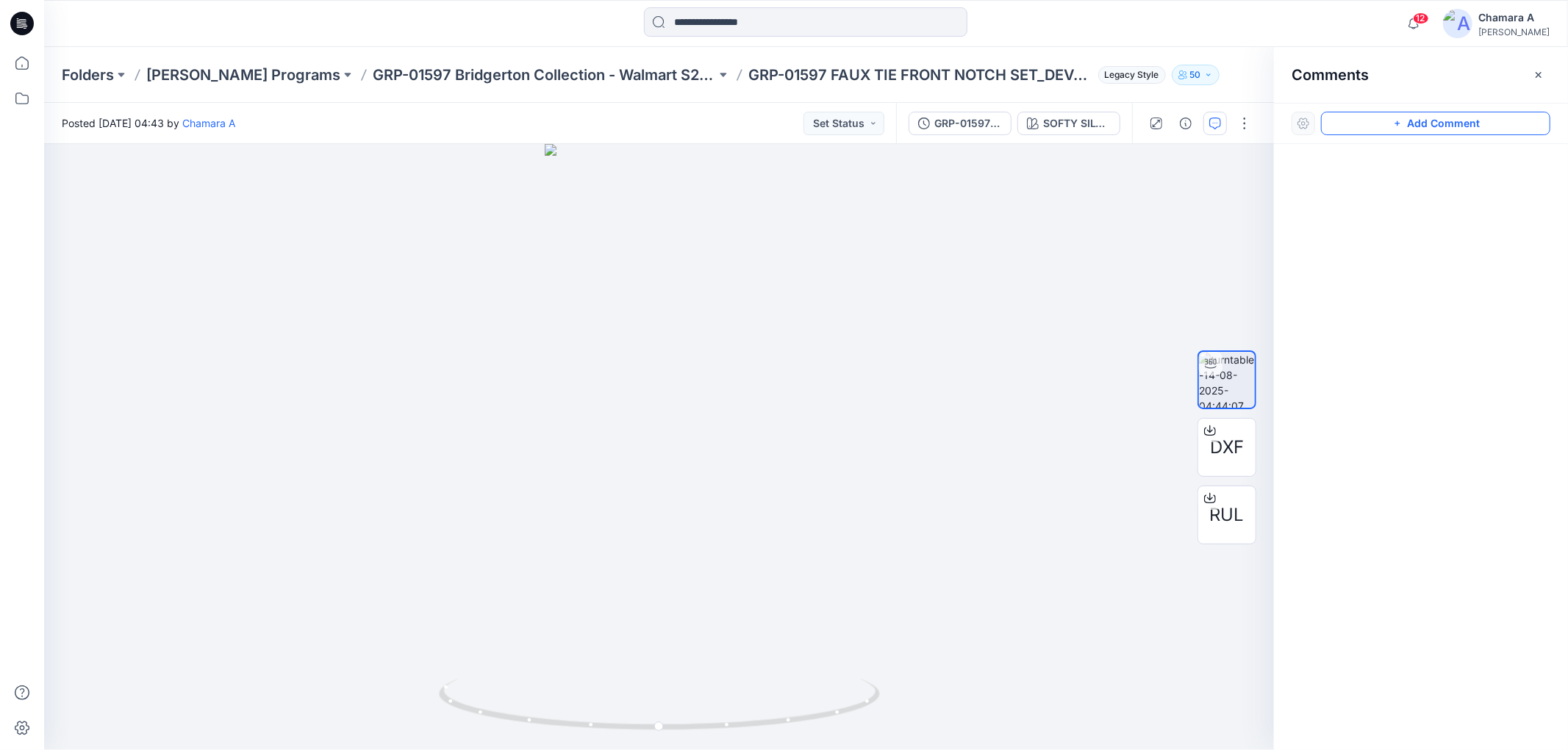
click at [1461, 118] on button "Add Comment" at bounding box center [1435, 124] width 229 height 24
click at [693, 336] on div "1" at bounding box center [659, 447] width 1229 height 606
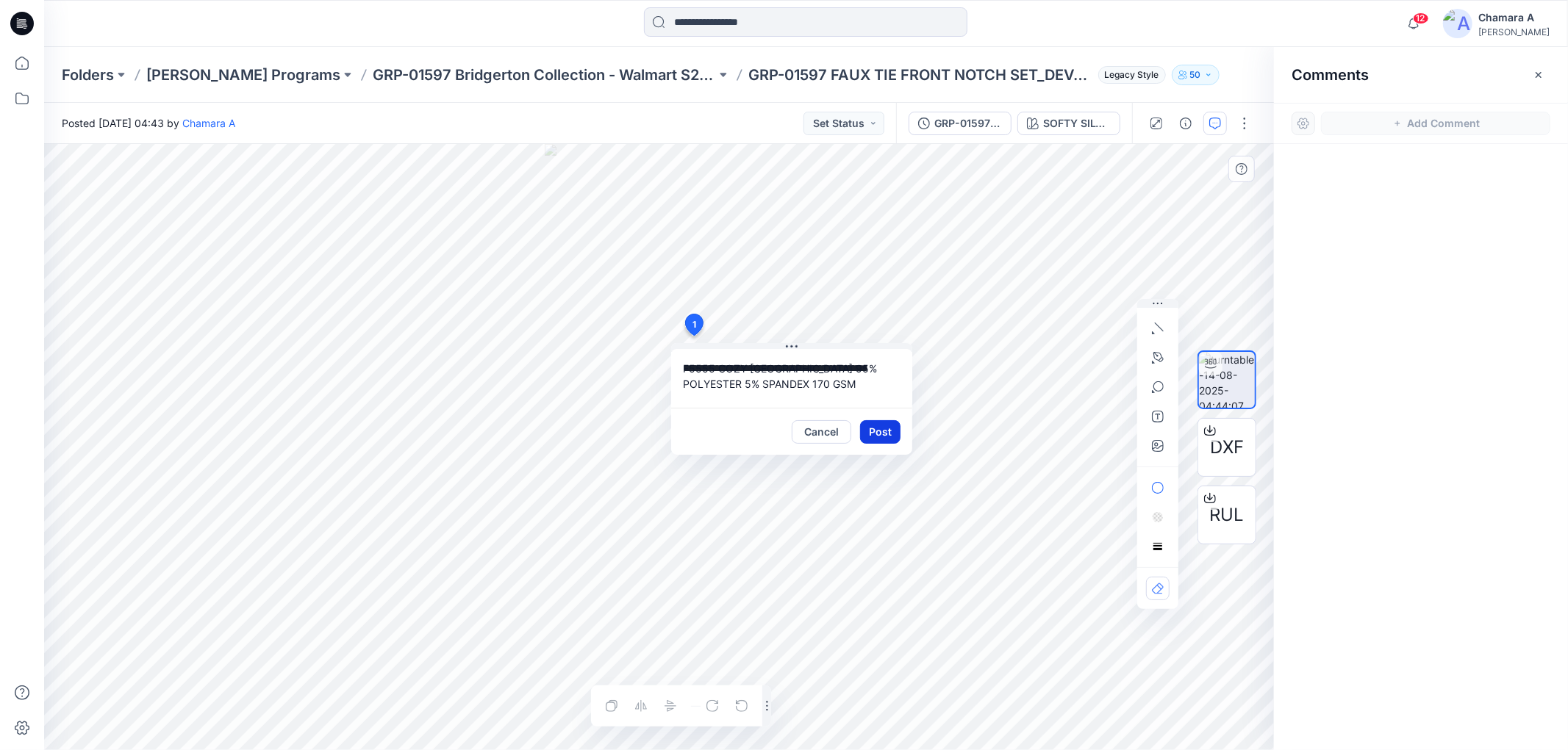
type textarea "**********"
click at [891, 425] on button "Post" at bounding box center [880, 432] width 40 height 24
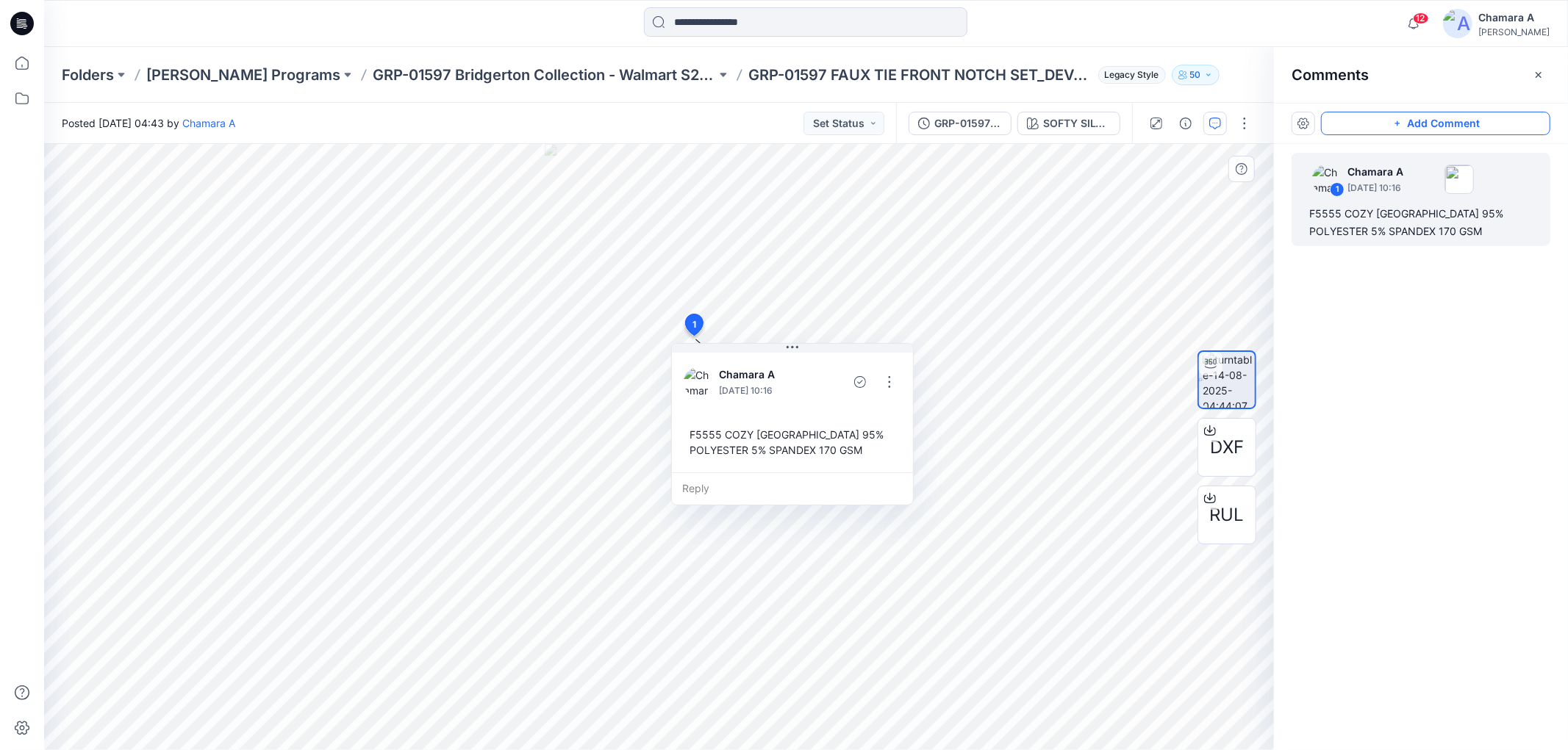
click at [1394, 128] on icon "button" at bounding box center [1397, 123] width 12 height 12
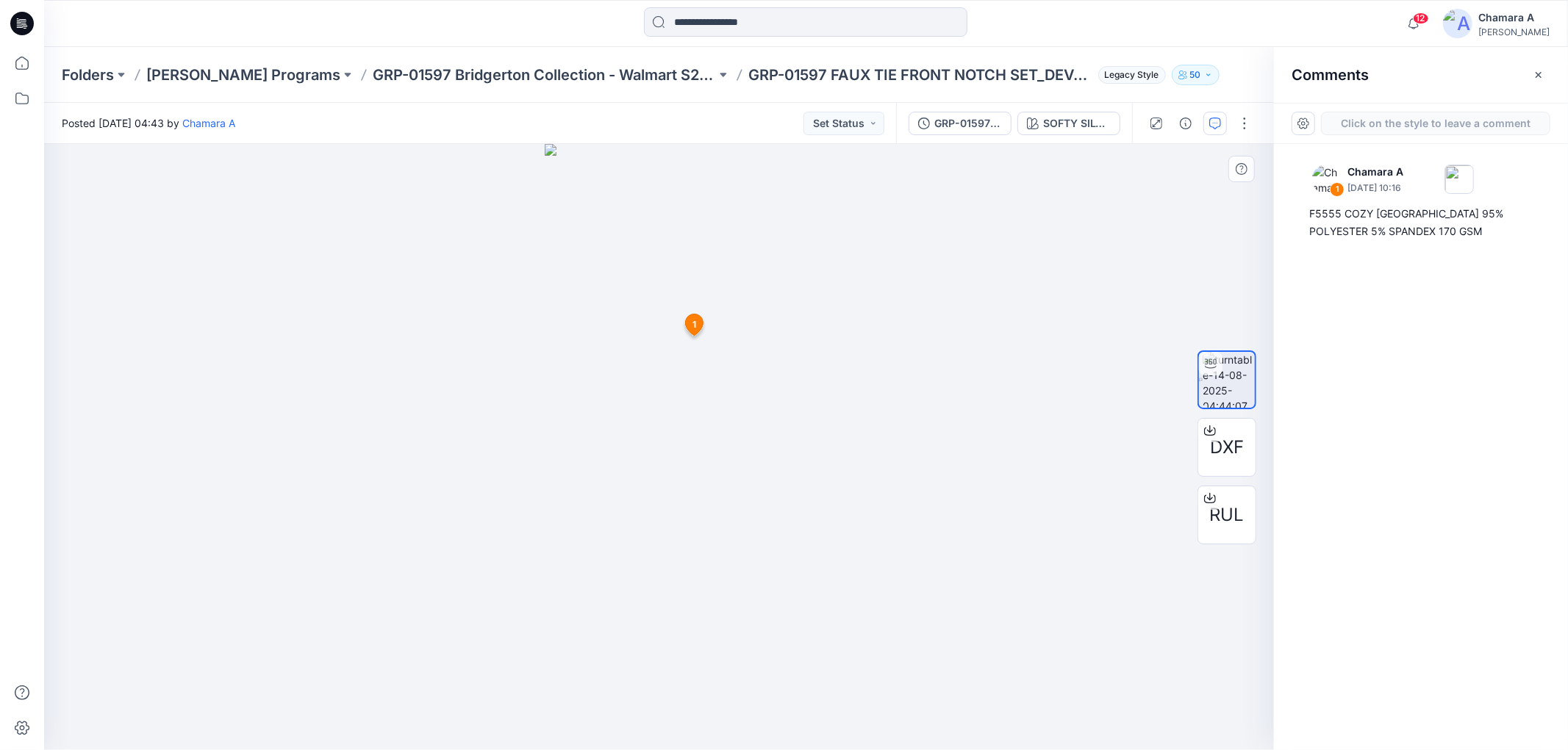
click at [738, 325] on div "2 1 Chamara A August 14, 2025 10:16 F5555 COZY JERSEY 95% POLYESTER 5% SPANDEX …" at bounding box center [659, 447] width 1229 height 606
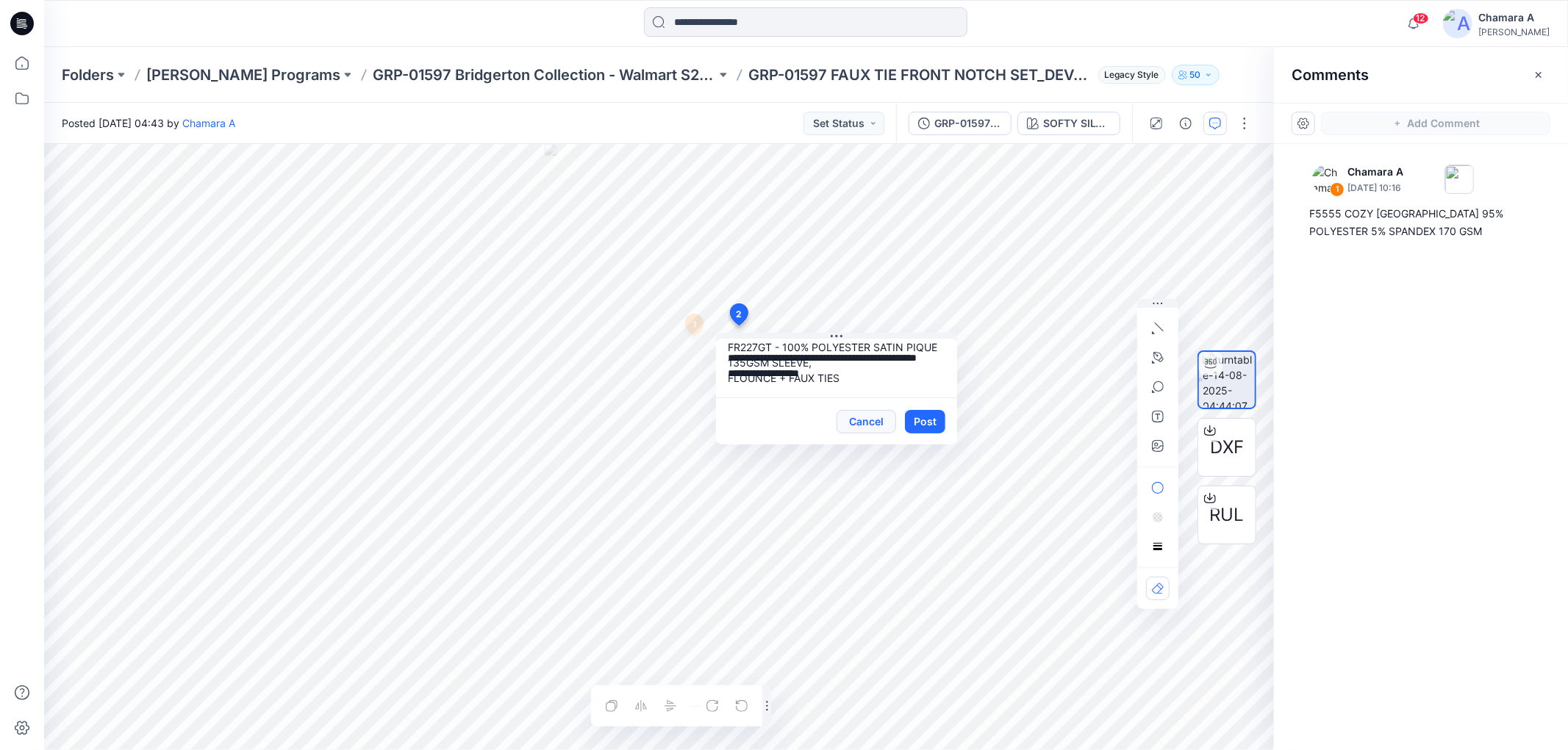
scroll to position [10, 0]
type textarea "**********"
click at [920, 418] on button "Post" at bounding box center [925, 422] width 40 height 24
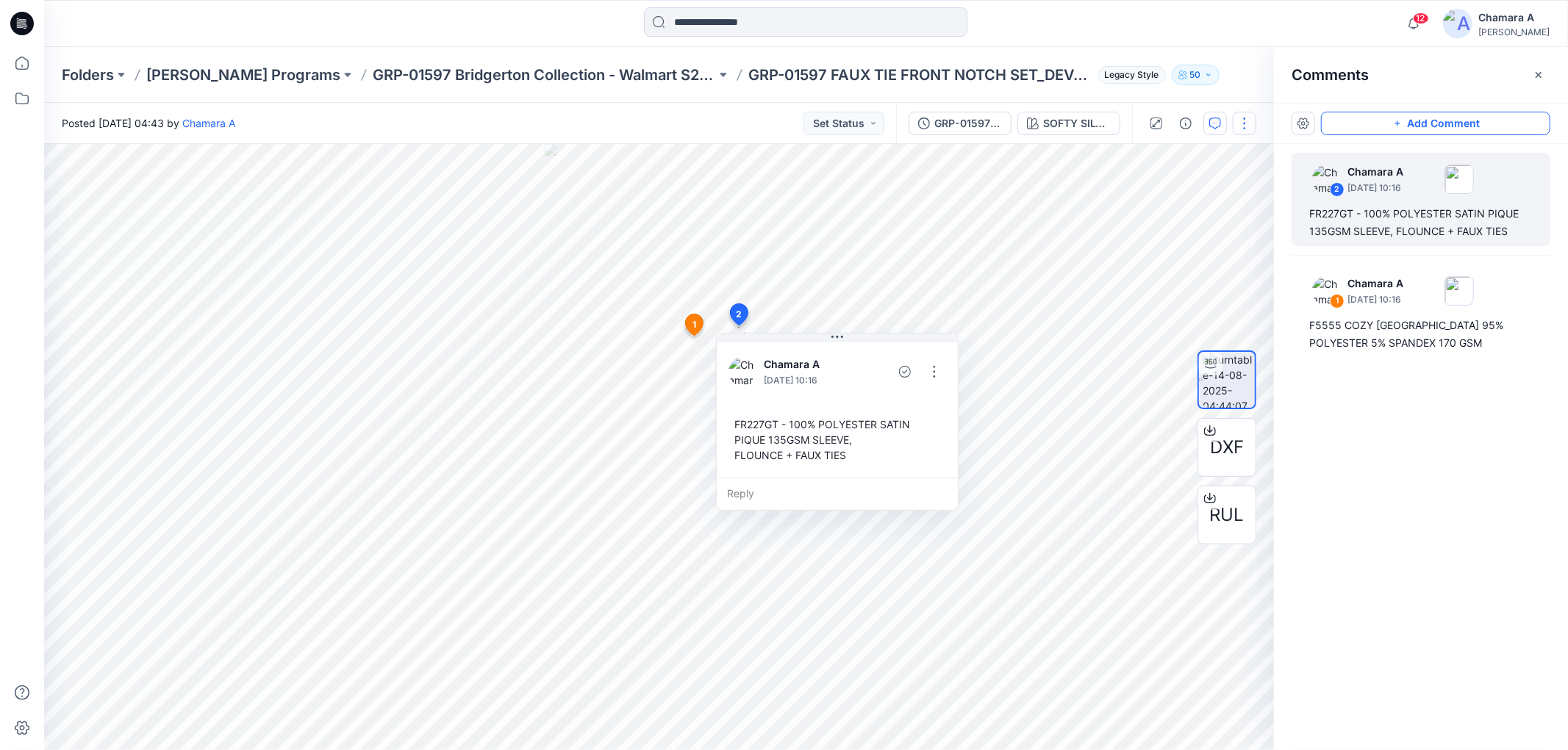
click at [1244, 125] on button "button" at bounding box center [1245, 124] width 24 height 24
click at [1233, 155] on button "Edit" at bounding box center [1183, 157] width 136 height 27
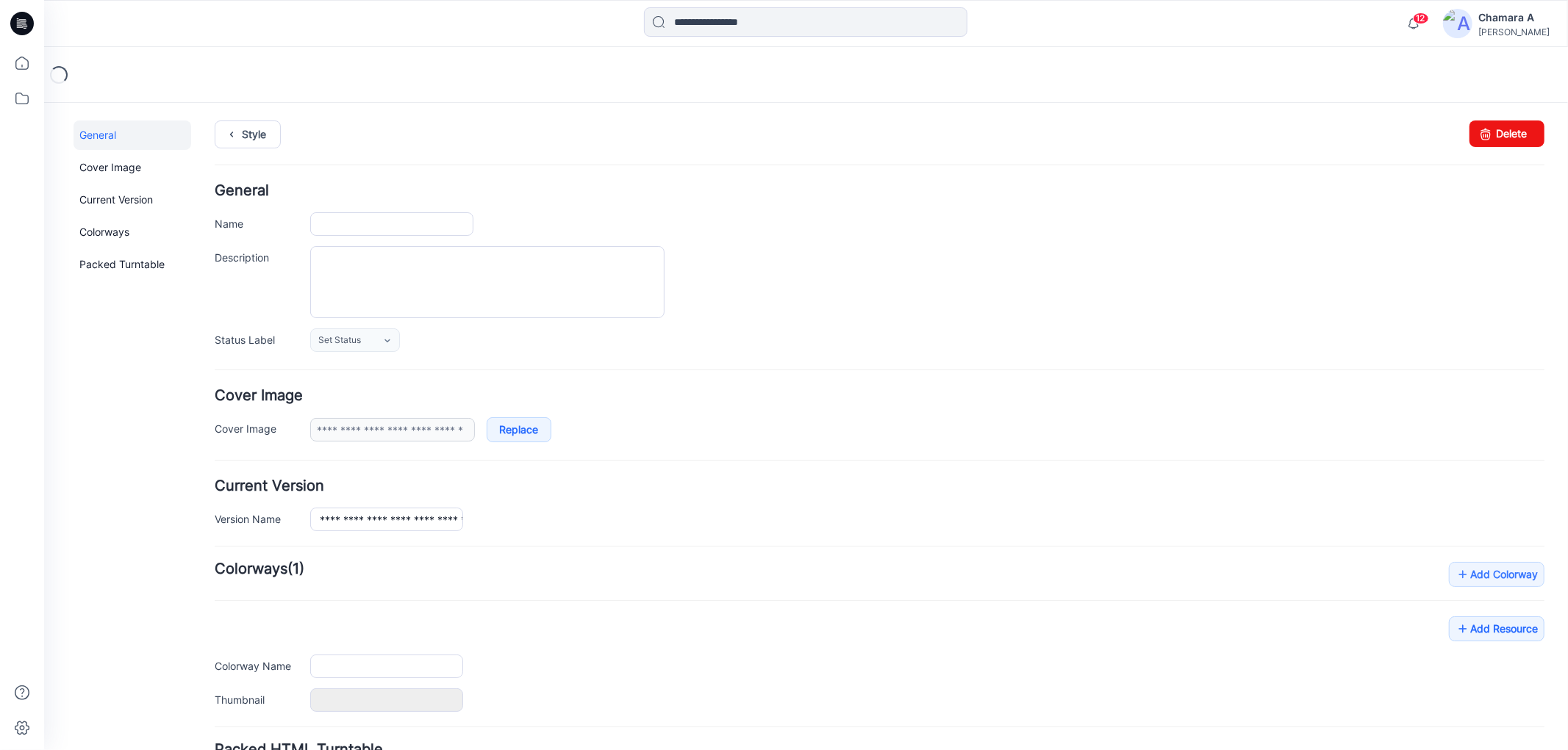
type input "**********"
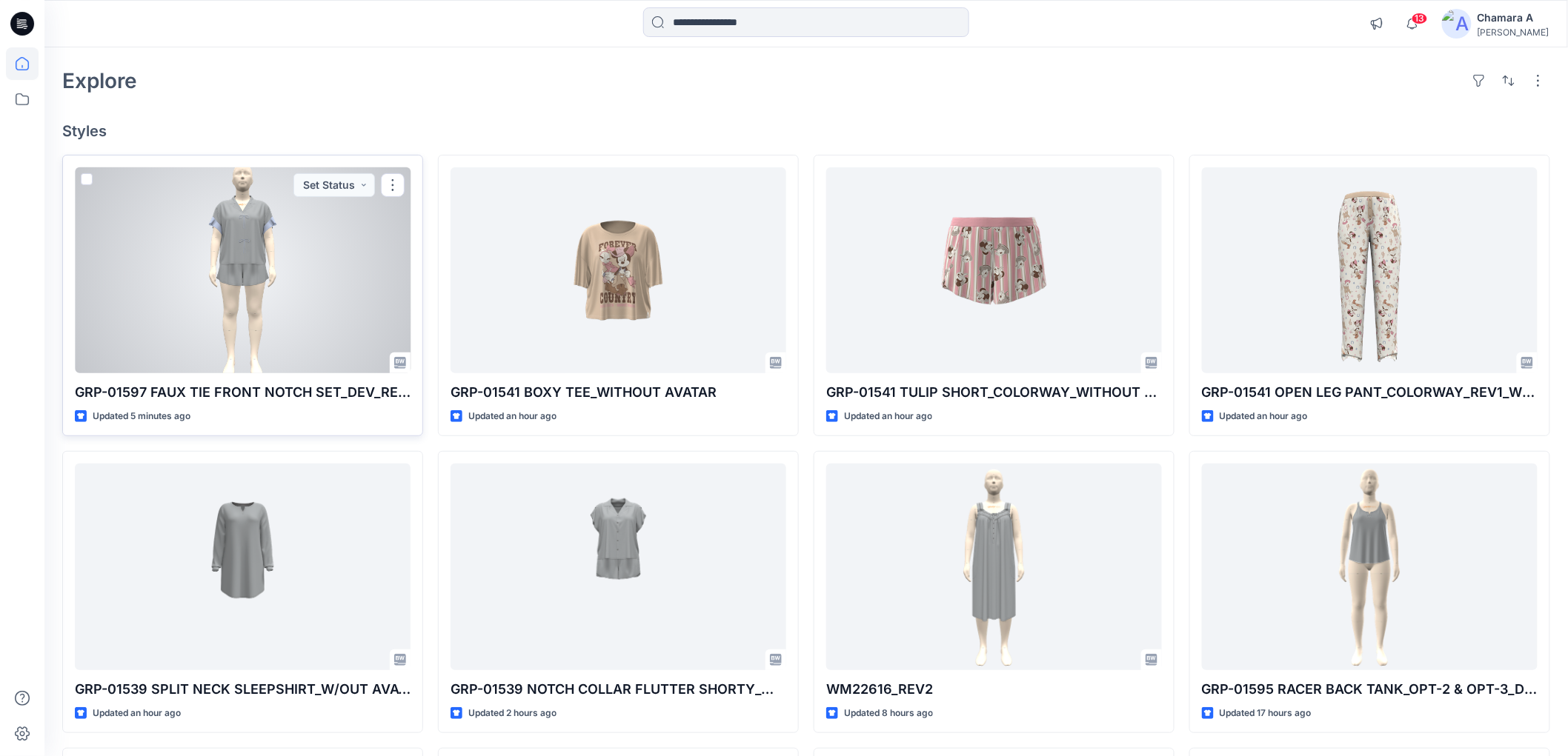
scroll to position [82, 0]
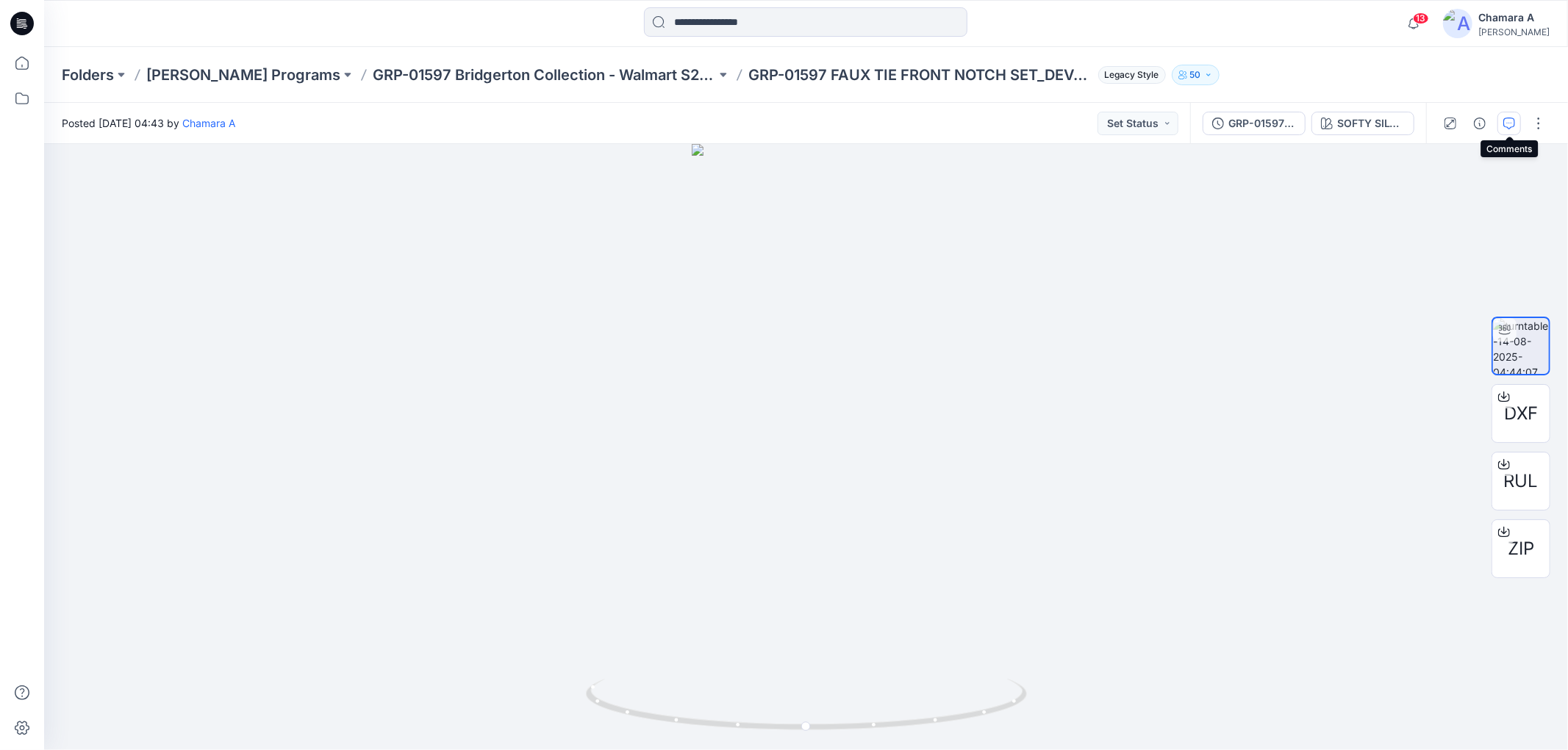
click at [1508, 127] on icon "button" at bounding box center [1508, 123] width 12 height 12
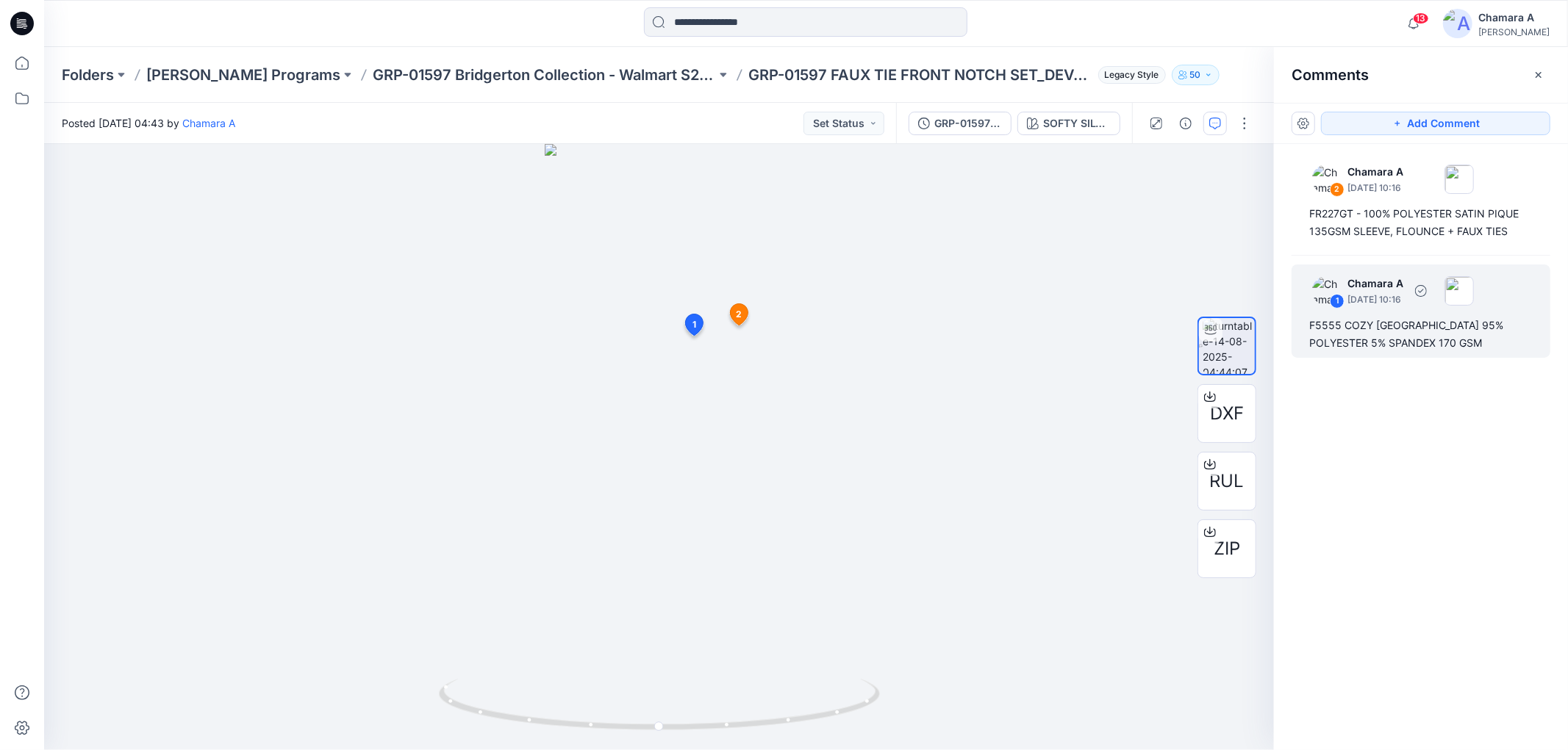
click at [1373, 344] on div "F5555 COZY [GEOGRAPHIC_DATA] 95% POLYESTER 5% SPANDEX 170 GSM" at bounding box center [1421, 334] width 223 height 36
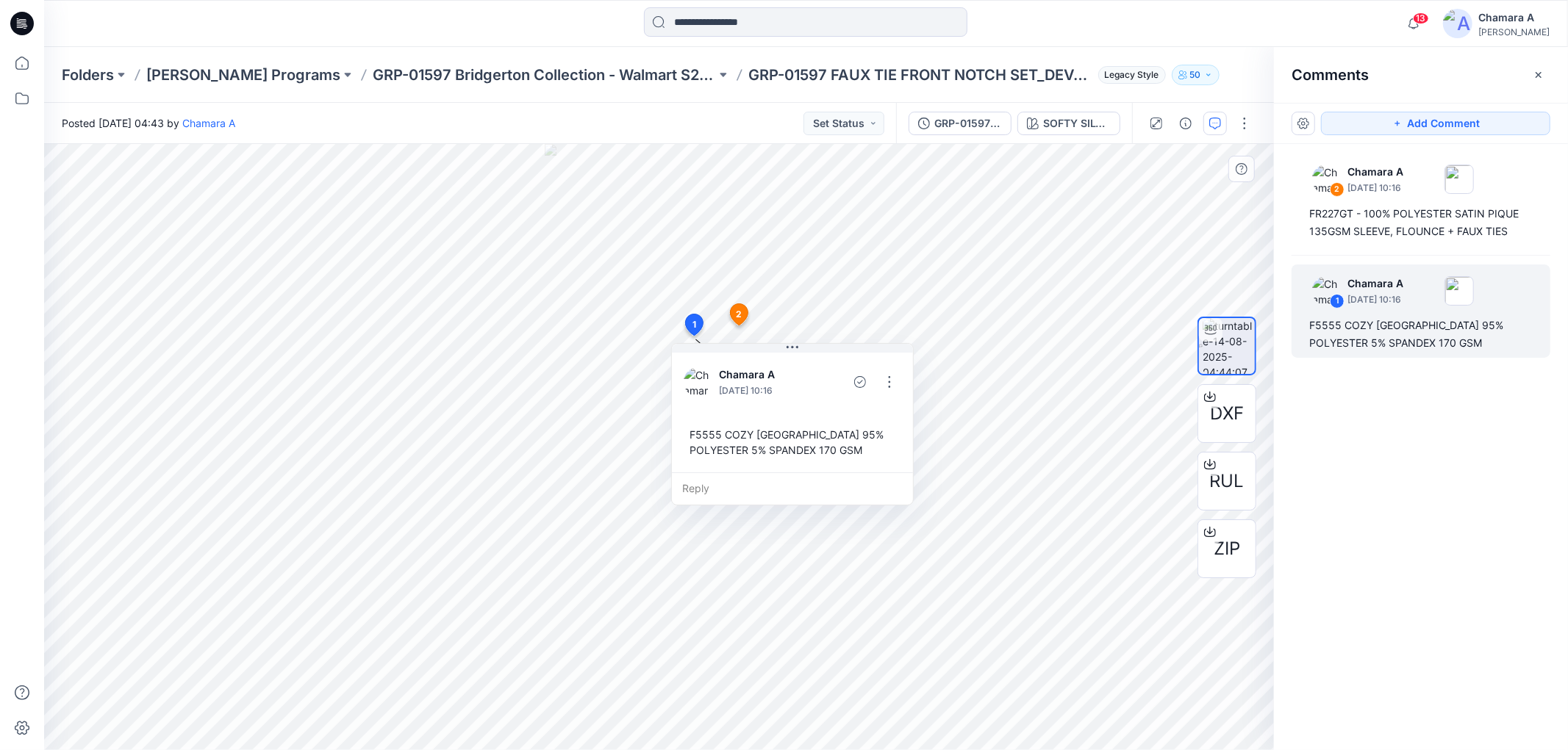
click at [690, 432] on div "F5555 COZY [GEOGRAPHIC_DATA] 95% POLYESTER 5% SPANDEX 170 GSM" at bounding box center [792, 442] width 218 height 43
drag, startPoint x: 690, startPoint y: 432, endPoint x: 861, endPoint y: 444, distance: 171.4
click at [865, 448] on div "F5555 COZY [GEOGRAPHIC_DATA] 95% POLYESTER 5% SPANDEX 170 GSM" at bounding box center [792, 442] width 218 height 43
copy div "F5555 COZY JERSEY 95% POLYESTER 5% SPANDEX 170 GSM Reply 2 Chamara A August 14,…"
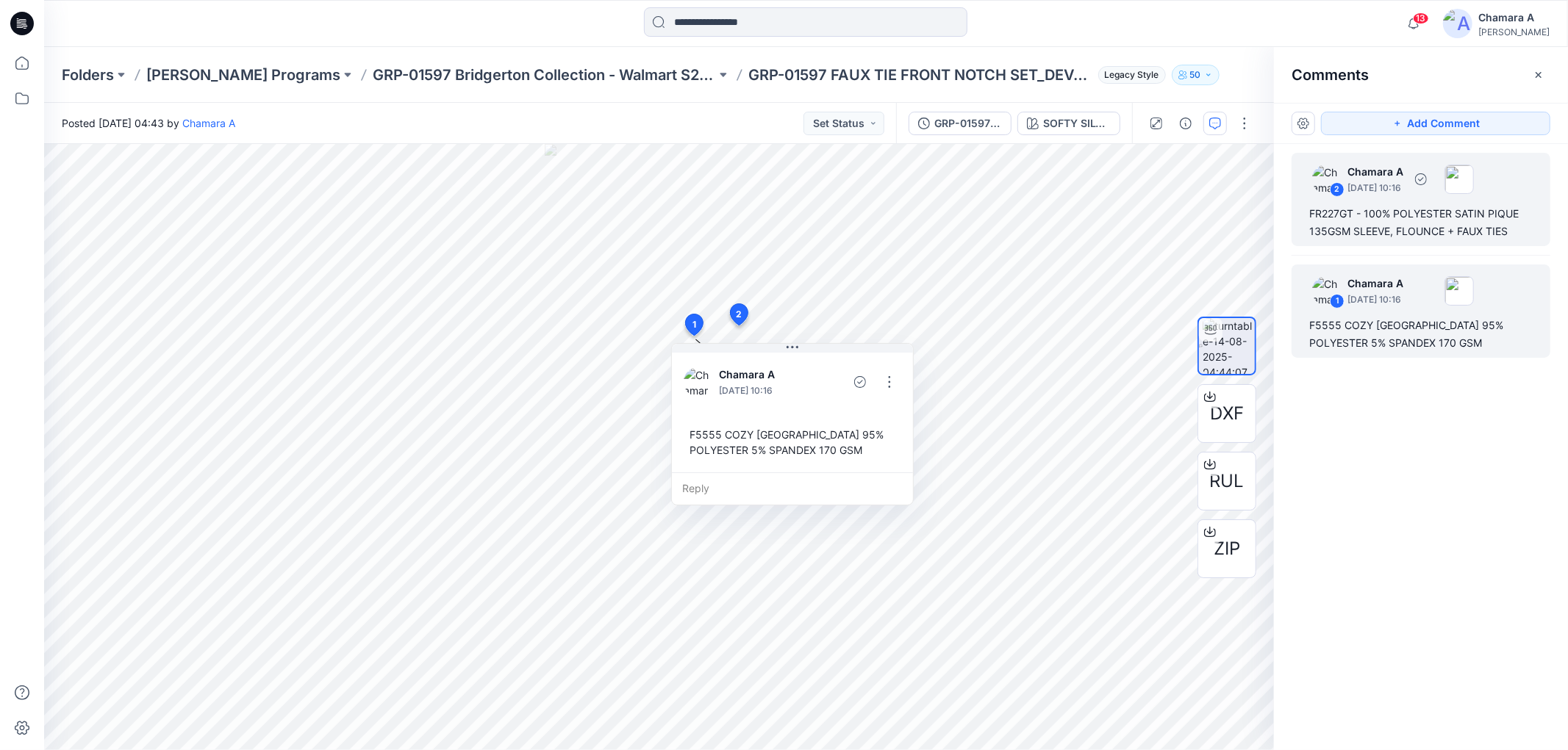
click at [1373, 206] on div "FR227GT - 100% POLYESTER SATIN PIQUE 135GSM SLEEVE, FLOUNCE + FAUX TIES" at bounding box center [1421, 223] width 223 height 36
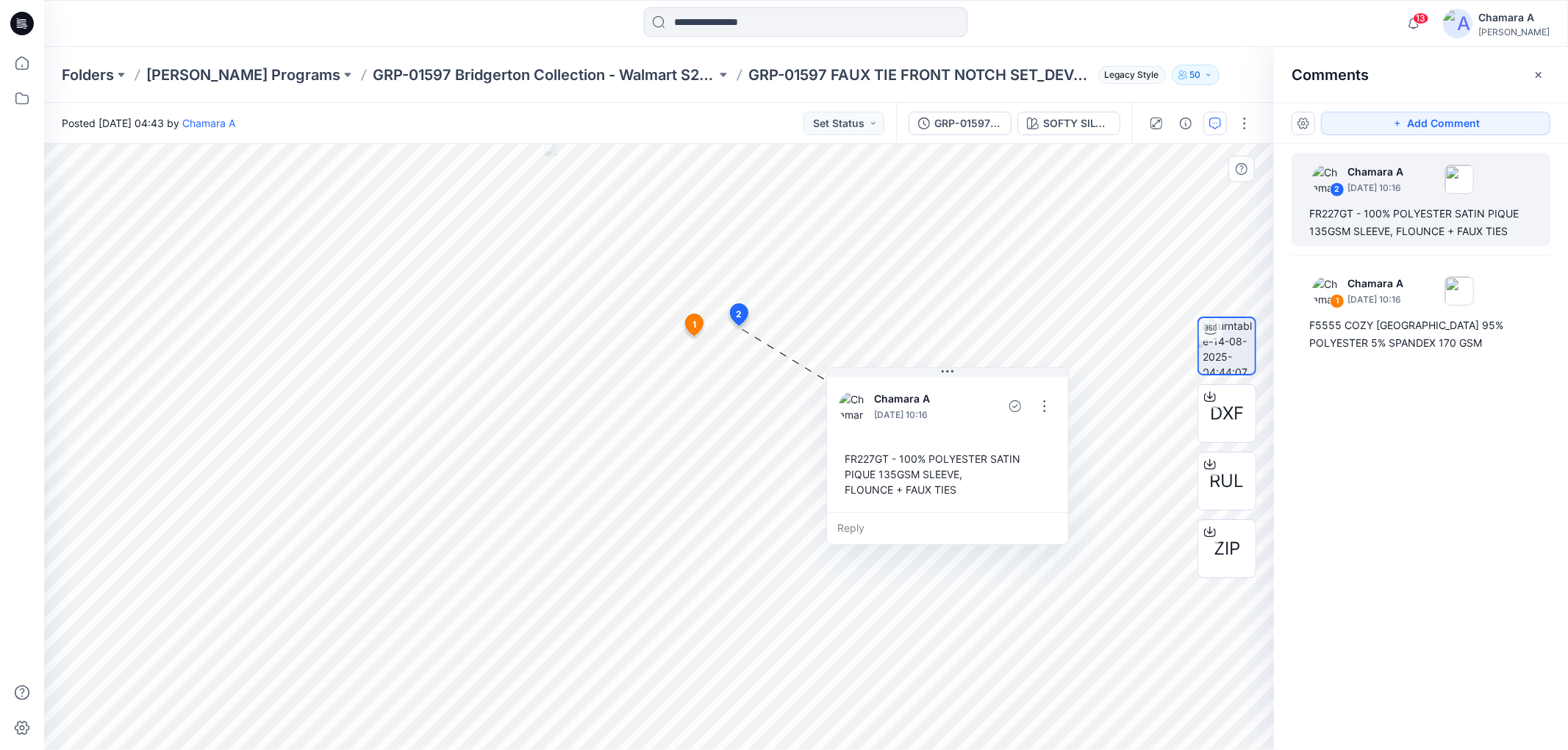
drag, startPoint x: 734, startPoint y: 418, endPoint x: 826, endPoint y: 415, distance: 92.0
click at [839, 445] on div "FR227GT - 100% POLYESTER SATIN PIQUE 135GSM SLEEVE, FLOUNCE + FAUX TIES" at bounding box center [948, 473] width 218 height 58
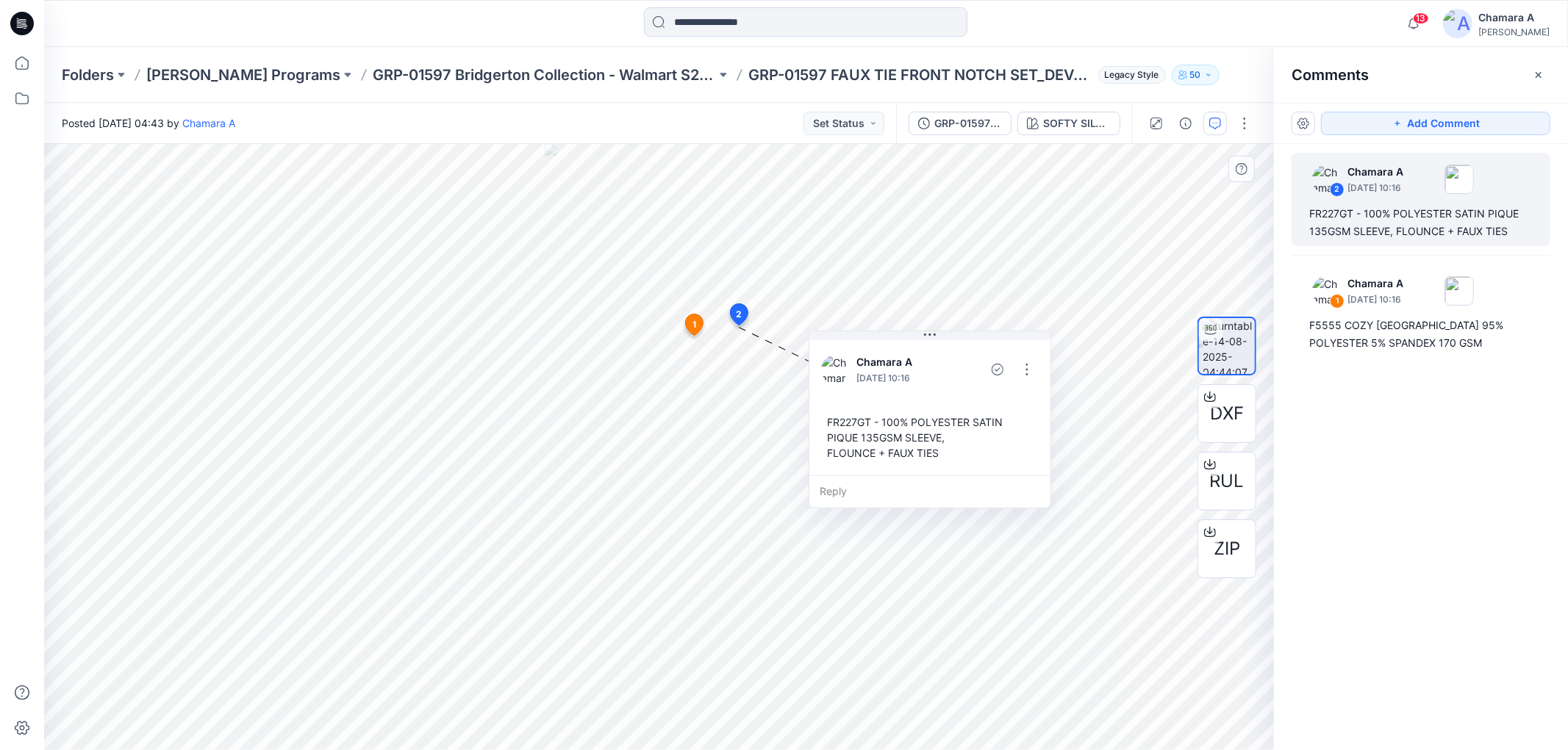
click at [828, 419] on div "FR227GT - 100% POLYESTER SATIN PIQUE 135GSM SLEEVE, FLOUNCE + FAUX TIES" at bounding box center [930, 437] width 218 height 58
drag, startPoint x: 828, startPoint y: 419, endPoint x: 992, endPoint y: 446, distance: 166.2
click at [1040, 461] on div "Chamara A August 14, 2025 10:16 FR227GT - 100% POLYESTER SATIN PIQUE 135GSM SLE…" at bounding box center [929, 406] width 241 height 138
copy div "FR227GT - 100% POLYESTER SATIN PIQUE 135GSM SLEEVE, FLOUNCE + FAUX TIES Reply L…"
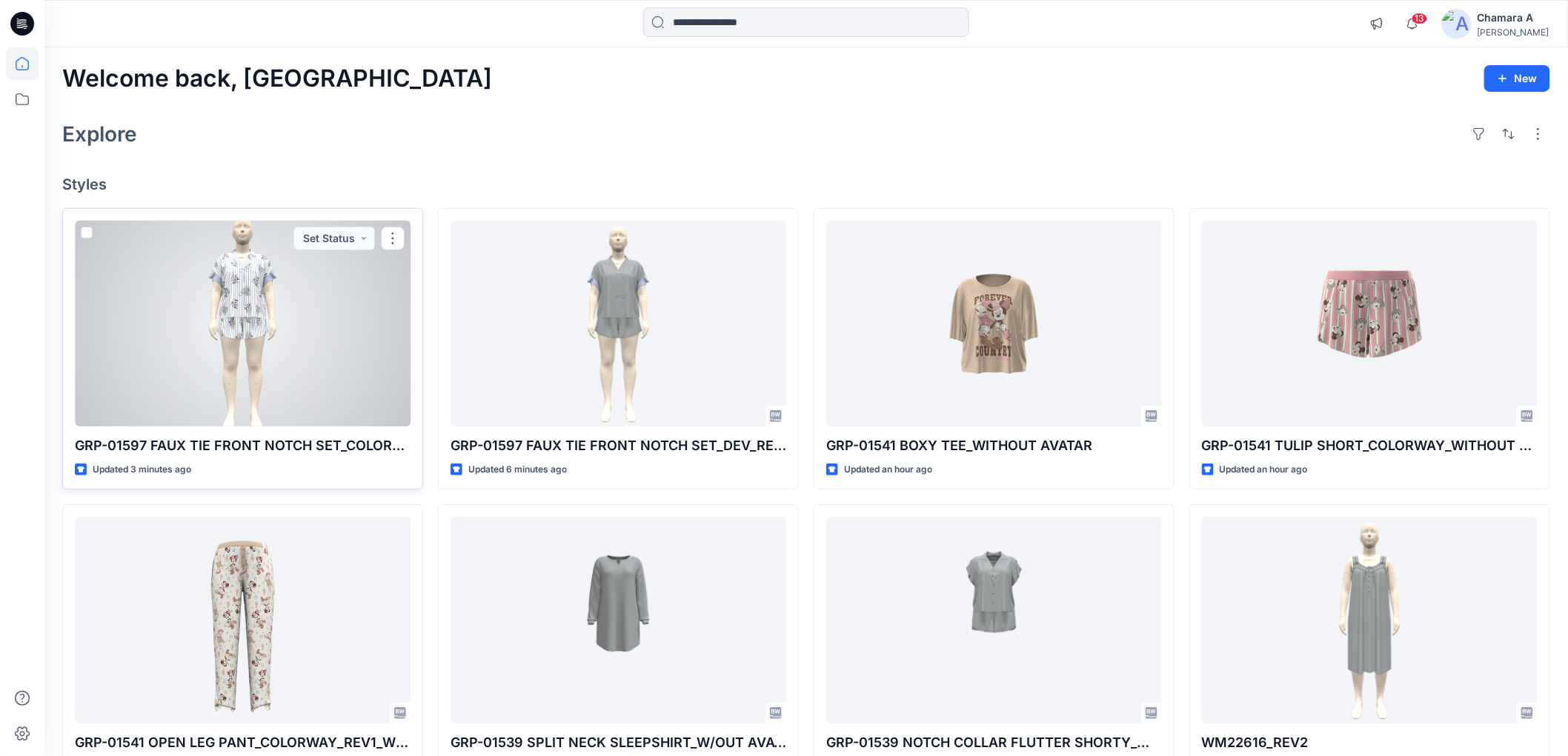
click at [264, 314] on div at bounding box center [243, 323] width 336 height 206
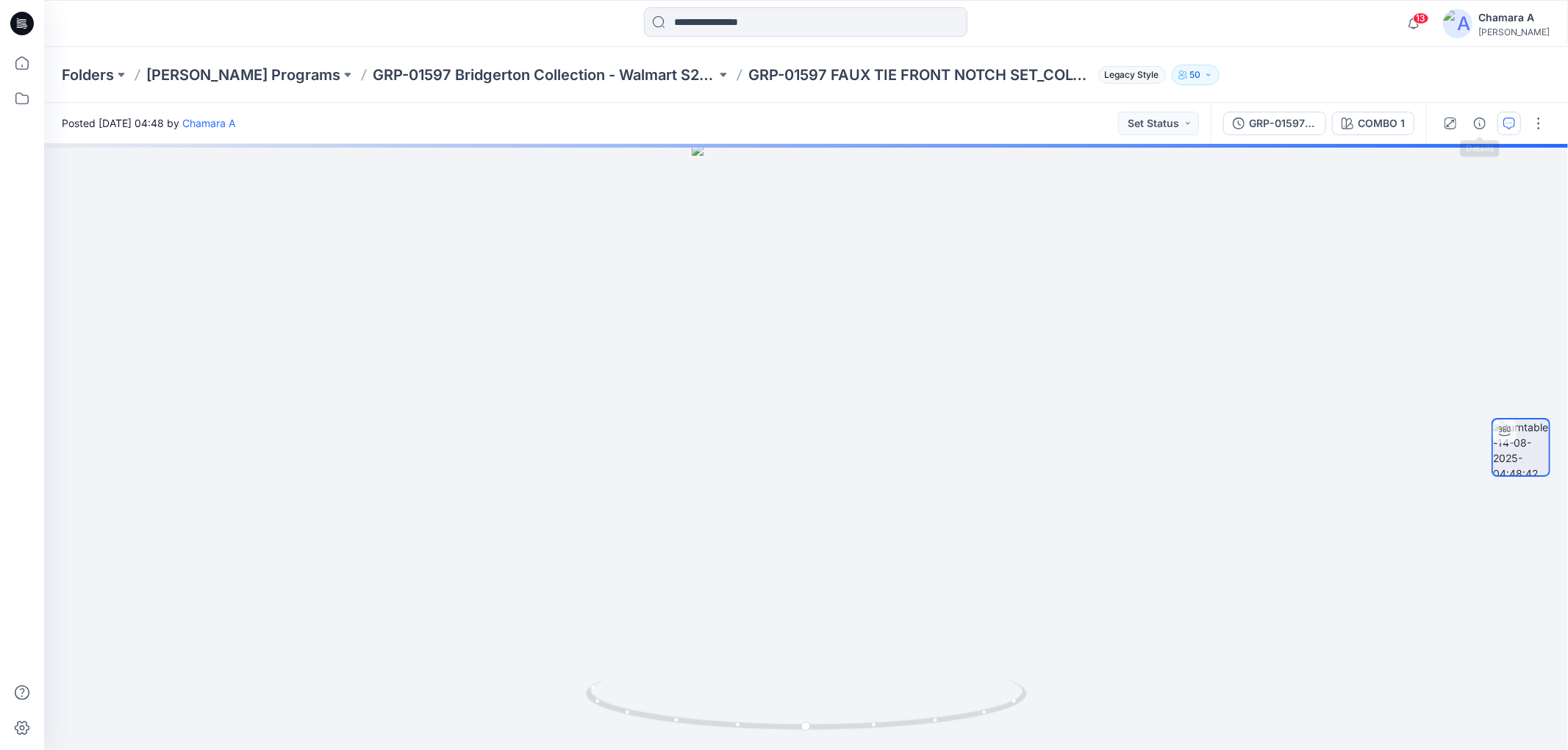
click at [1499, 128] on button "button" at bounding box center [1509, 124] width 24 height 24
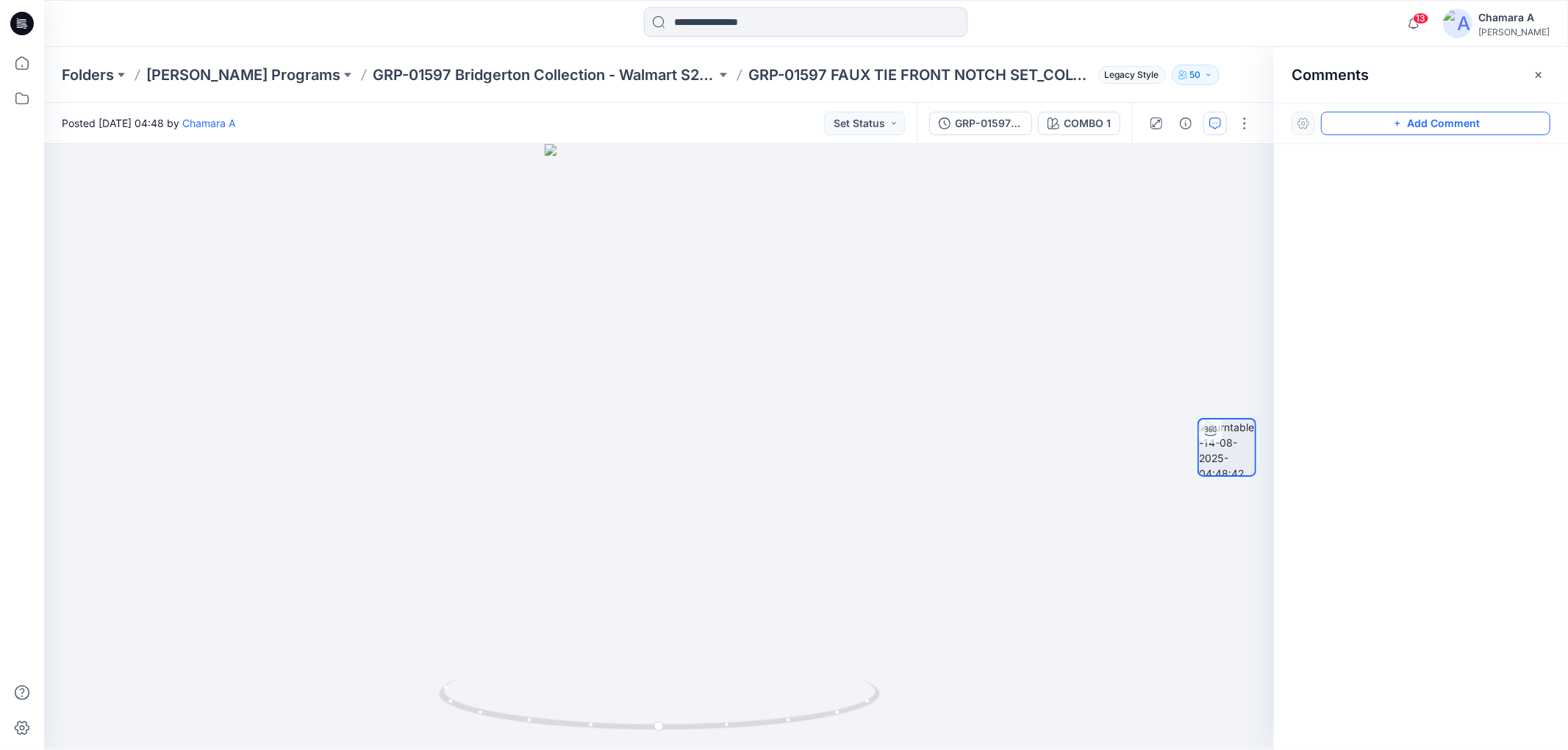
click at [1449, 118] on button "Add Comment" at bounding box center [1435, 124] width 229 height 24
click at [636, 348] on div "1" at bounding box center [659, 447] width 1229 height 606
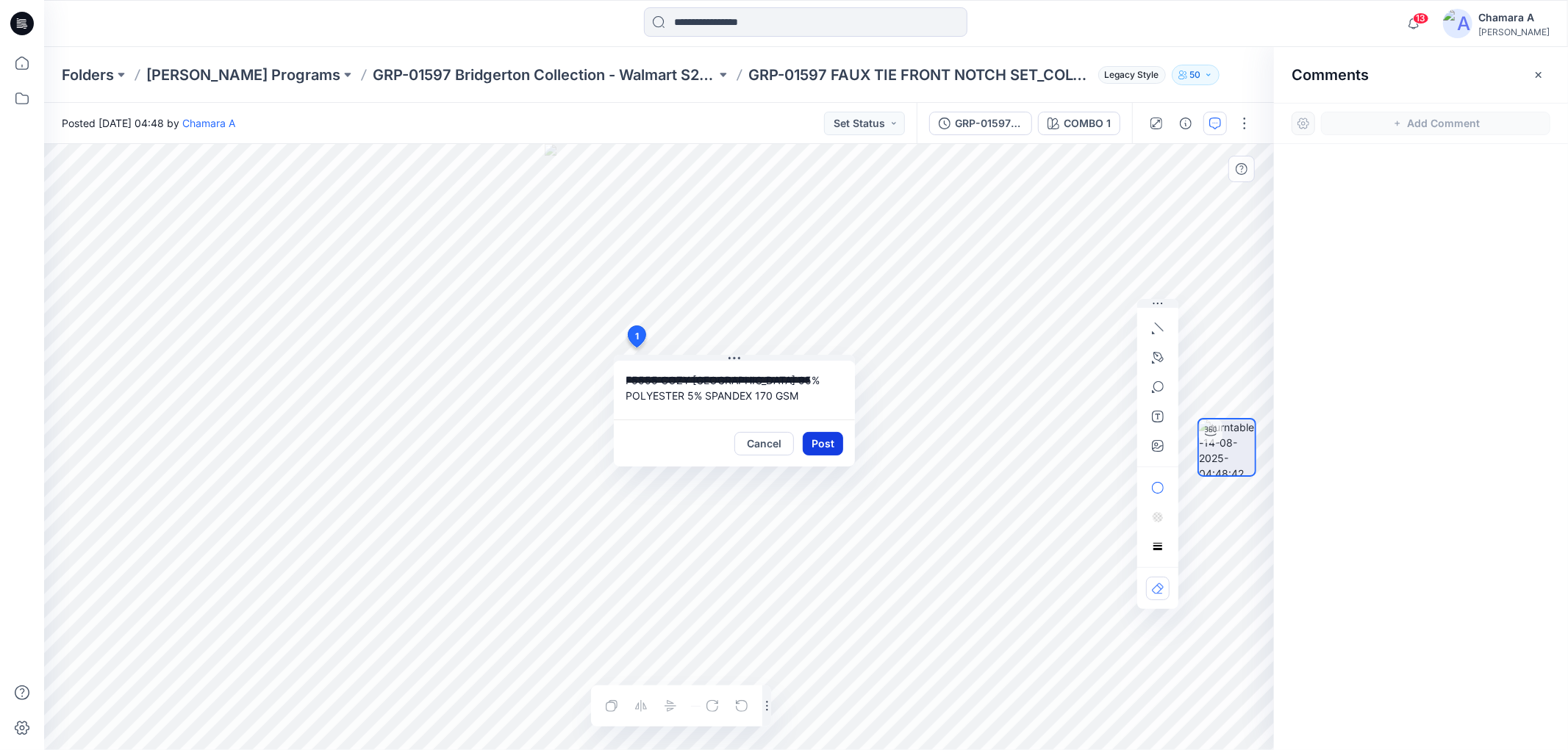
type textarea "**********"
click at [805, 442] on button "Post" at bounding box center [822, 444] width 40 height 24
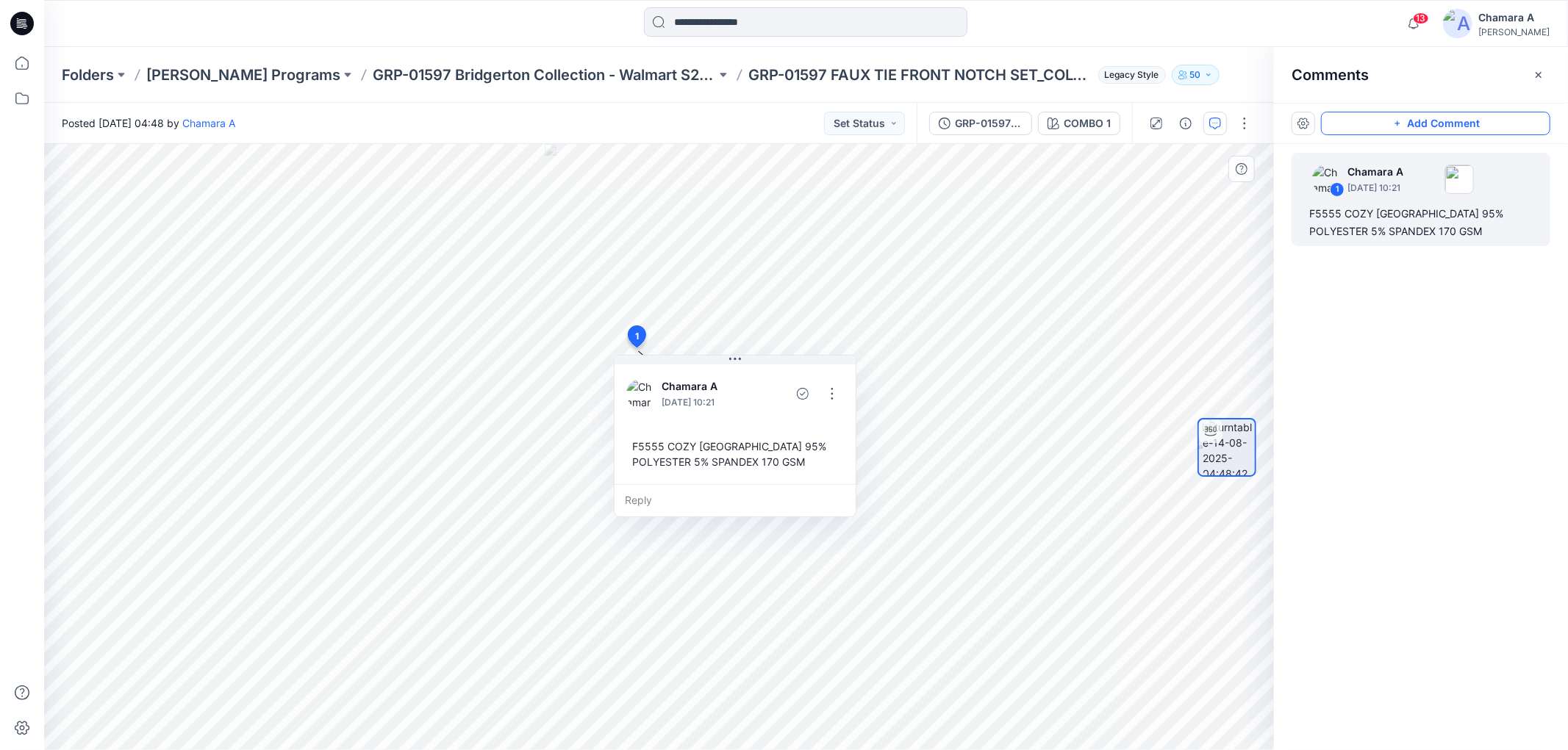
click at [1417, 130] on button "Add Comment" at bounding box center [1435, 124] width 229 height 24
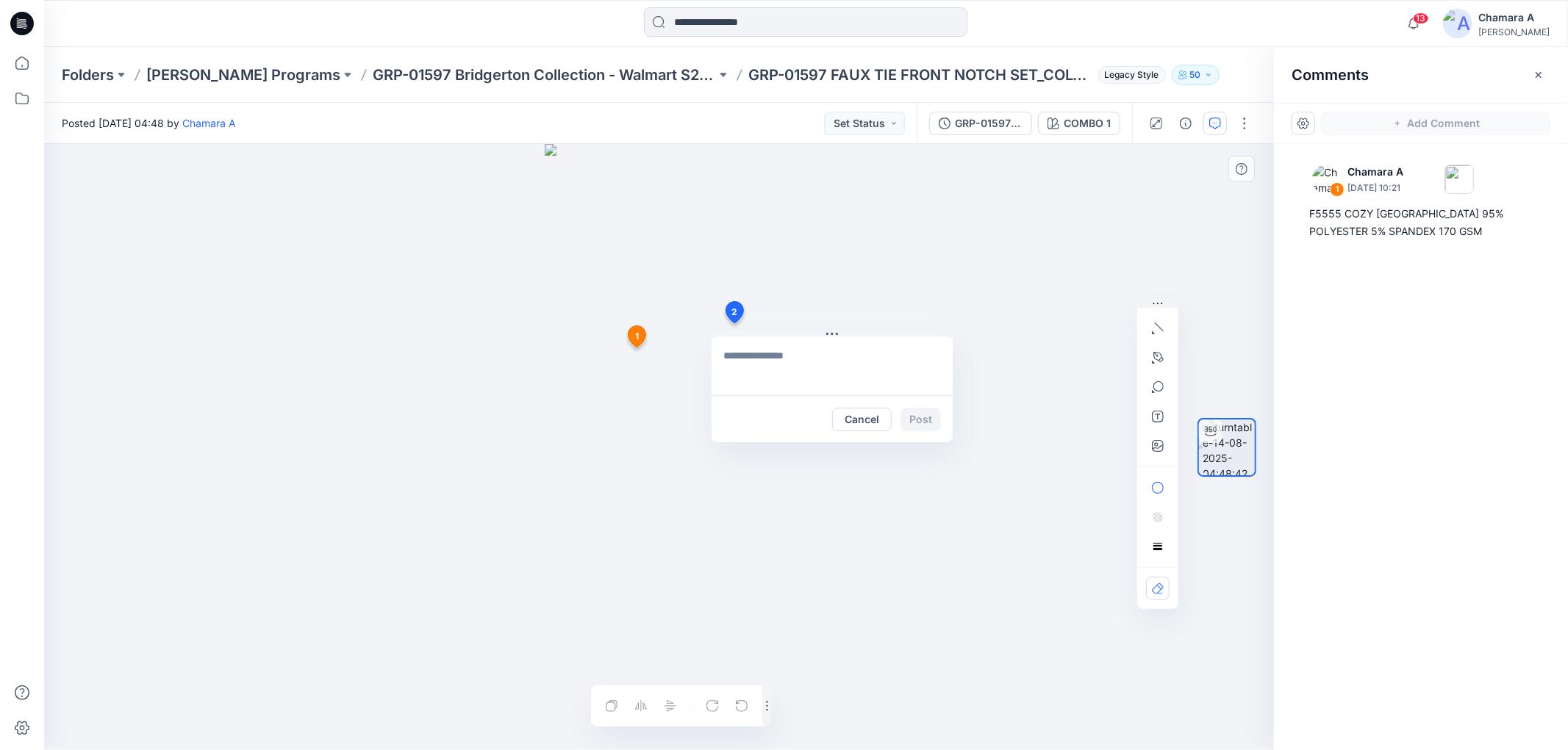
click at [734, 323] on div "2 Cancel Post 1 Chamara A August 14, 2025 10:21 F5555 COZY JERSEY 95% POLYESTER…" at bounding box center [659, 447] width 1229 height 606
type textarea "**********"
click at [916, 418] on button "Post" at bounding box center [920, 419] width 40 height 24
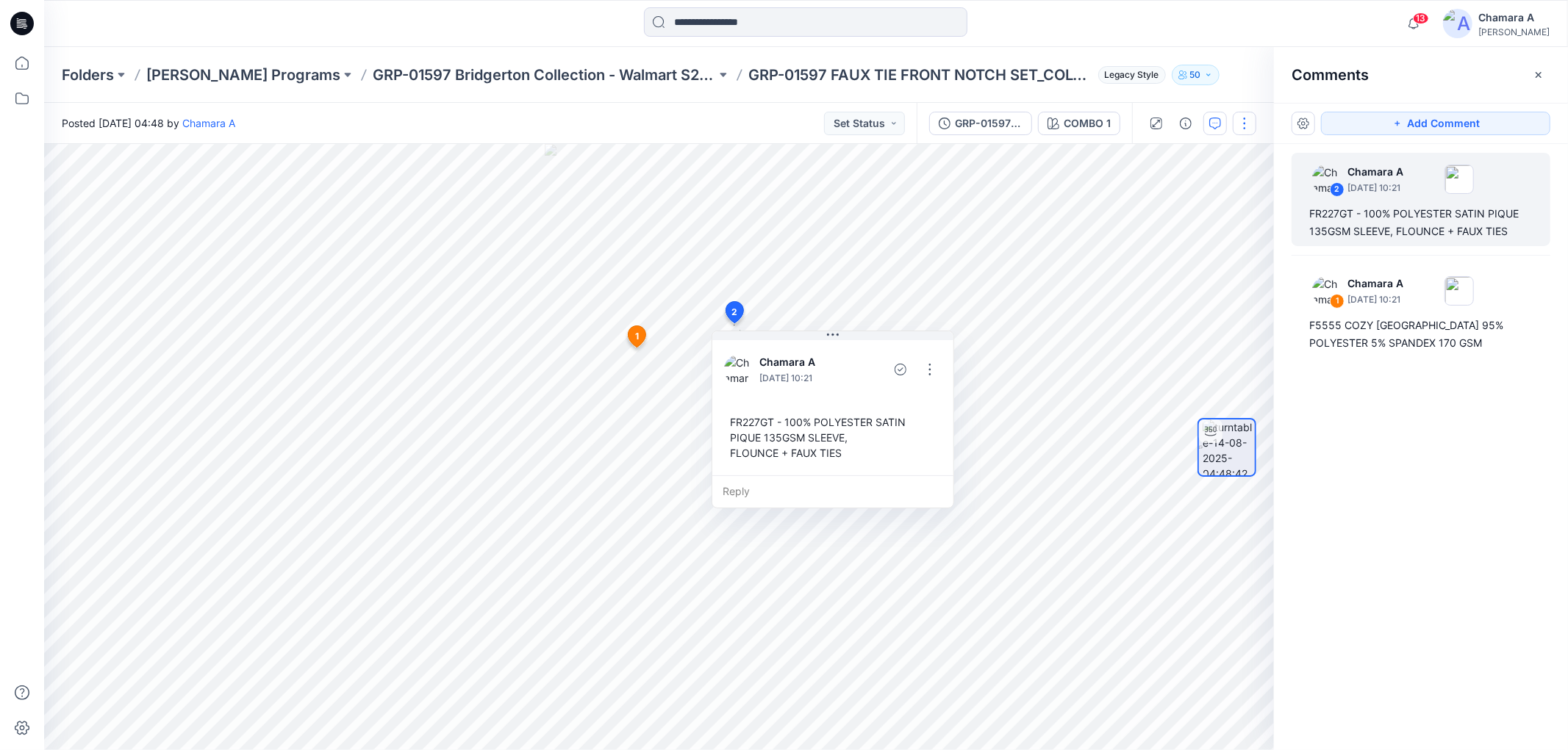
click at [1246, 127] on button "button" at bounding box center [1245, 124] width 24 height 24
click at [1232, 149] on button "Edit" at bounding box center [1183, 157] width 136 height 27
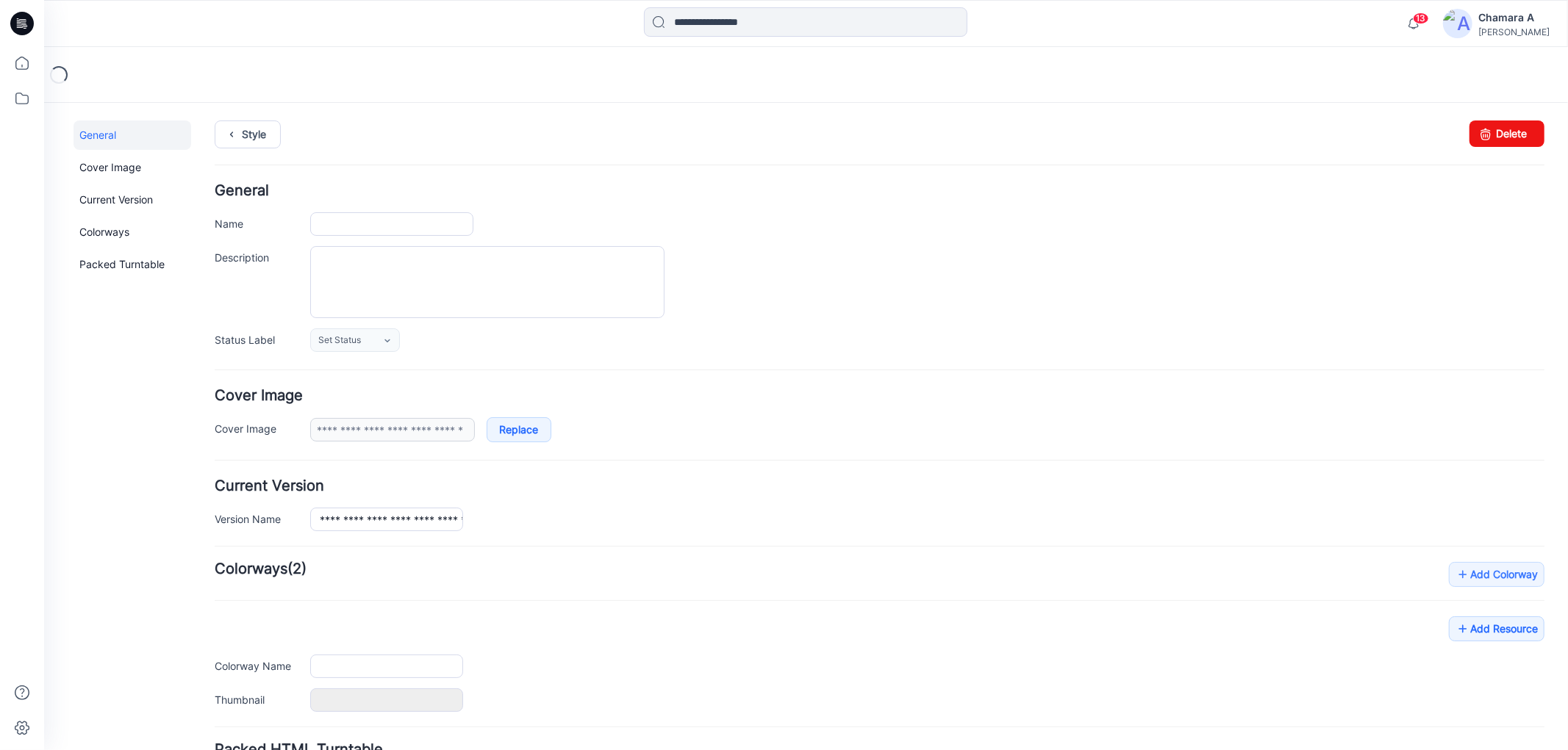
type input "**********"
type input "*******"
type input "**********"
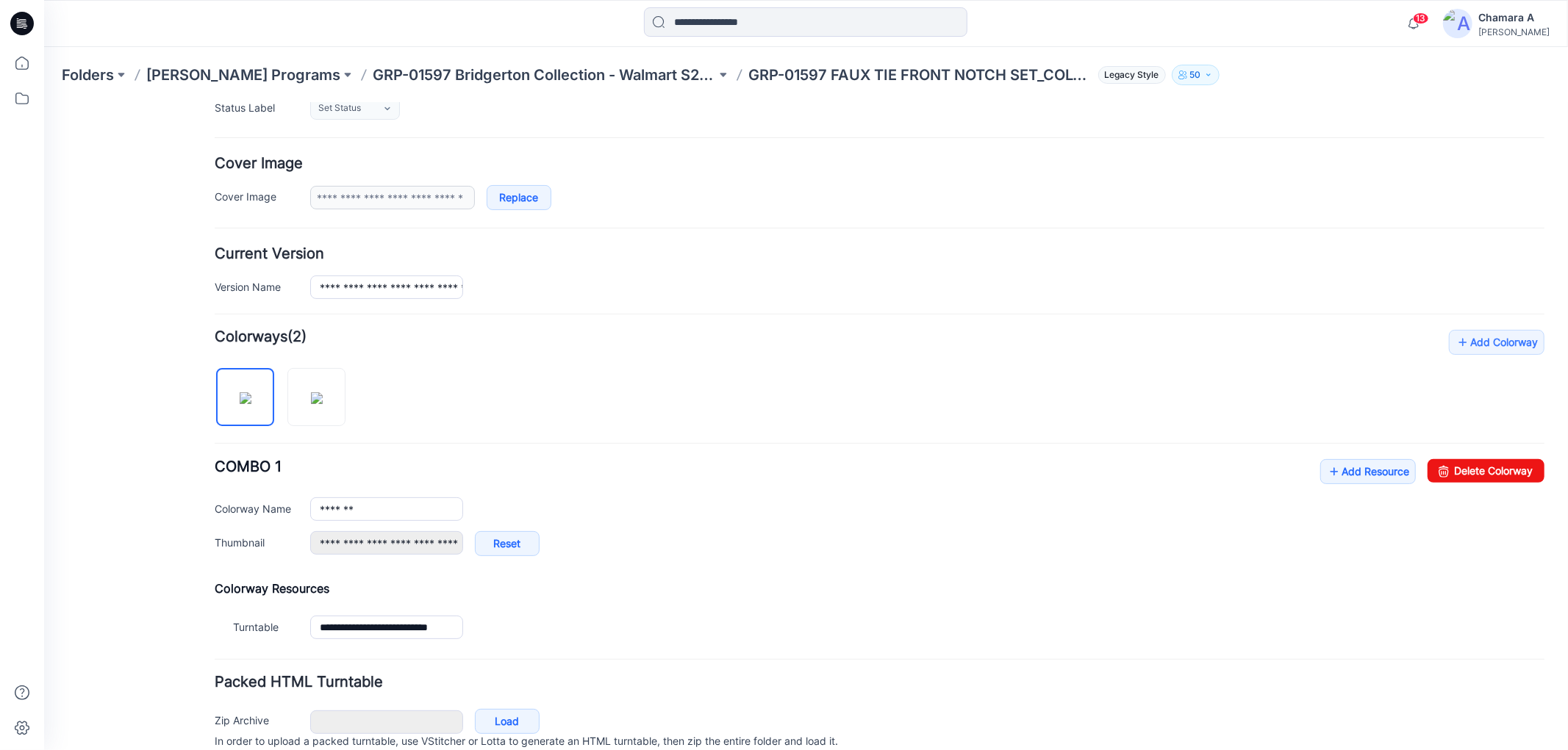
scroll to position [297, 0]
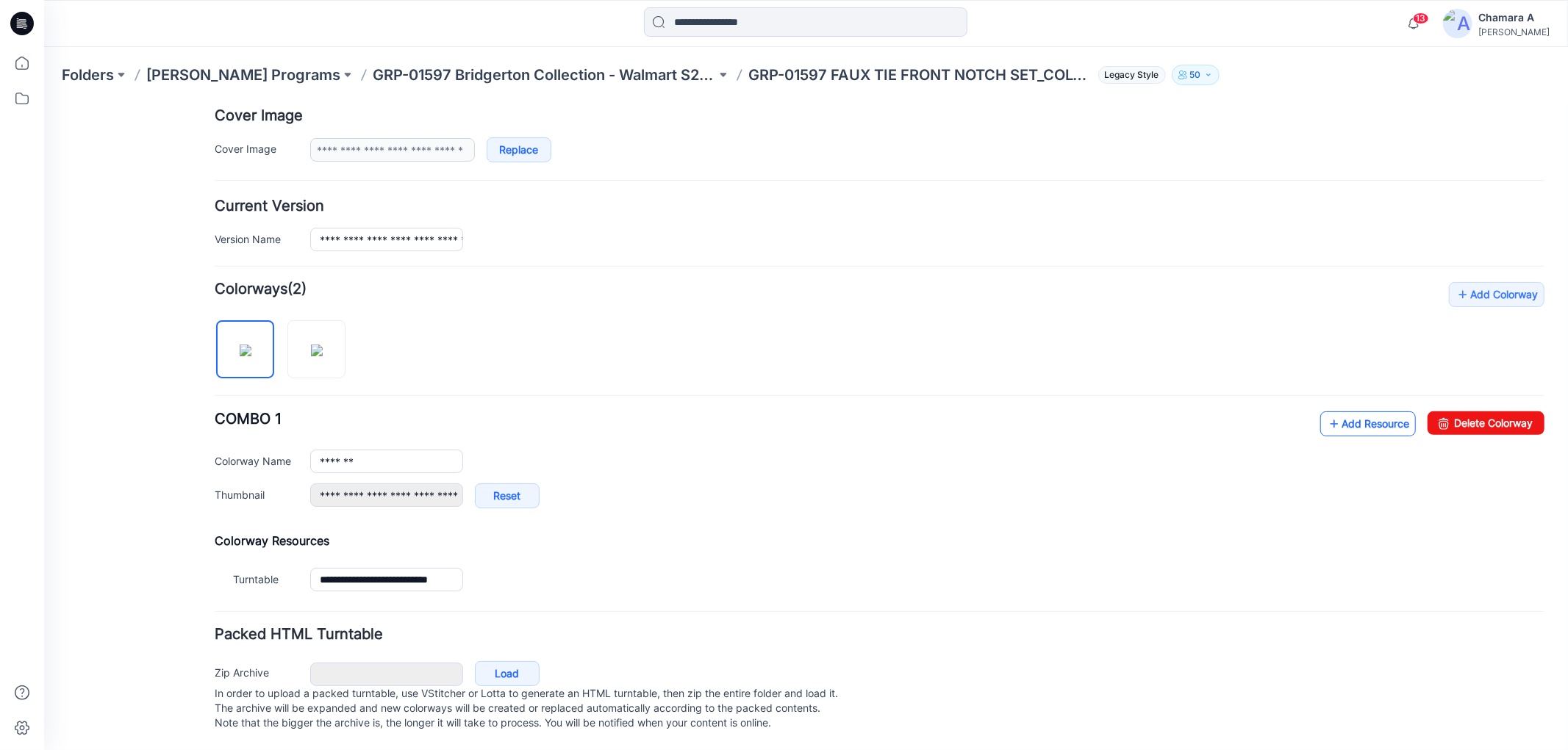
click at [1341, 411] on link "Add Resource" at bounding box center [1367, 423] width 95 height 25
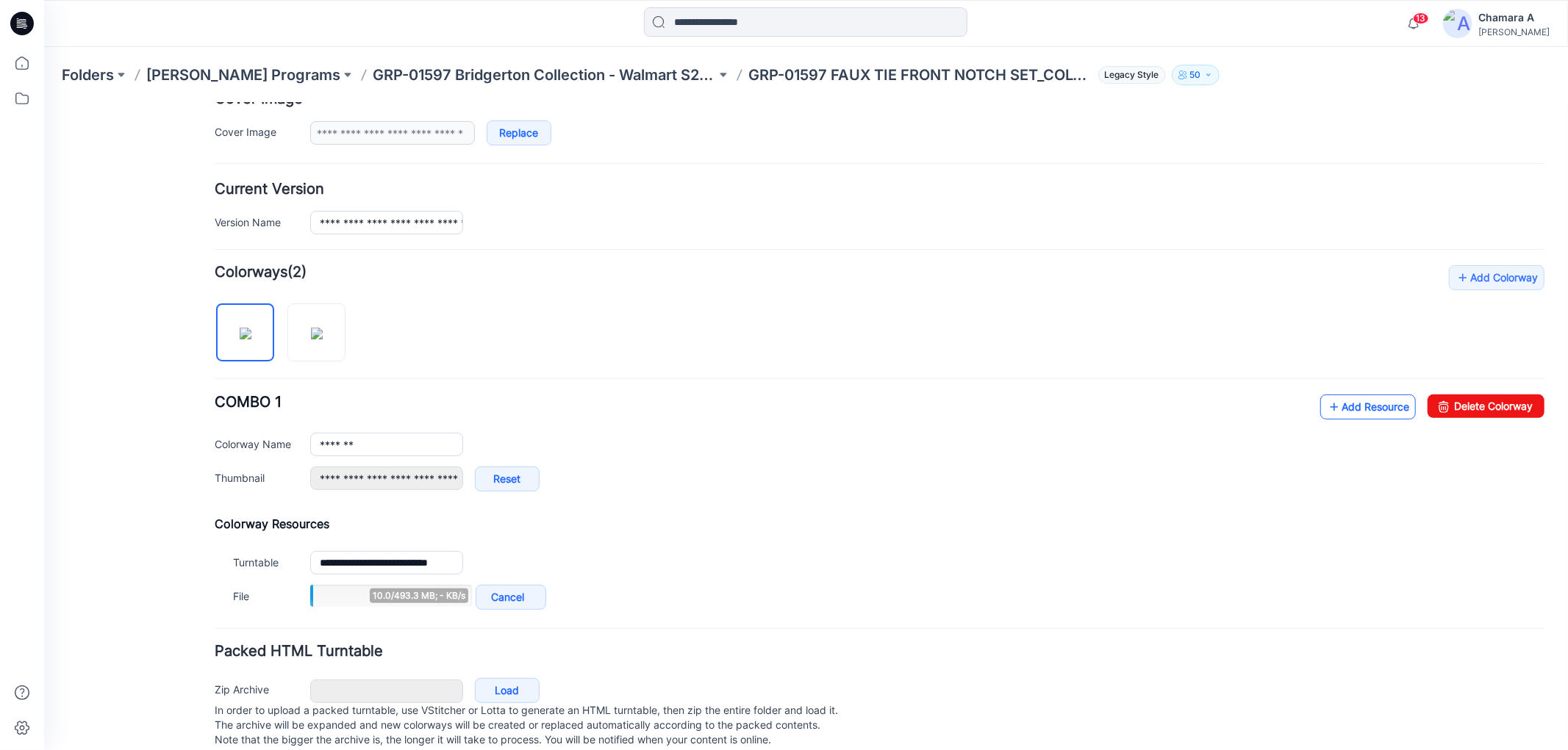
click at [1343, 397] on link "Add Resource" at bounding box center [1367, 406] width 95 height 25
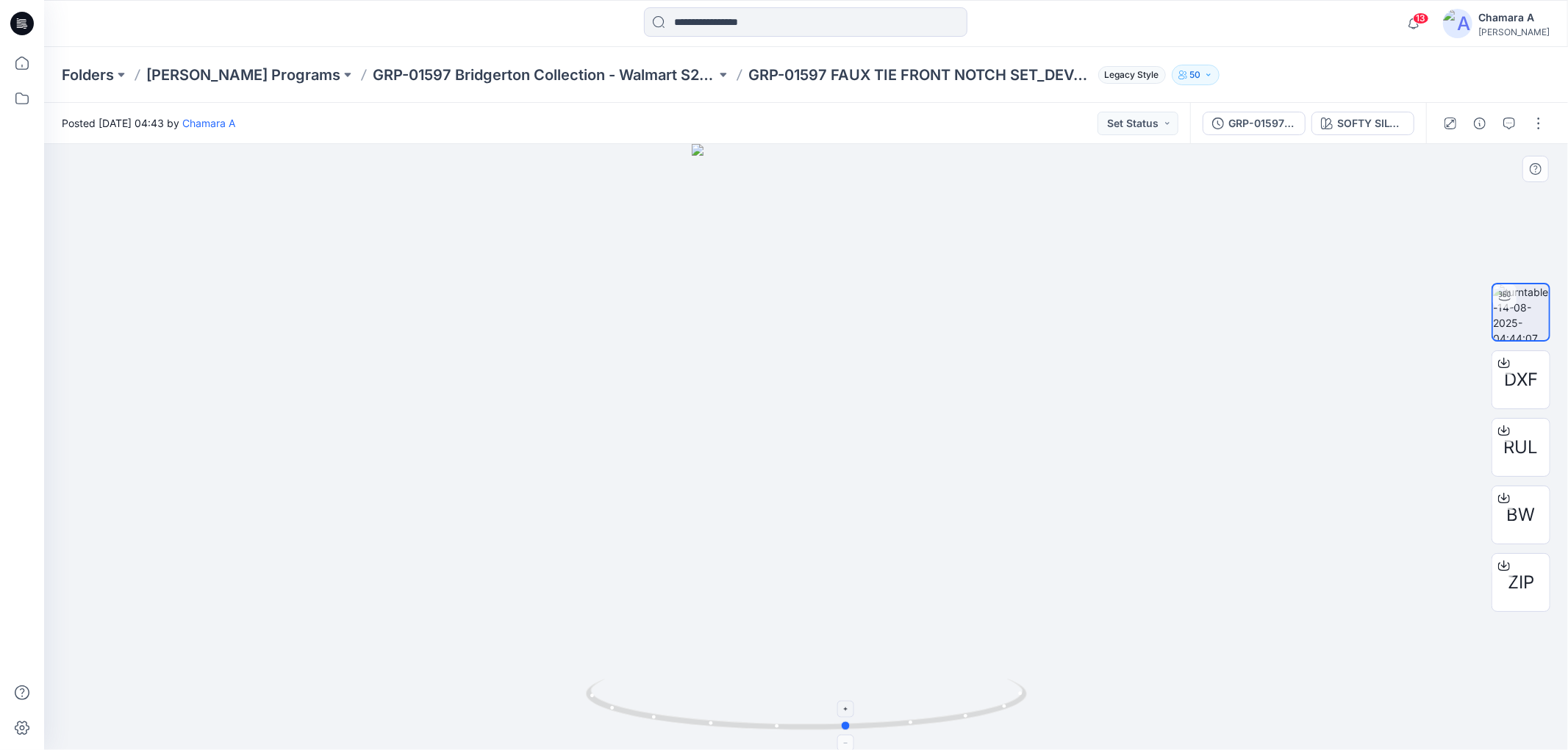
drag, startPoint x: 900, startPoint y: 725, endPoint x: 942, endPoint y: 730, distance: 42.3
click at [942, 730] on icon at bounding box center [808, 706] width 444 height 55
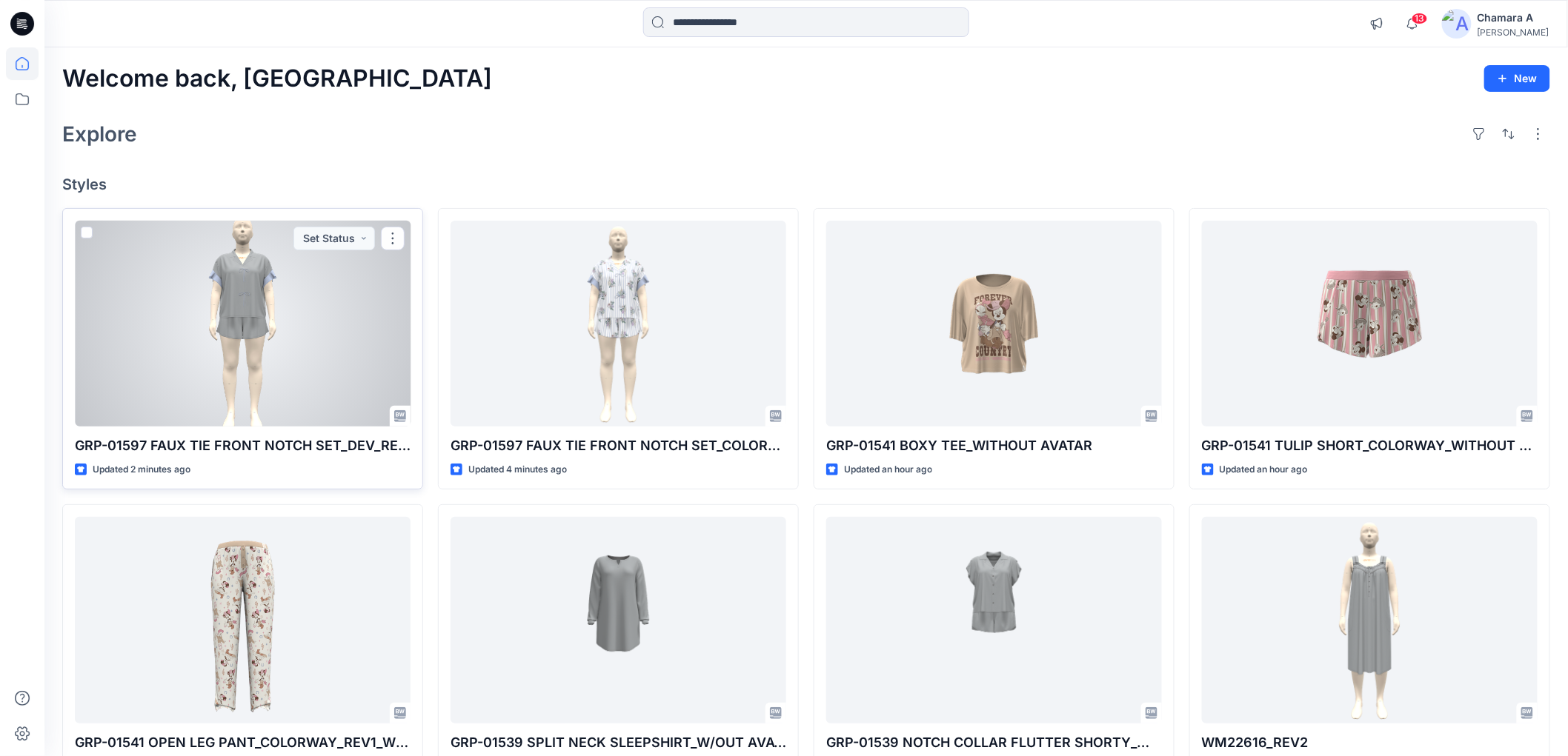
click at [348, 299] on div at bounding box center [243, 323] width 336 height 206
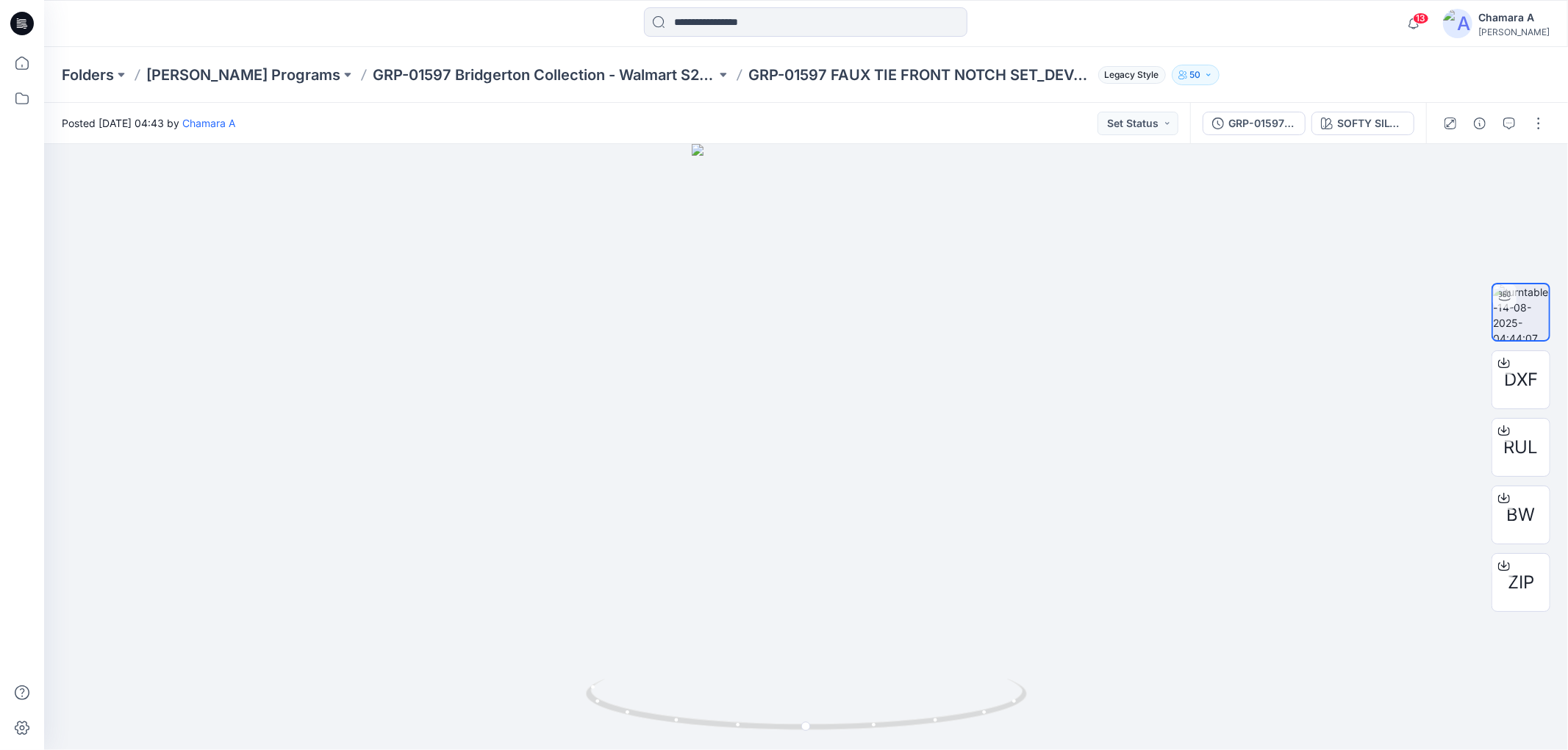
click at [1507, 136] on div at bounding box center [1494, 123] width 136 height 41
click at [1507, 125] on icon "button" at bounding box center [1508, 123] width 12 height 12
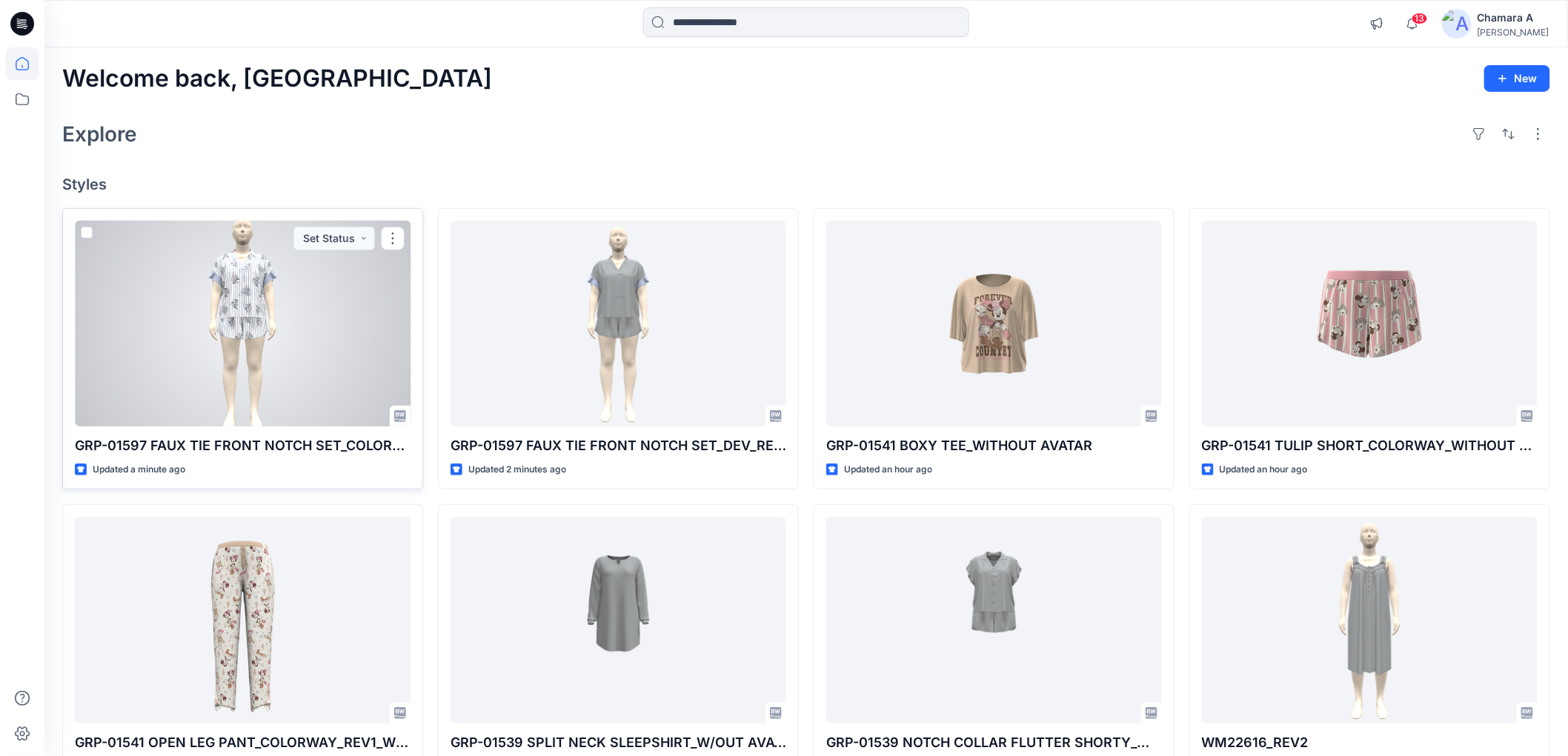
click at [262, 329] on div at bounding box center [243, 323] width 336 height 206
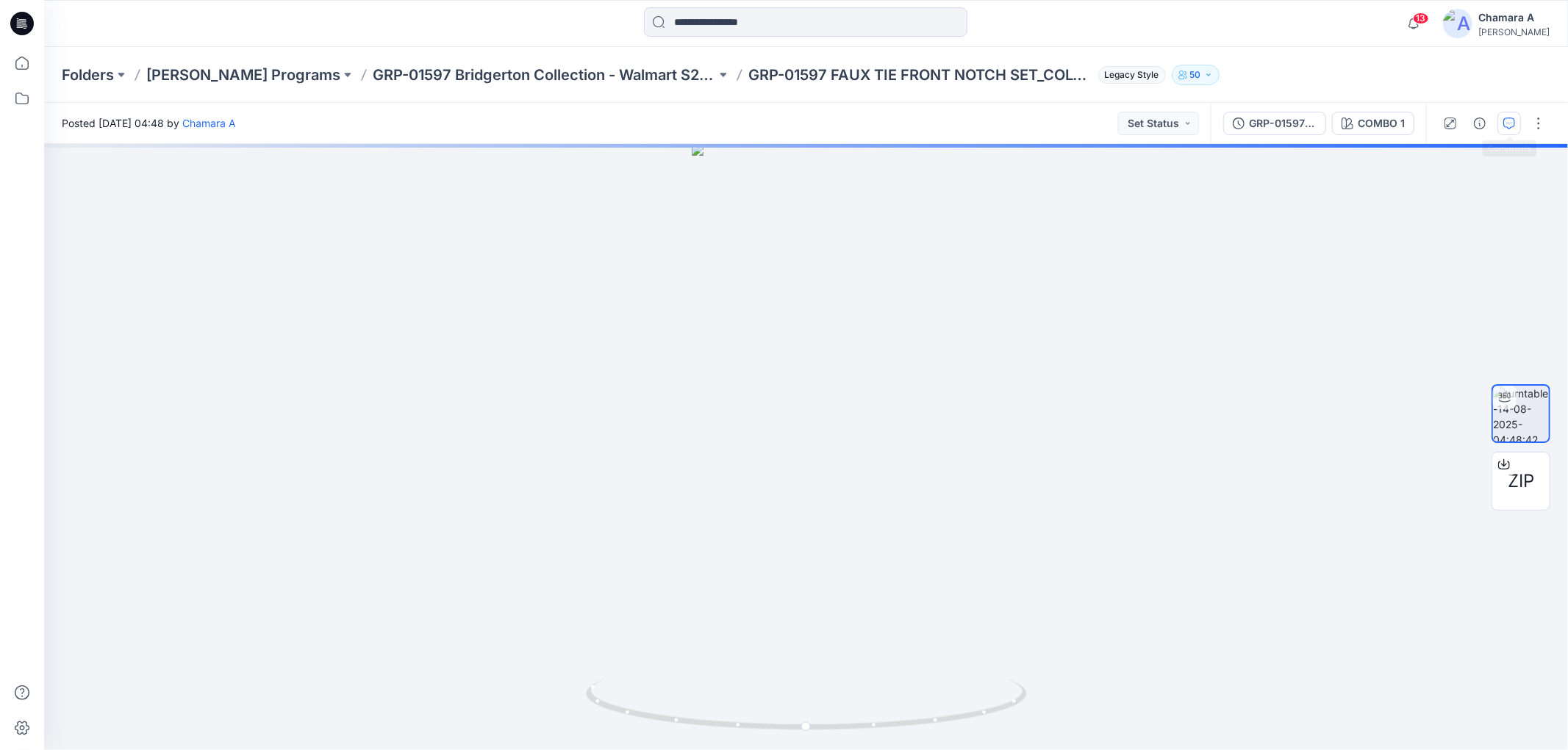
click at [1503, 123] on icon "button" at bounding box center [1508, 123] width 12 height 12
